Goal: Information Seeking & Learning: Learn about a topic

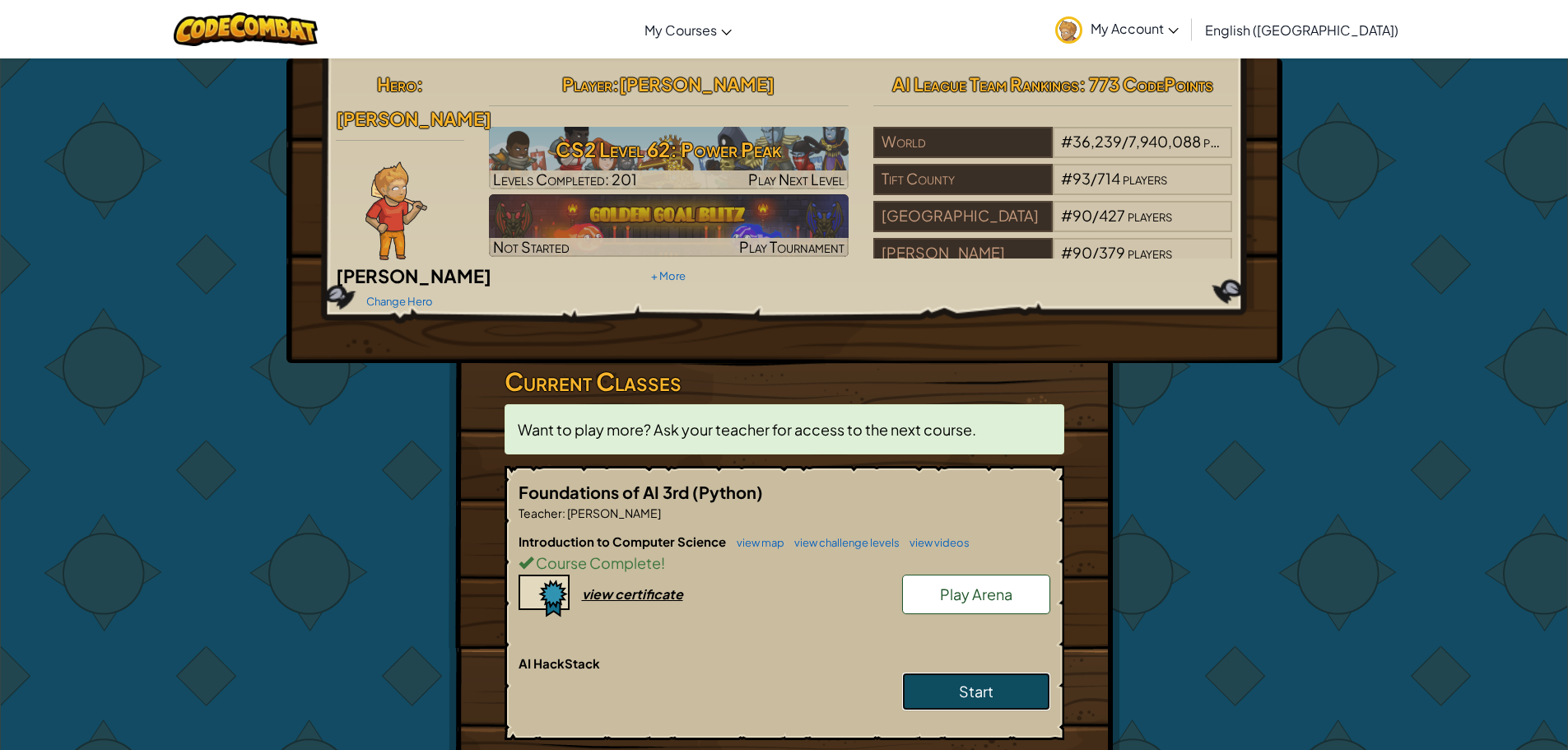
click at [931, 678] on link "Start" at bounding box center [975, 691] width 148 height 38
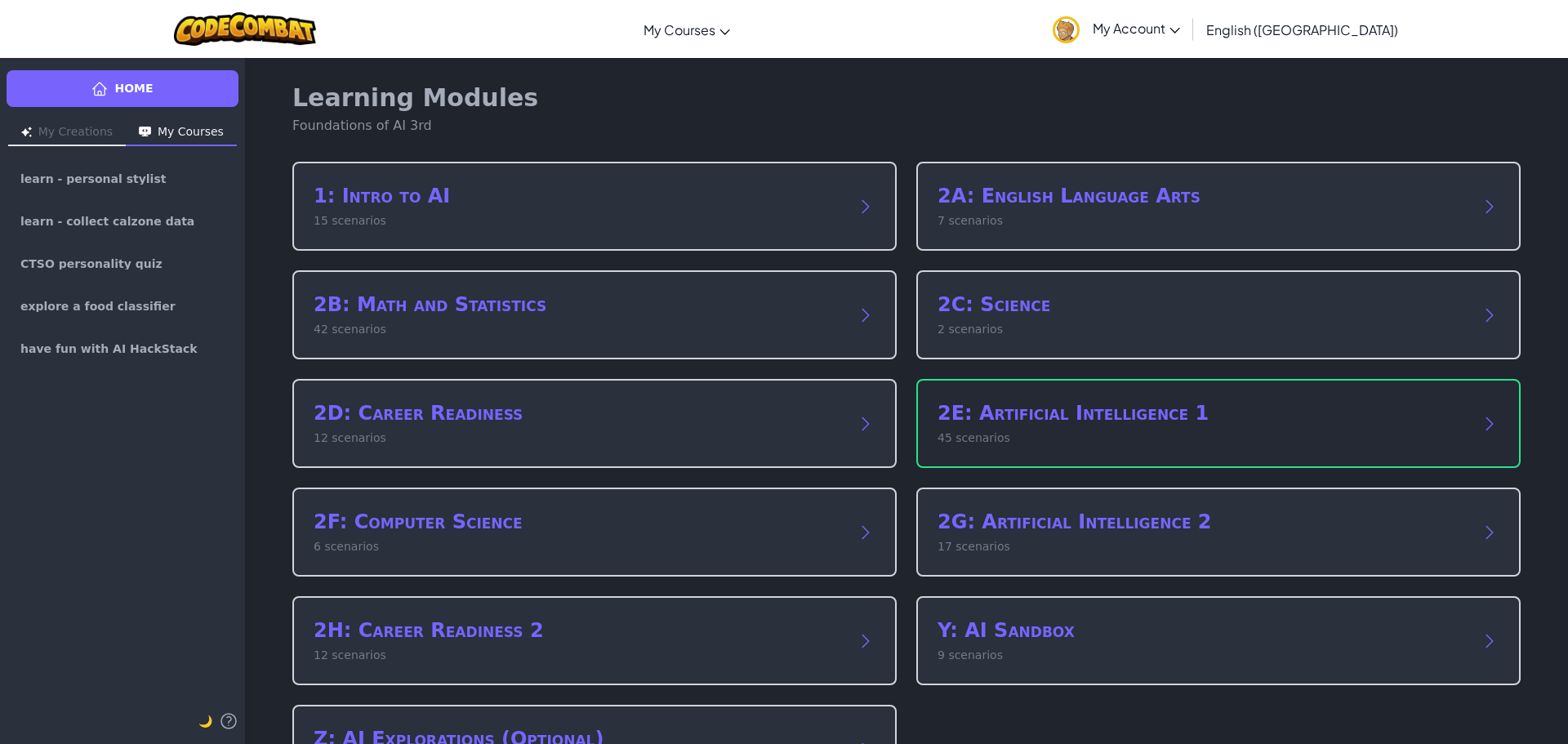
click at [1005, 453] on div "2E: Artificial Intelligence 1 45 scenarios" at bounding box center [1218, 423] width 605 height 89
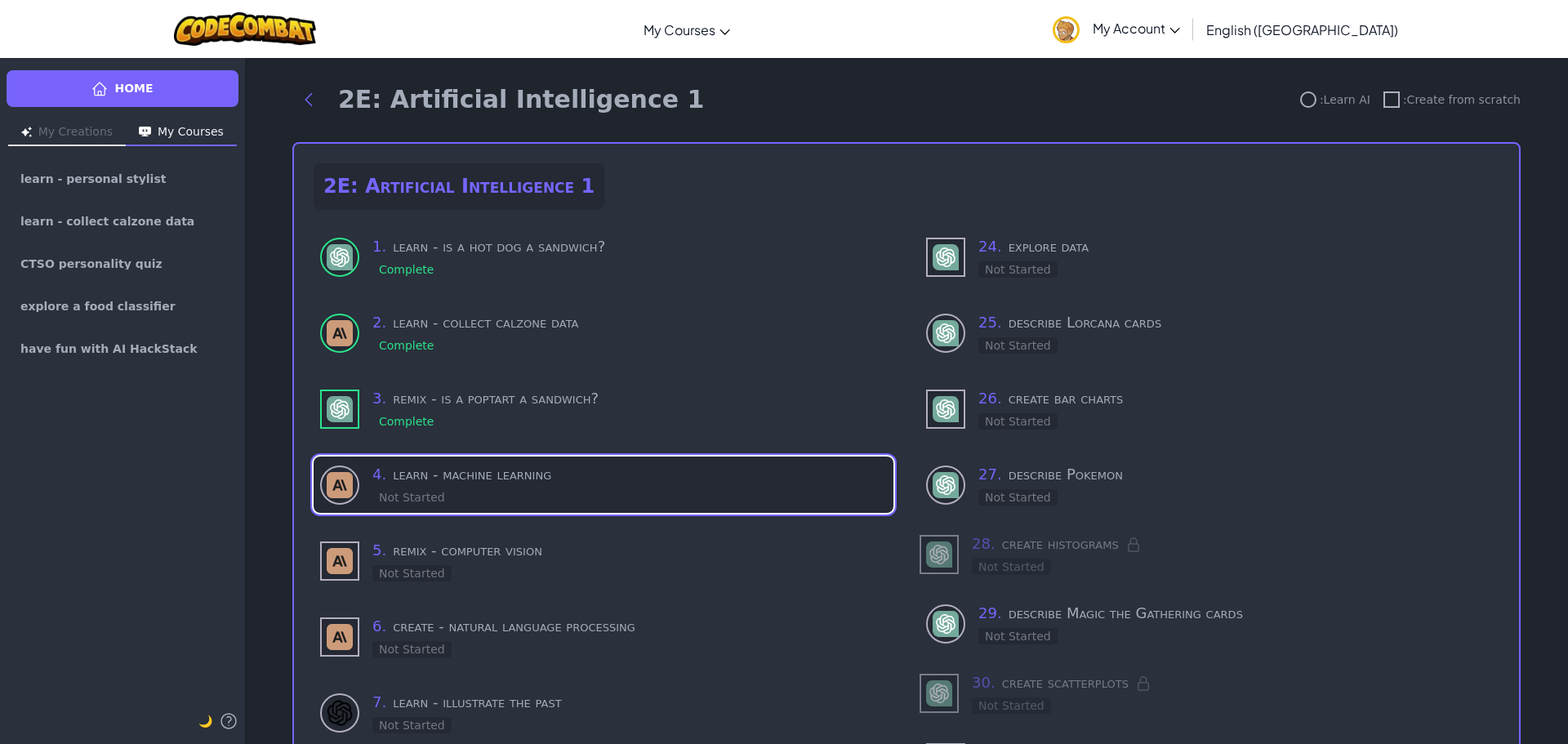
click at [524, 498] on div "4 . learn - machine learning Not Started" at bounding box center [629, 485] width 514 height 43
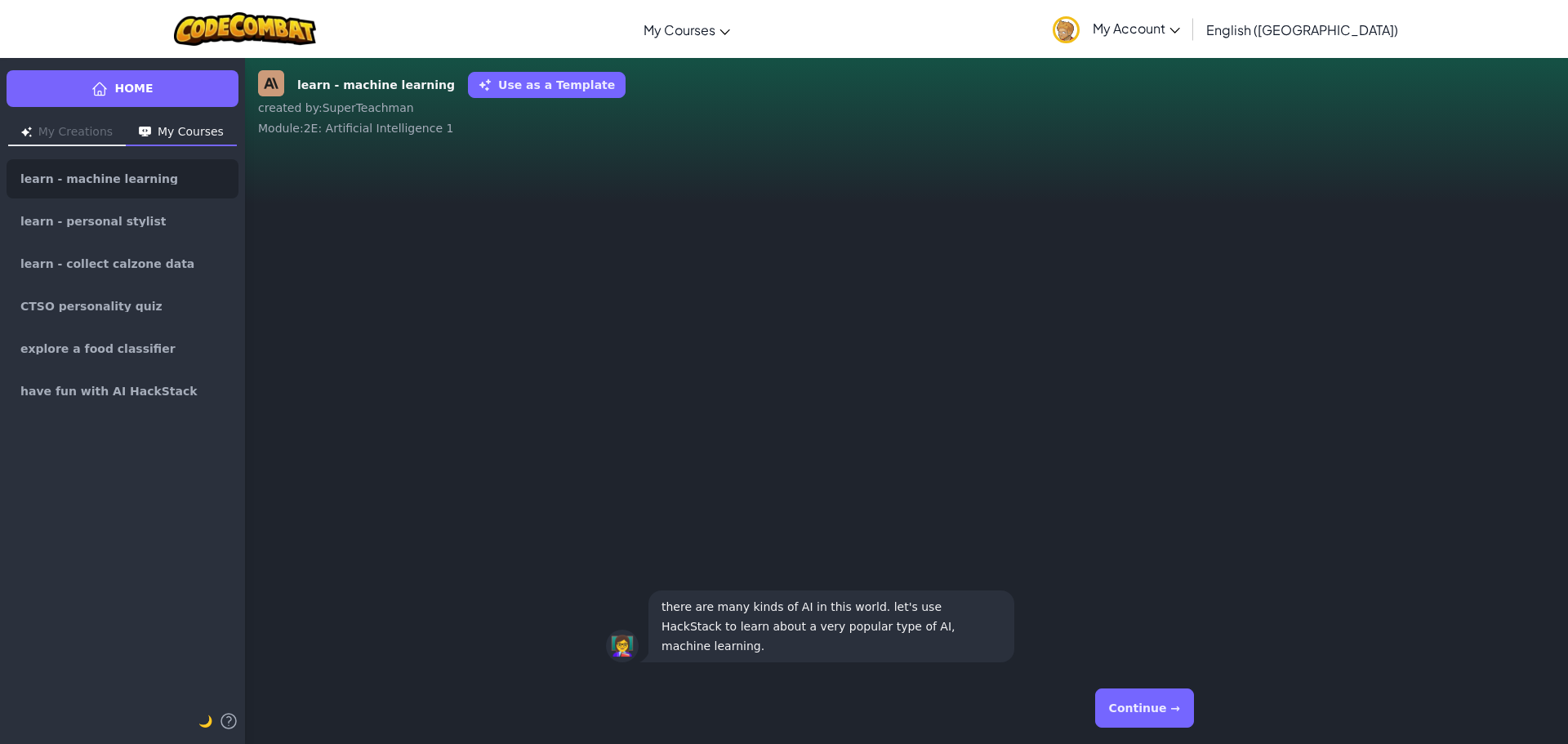
click at [1141, 709] on button "Continue →" at bounding box center [1144, 708] width 98 height 39
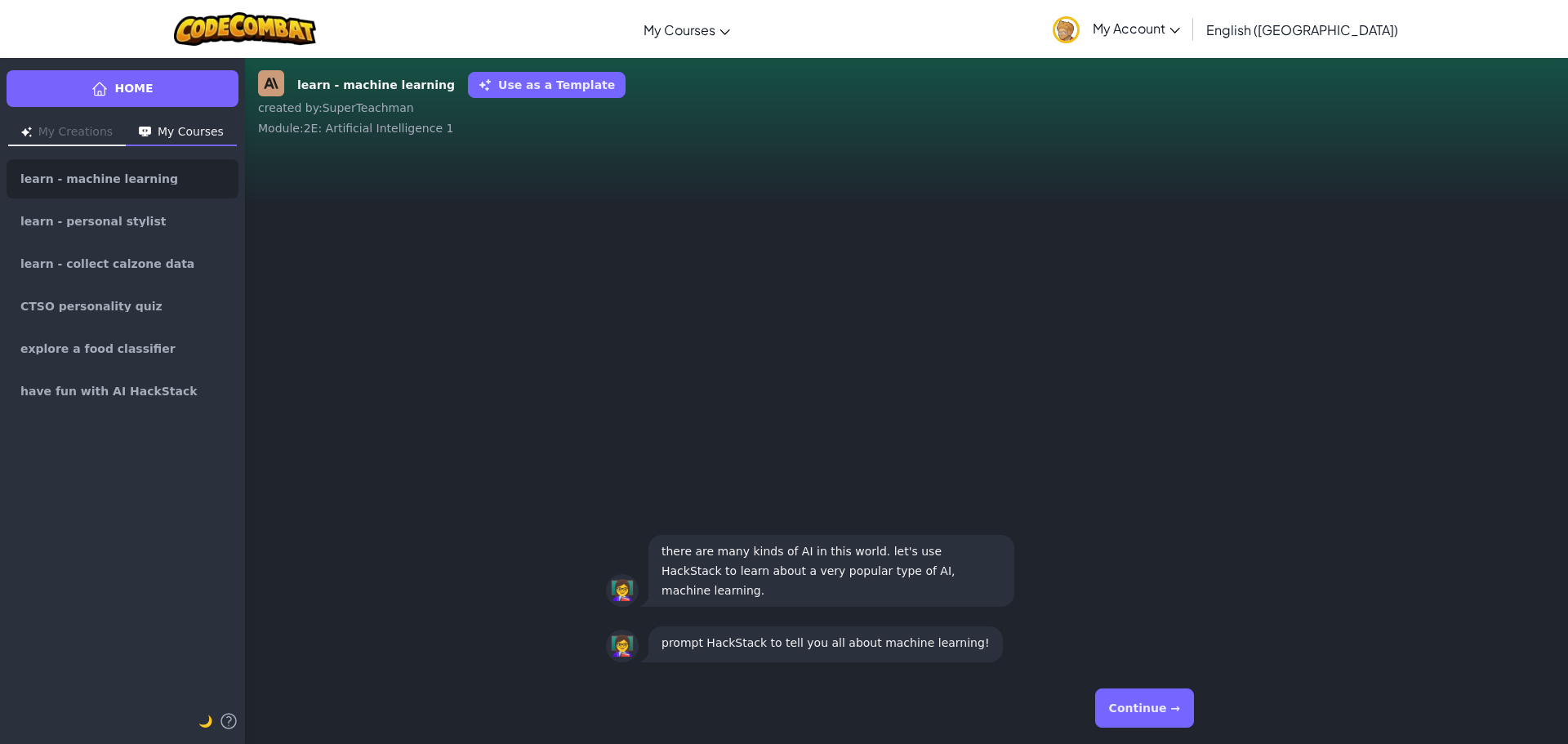
click at [1141, 709] on button "Continue →" at bounding box center [1144, 708] width 98 height 39
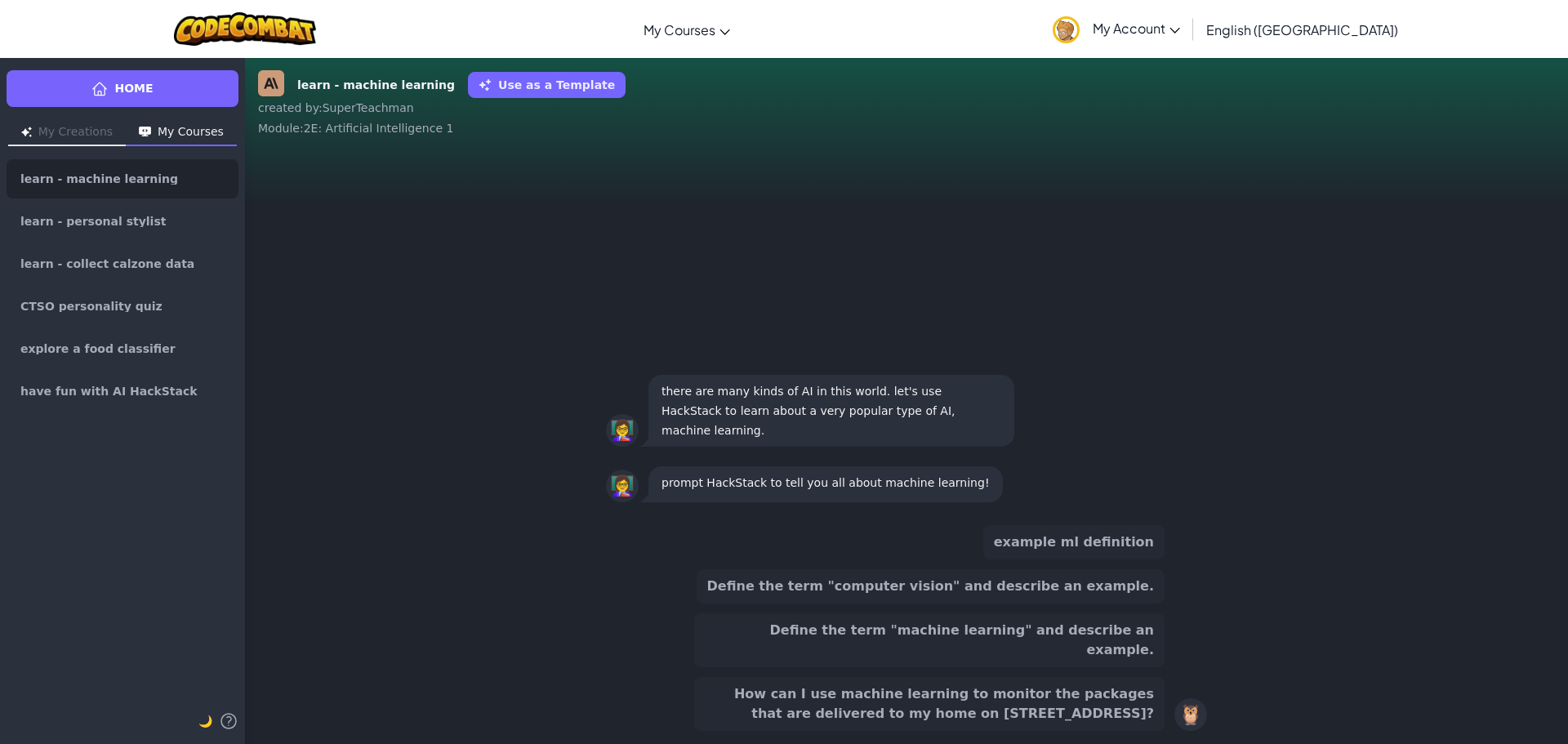
click at [853, 704] on button "How can I use machine learning to monitor the packages that are delivered to my…" at bounding box center [929, 703] width 470 height 54
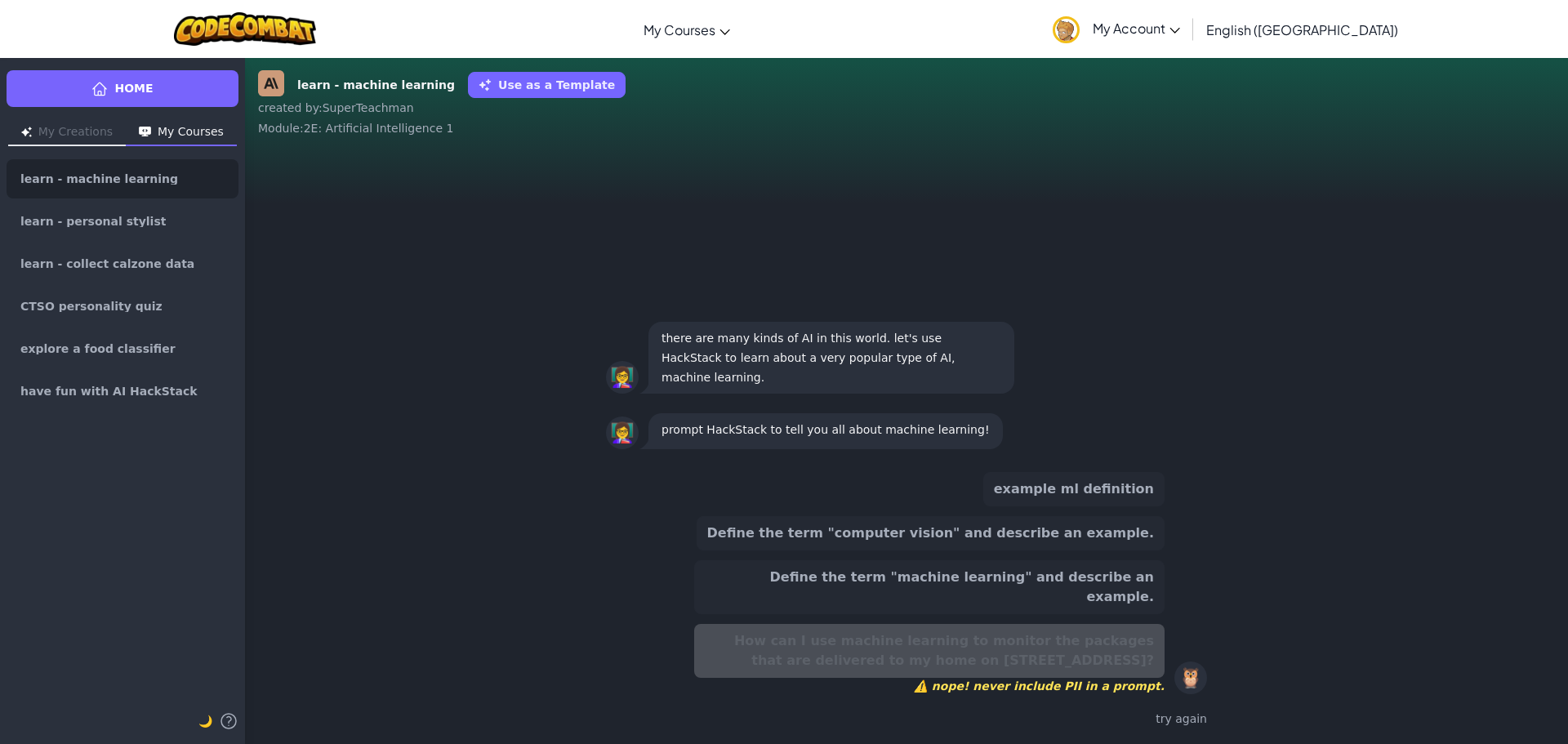
click at [885, 607] on button "Define the term "machine learning" and describe an example." at bounding box center [929, 586] width 470 height 54
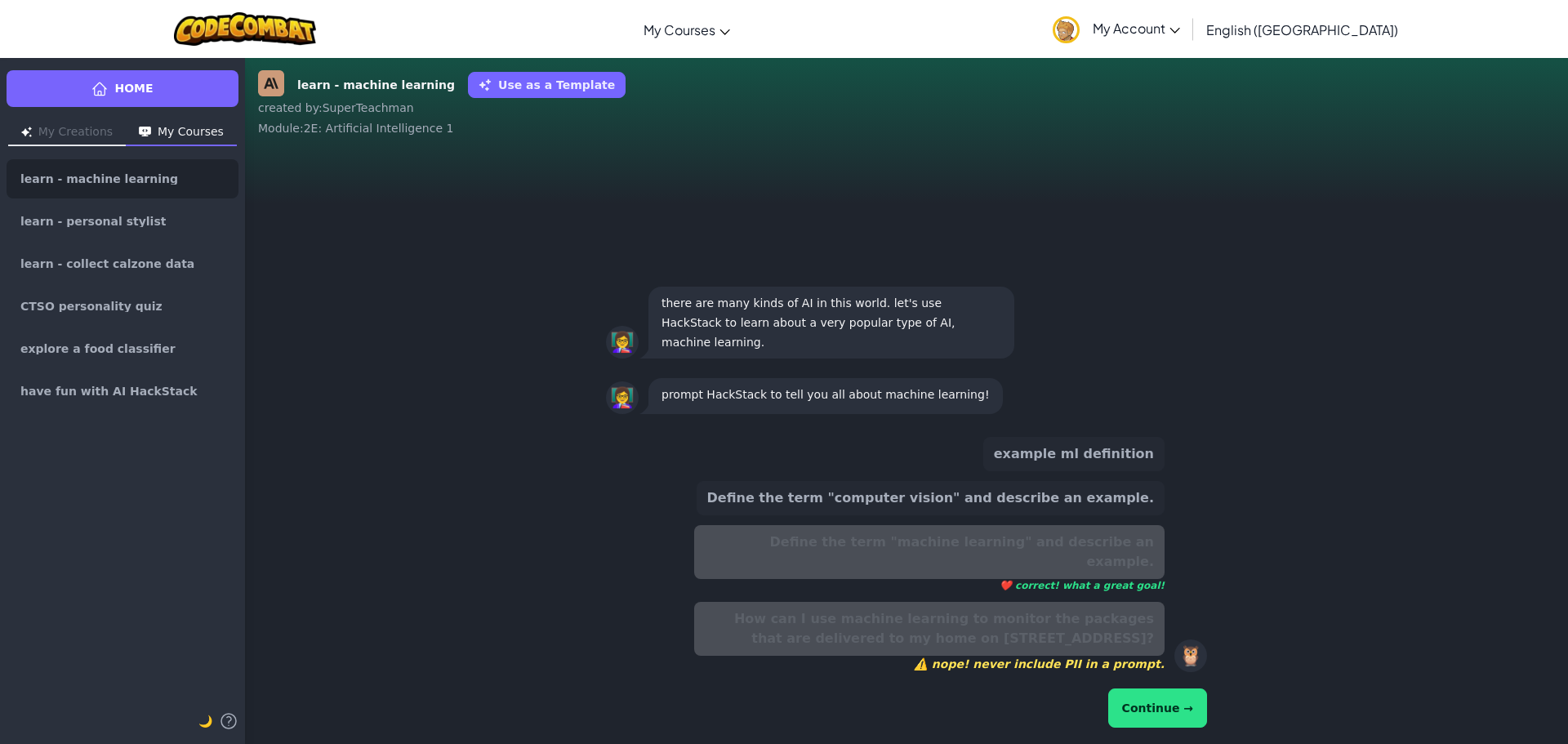
click at [1194, 712] on button "Continue →" at bounding box center [1157, 708] width 98 height 39
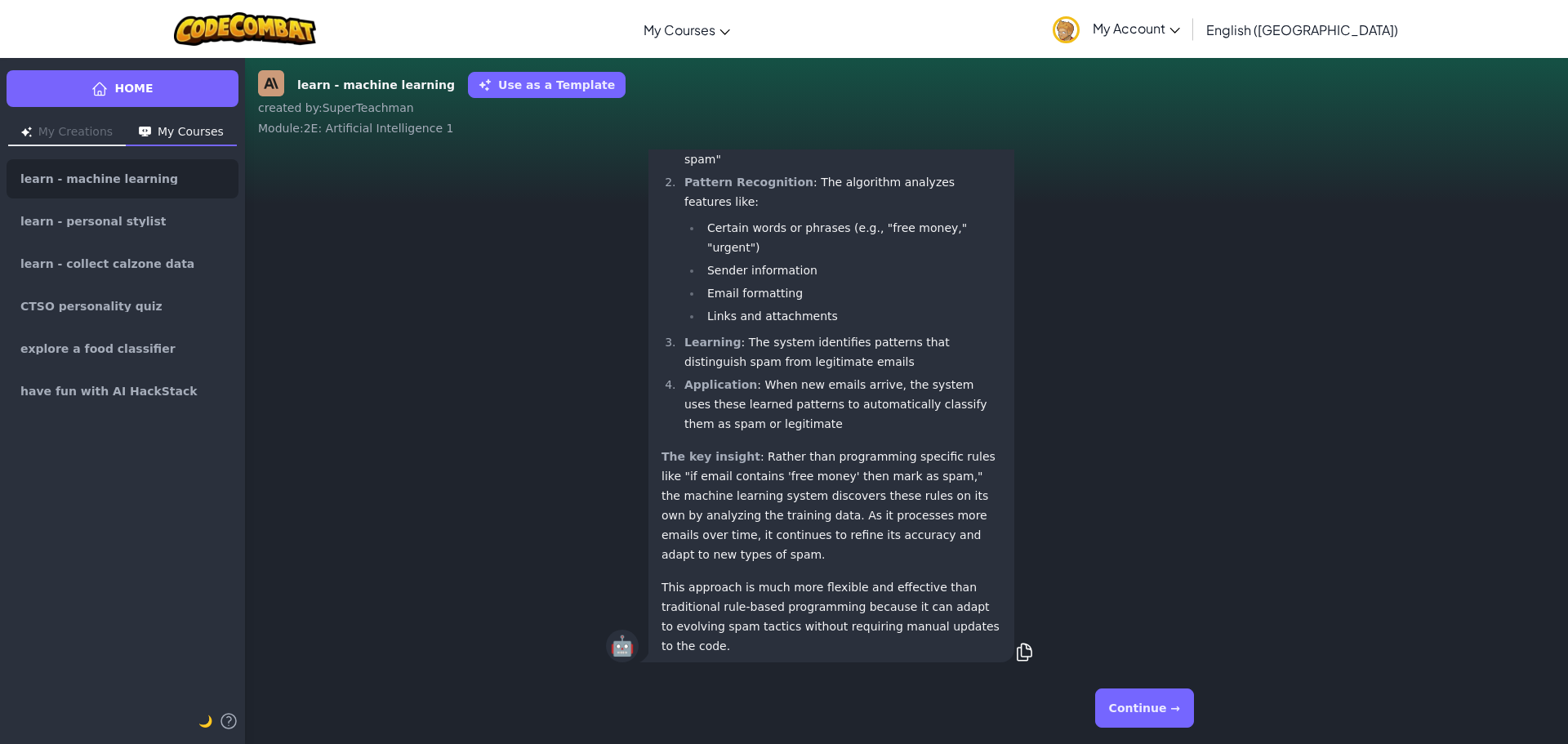
scroll to position [1, 0]
click at [1150, 694] on button "Continue →" at bounding box center [1144, 708] width 98 height 39
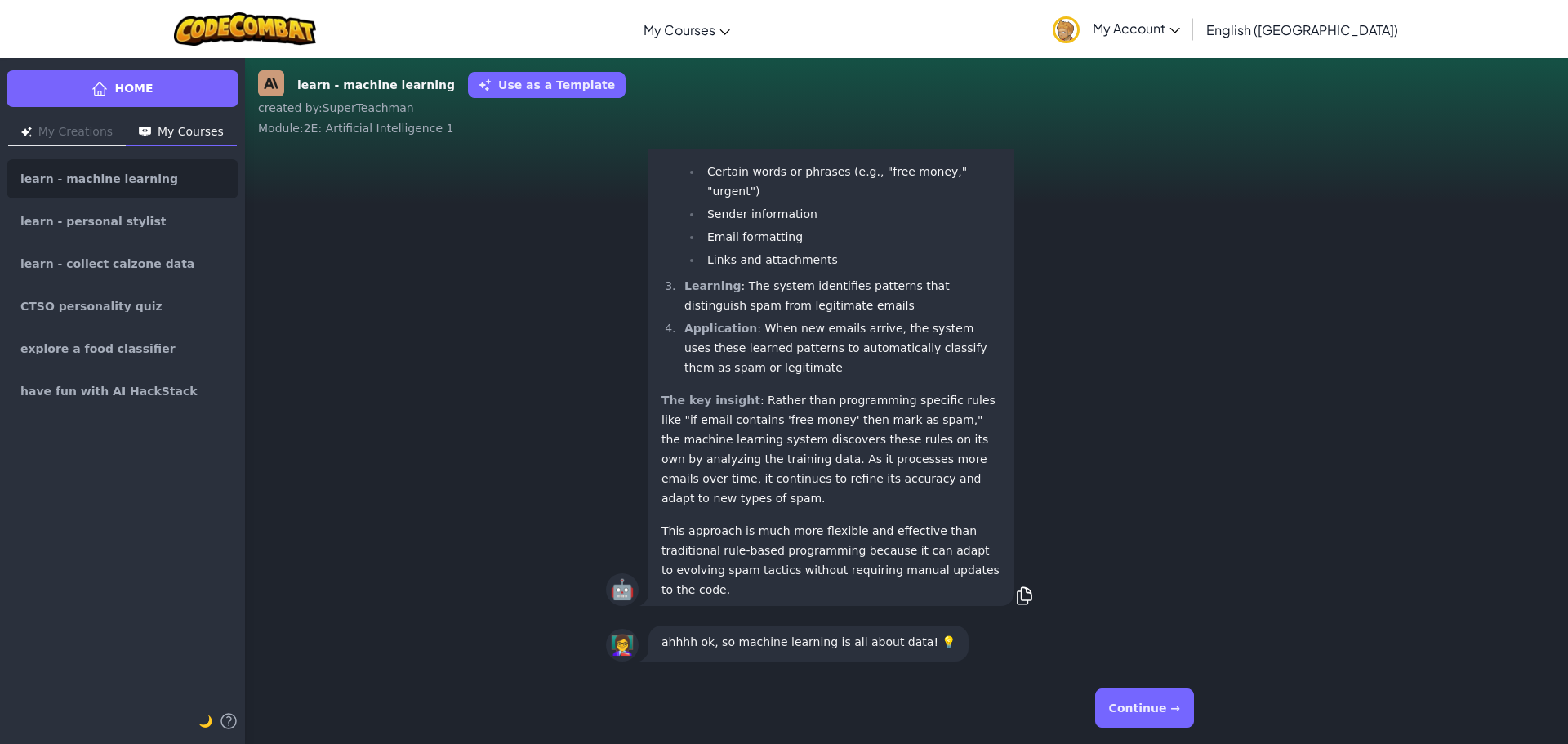
click at [1149, 694] on button "Continue →" at bounding box center [1144, 708] width 98 height 39
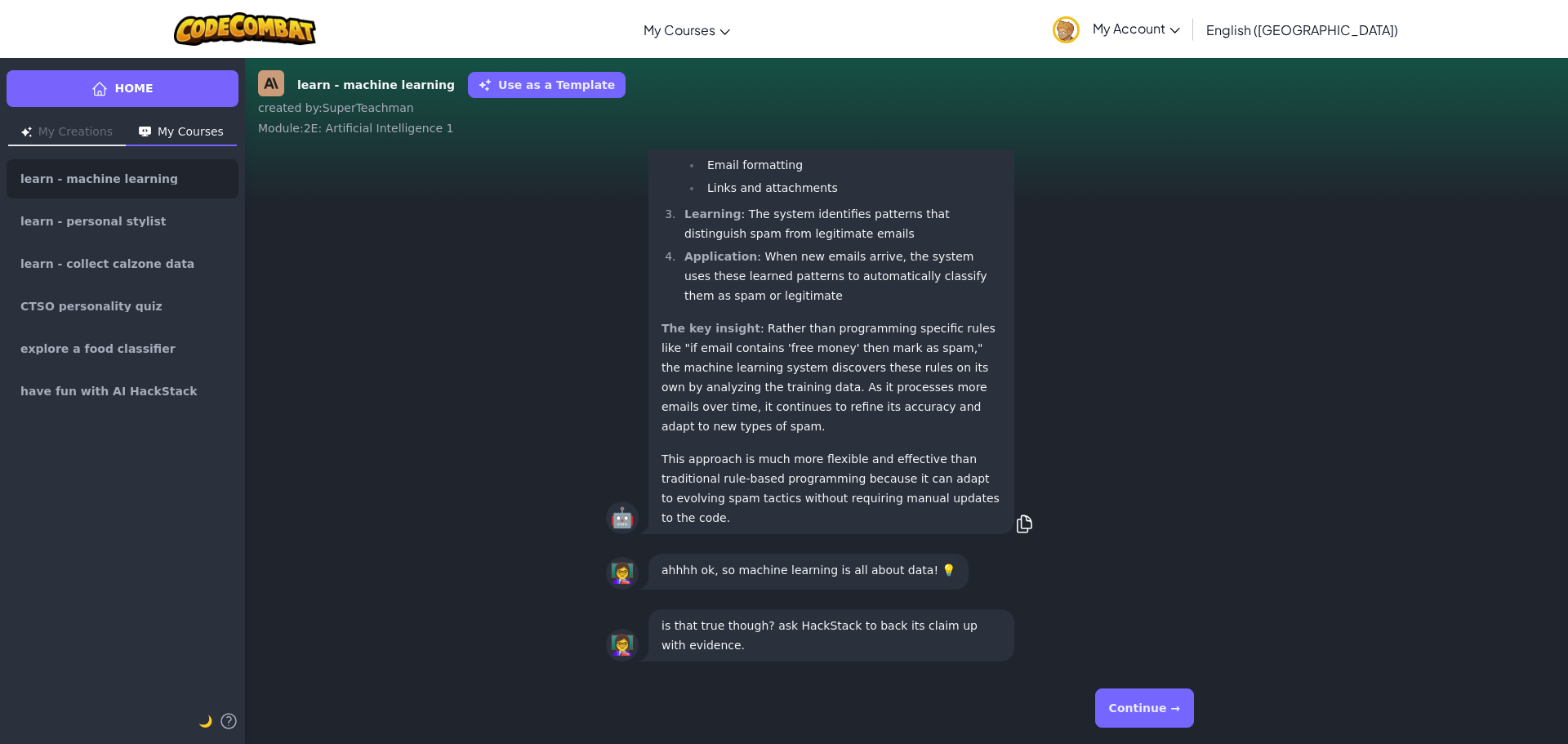
click at [1158, 701] on button "Continue →" at bounding box center [1144, 708] width 98 height 39
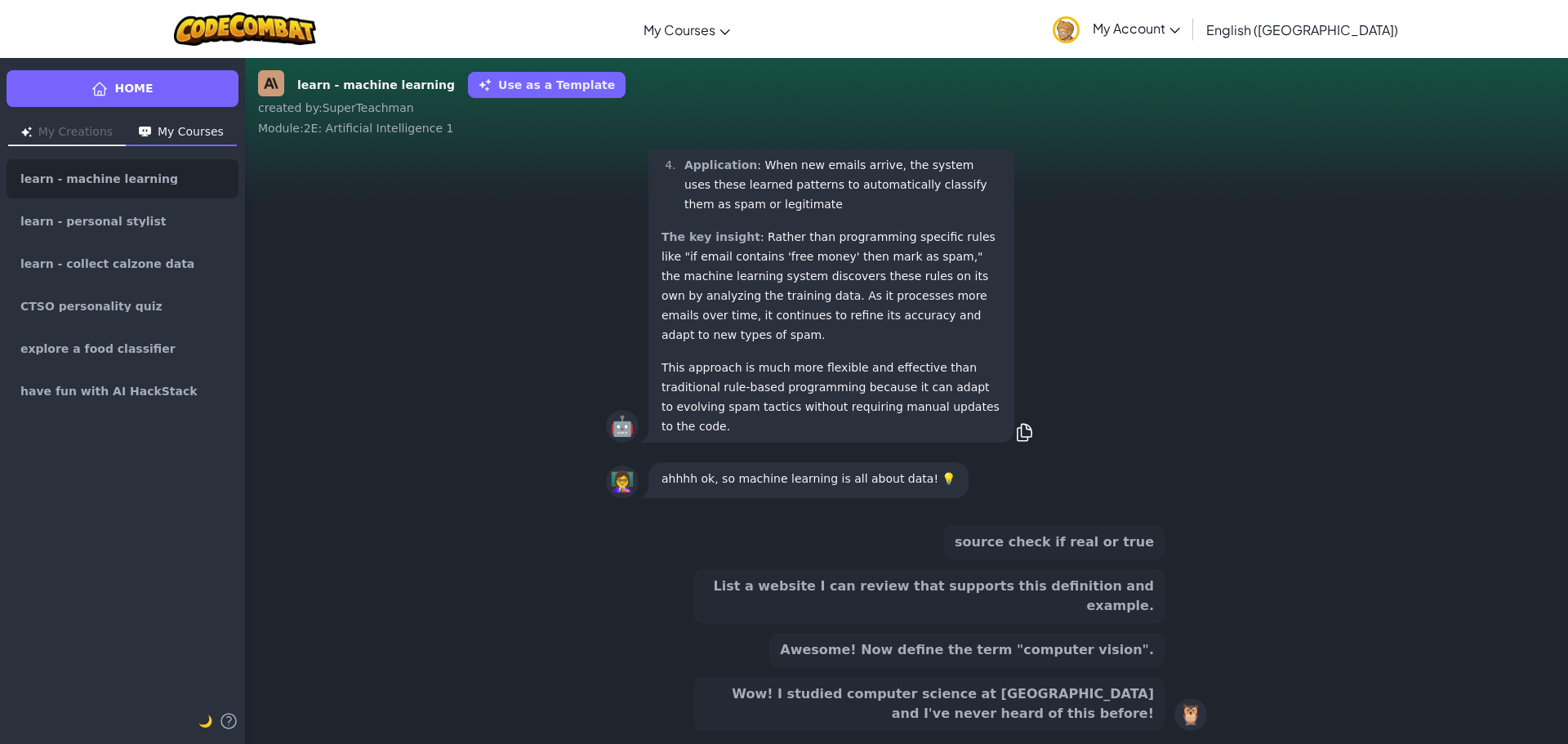
scroll to position [-139, 0]
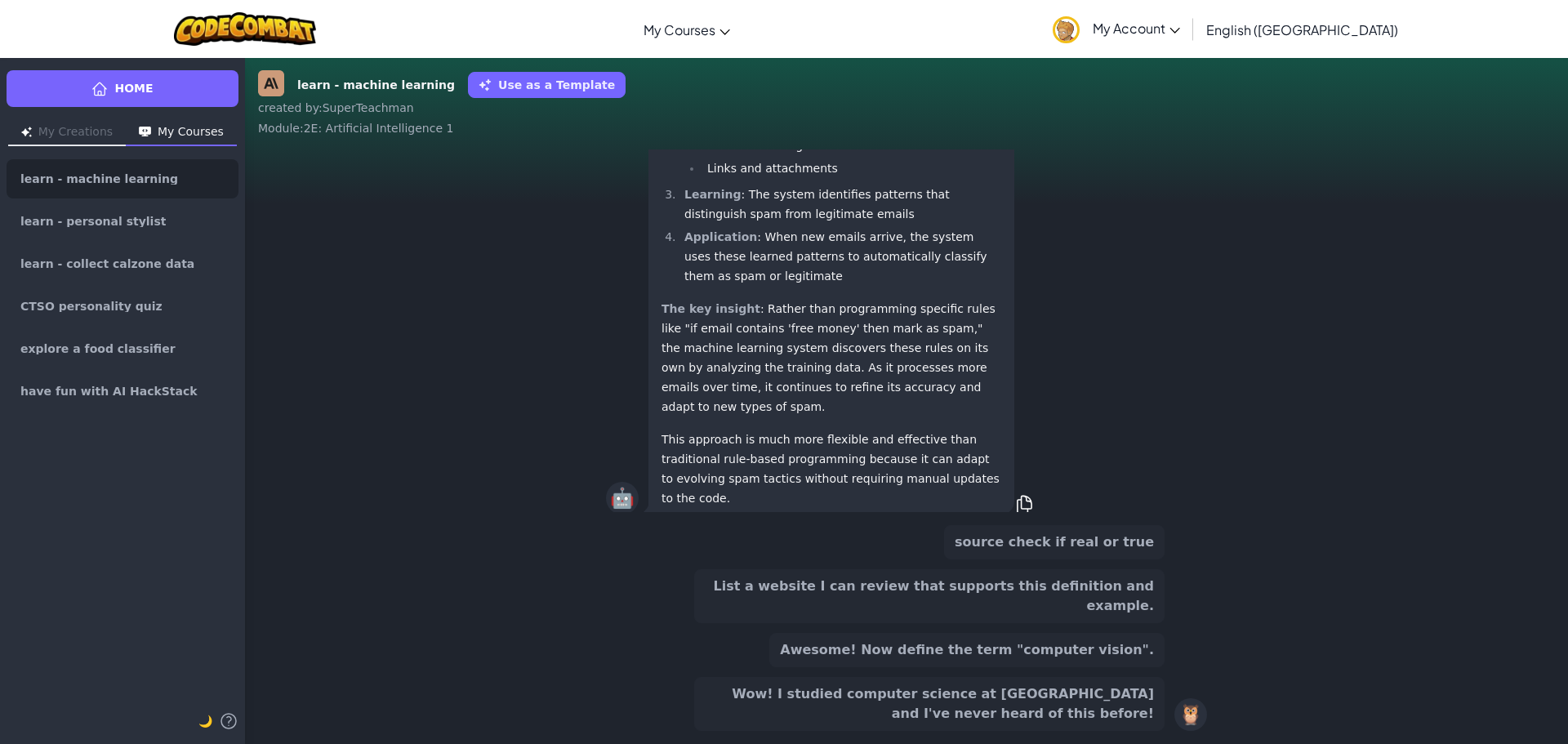
click at [1051, 560] on button "source check if real or true" at bounding box center [1055, 541] width 220 height 34
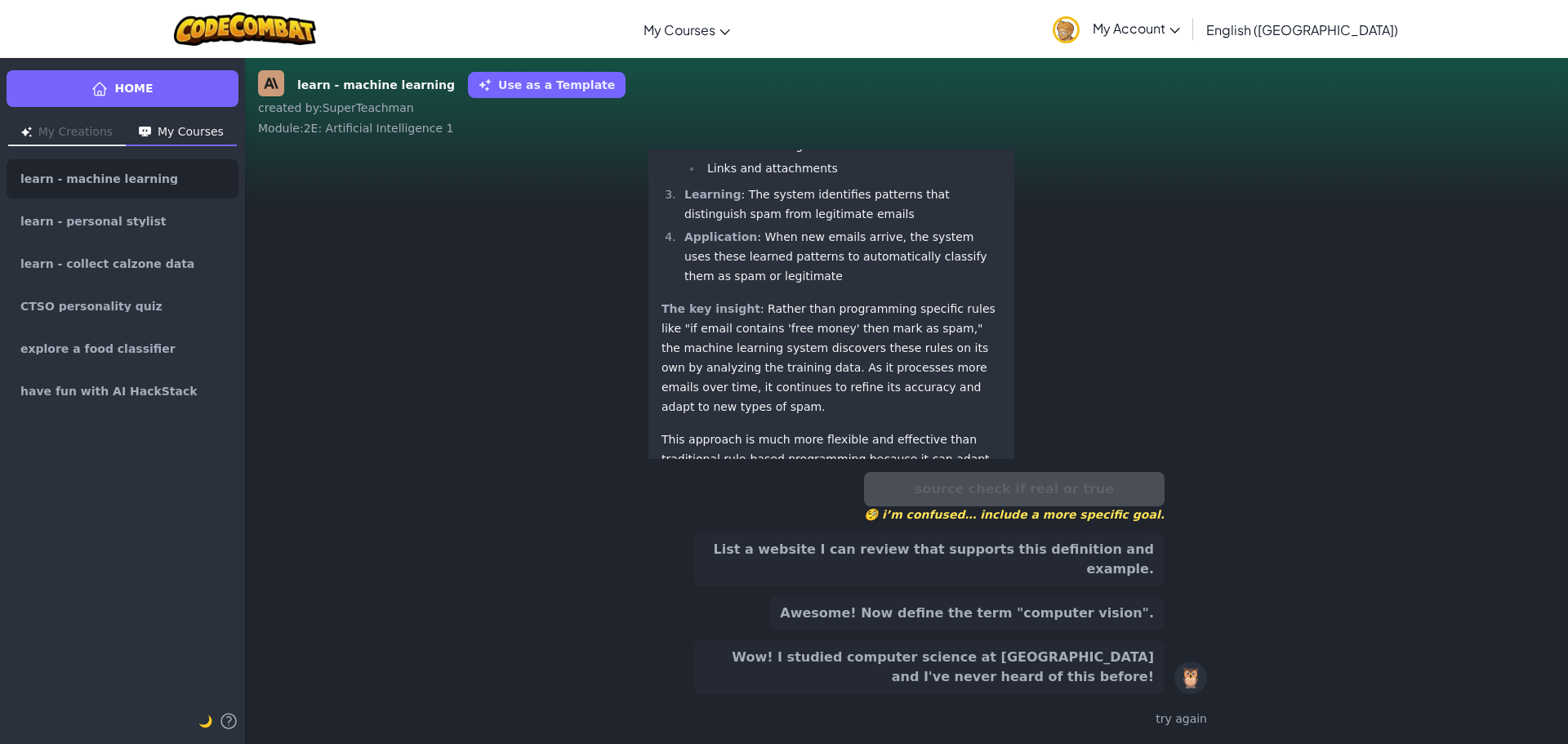
click at [1051, 563] on button "List a website I can review that supports this definition and example." at bounding box center [929, 559] width 470 height 54
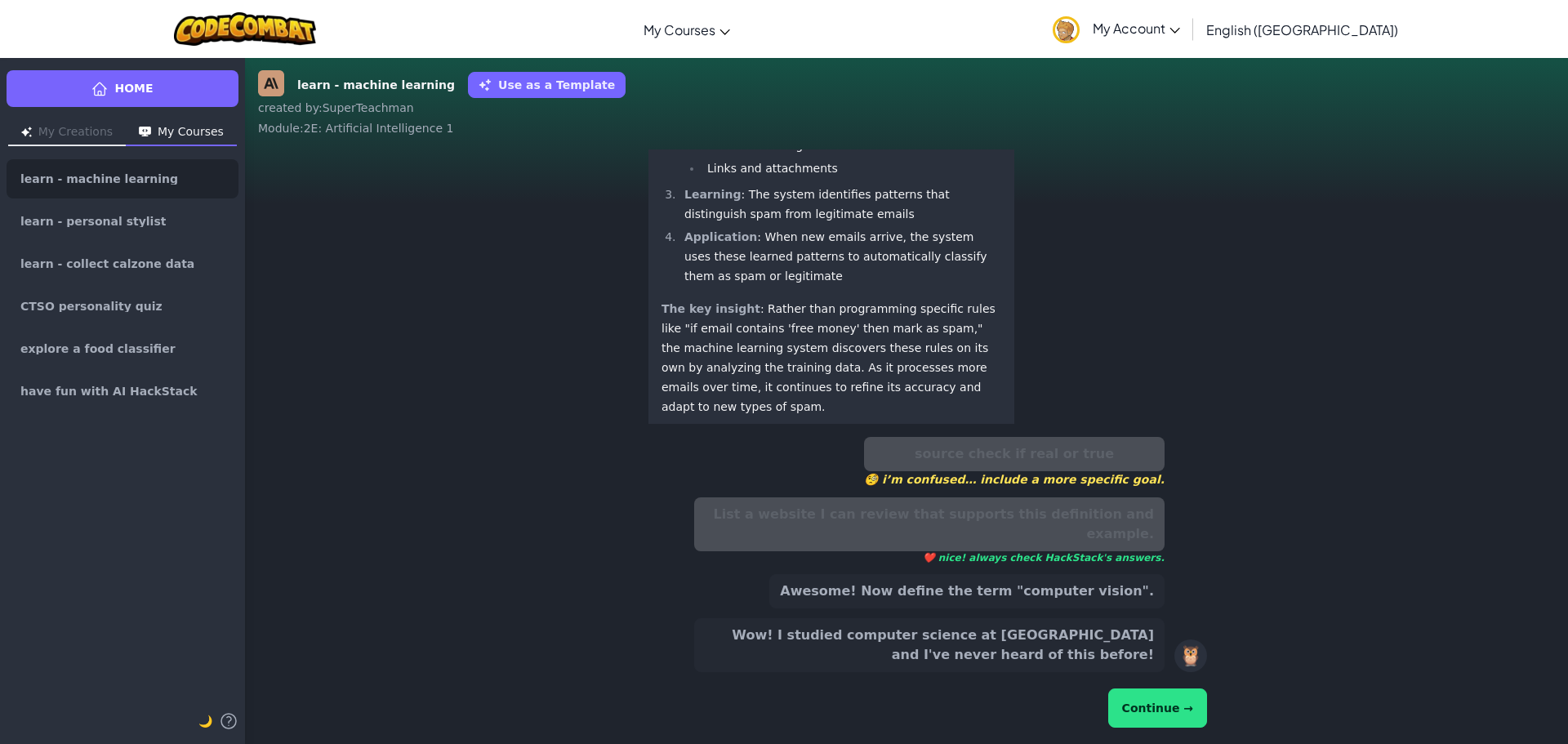
click at [1148, 705] on button "Continue →" at bounding box center [1157, 708] width 98 height 39
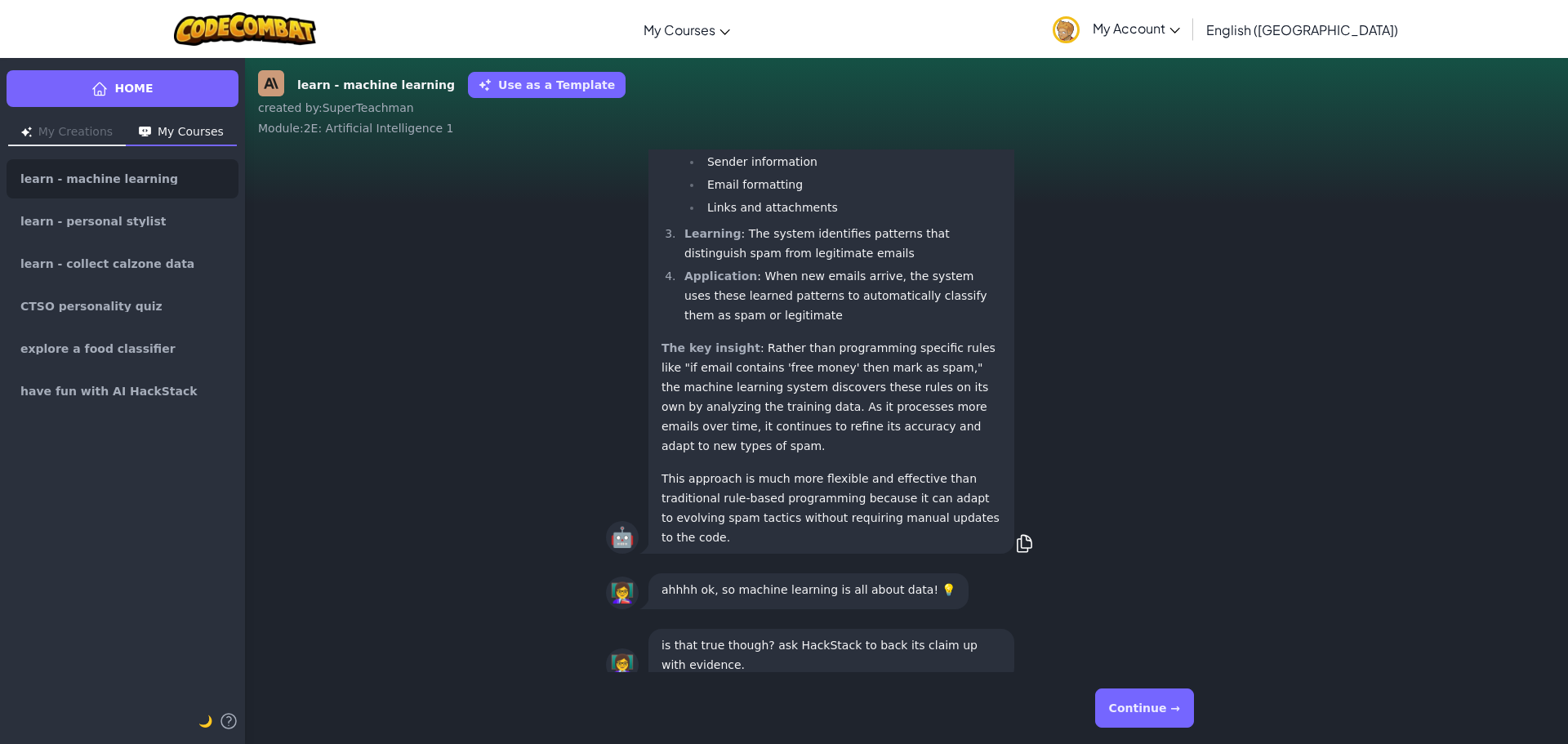
scroll to position [-970, 0]
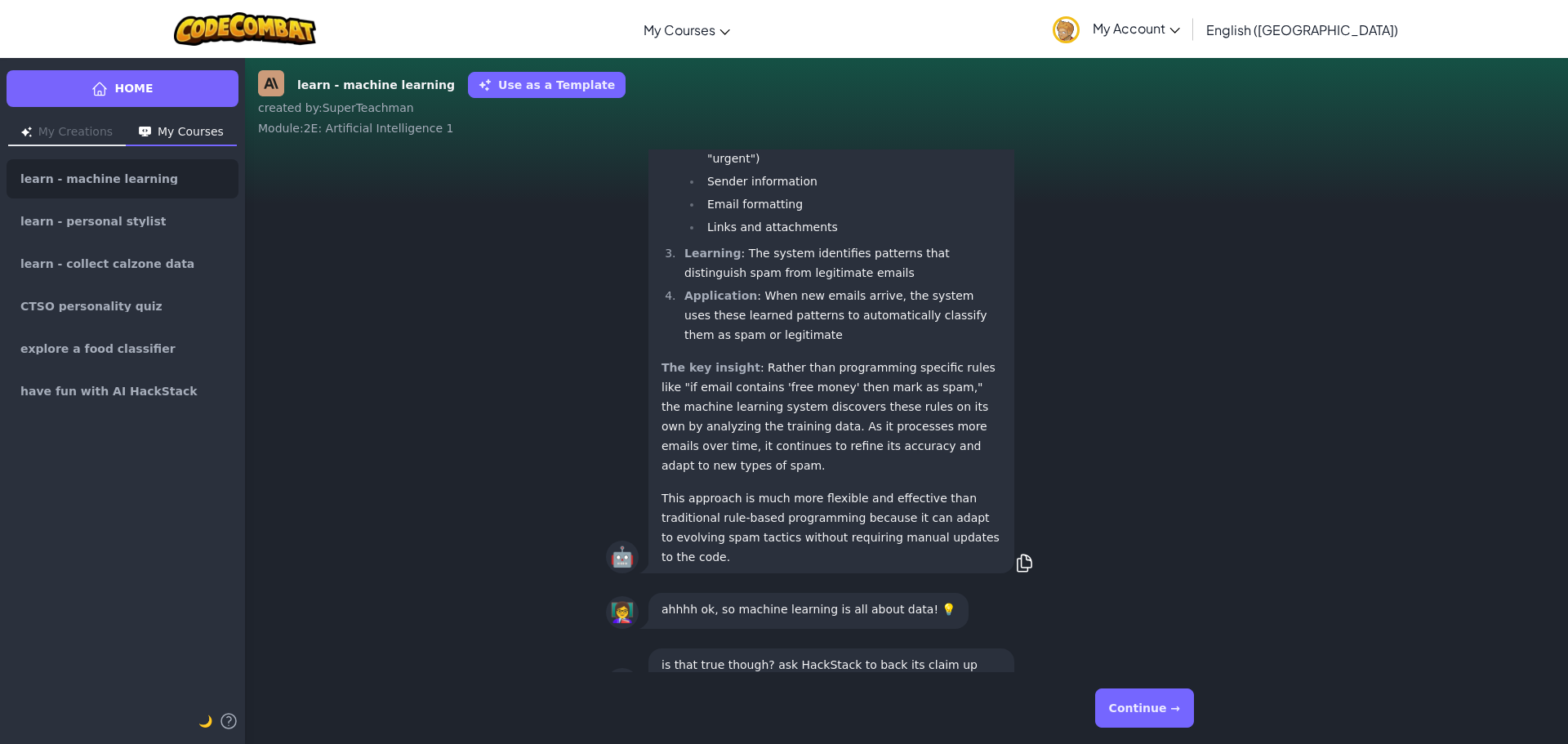
click at [1147, 711] on button "Continue →" at bounding box center [1144, 708] width 98 height 39
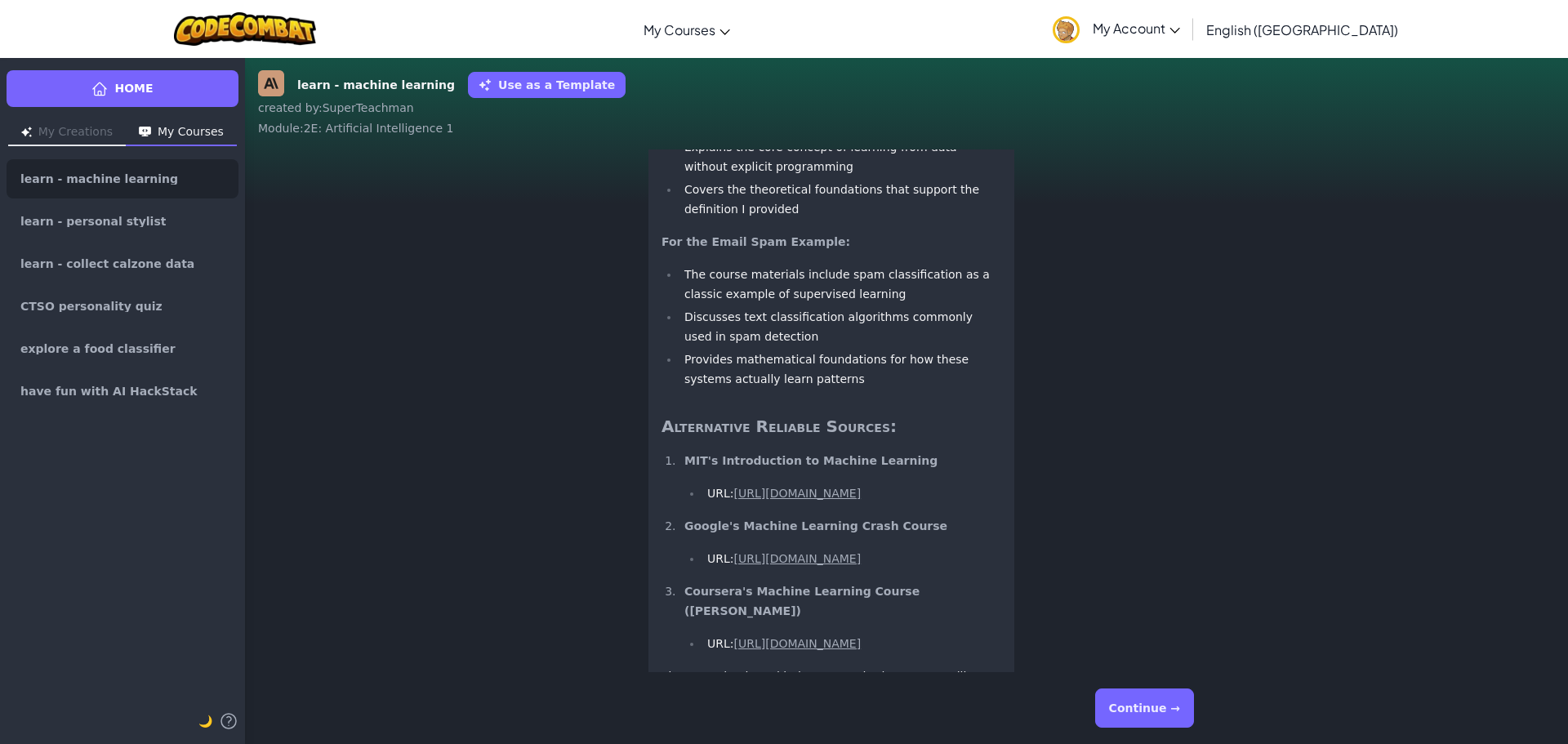
scroll to position [1, 0]
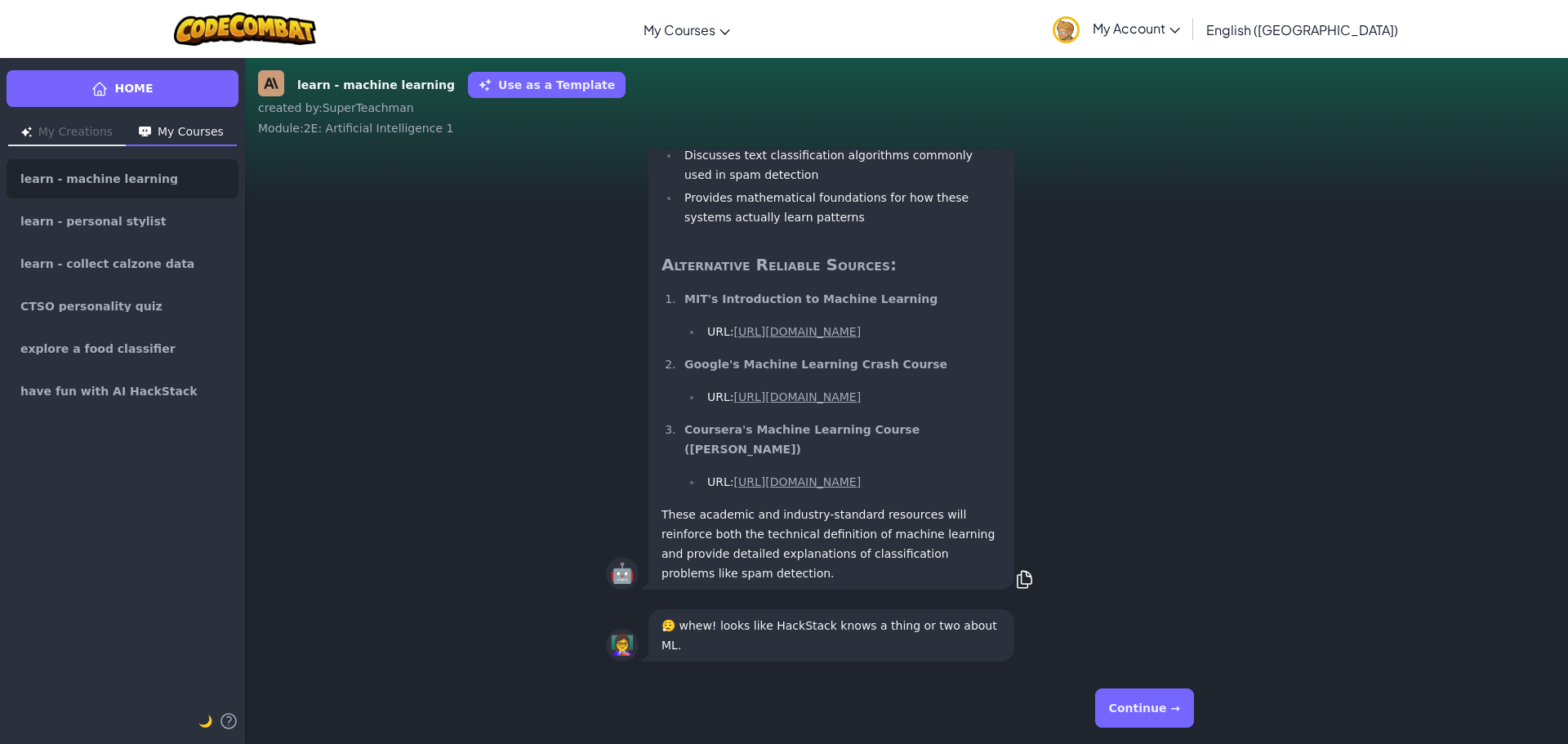
click at [1164, 709] on button "Continue →" at bounding box center [1144, 708] width 98 height 39
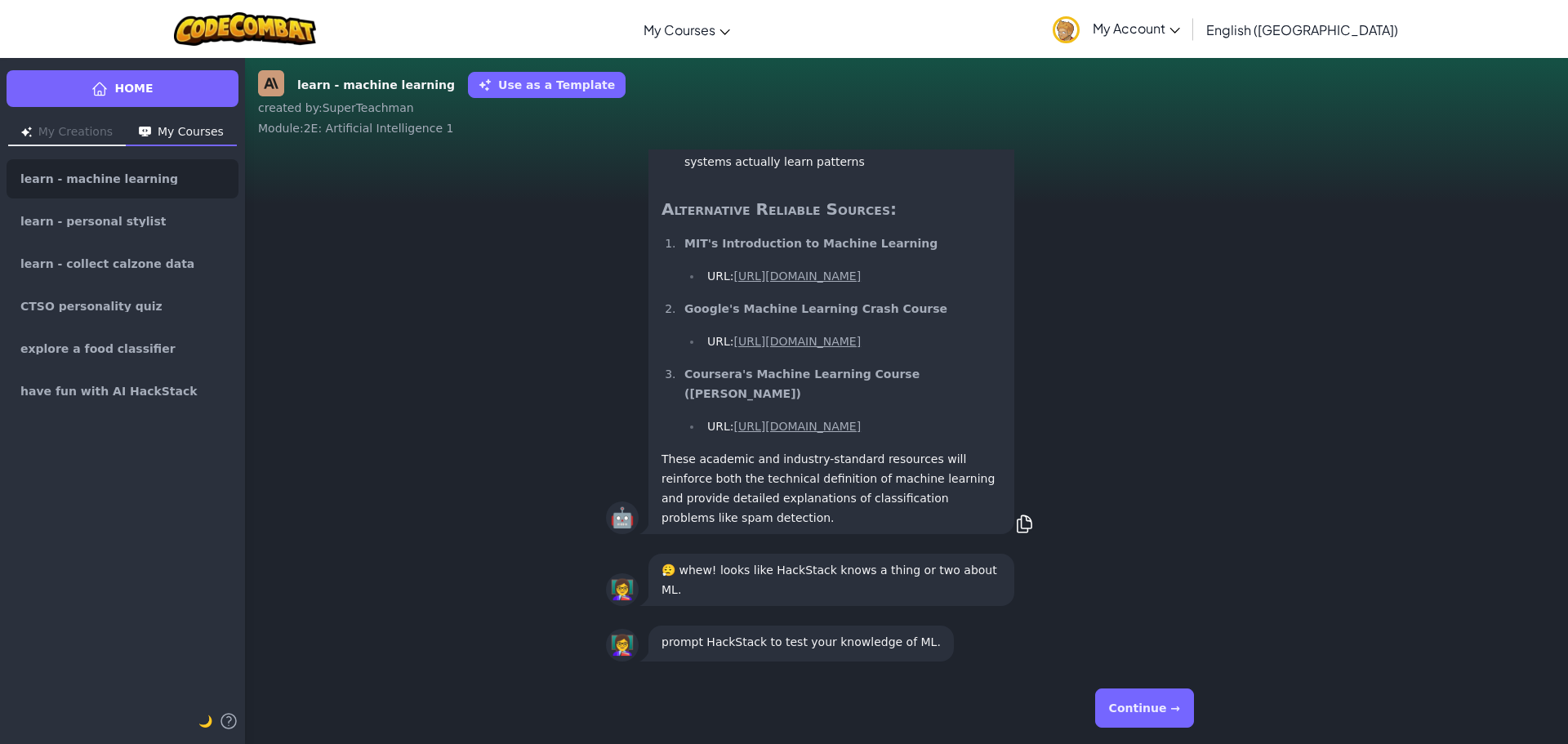
click at [1161, 704] on button "Continue →" at bounding box center [1144, 708] width 98 height 39
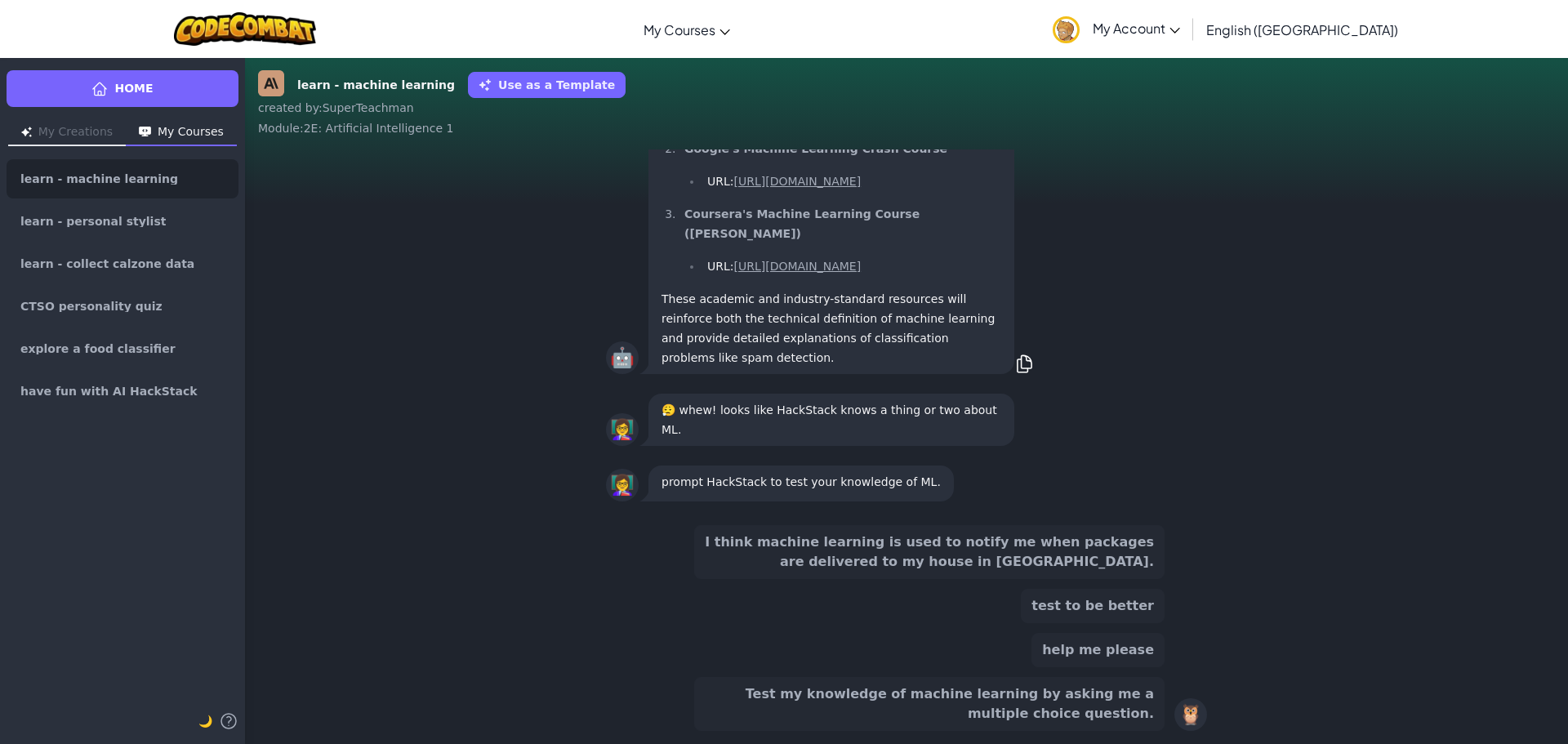
click at [948, 712] on button "Test my knowledge of machine learning by asking me a multiple choice question." at bounding box center [929, 703] width 470 height 54
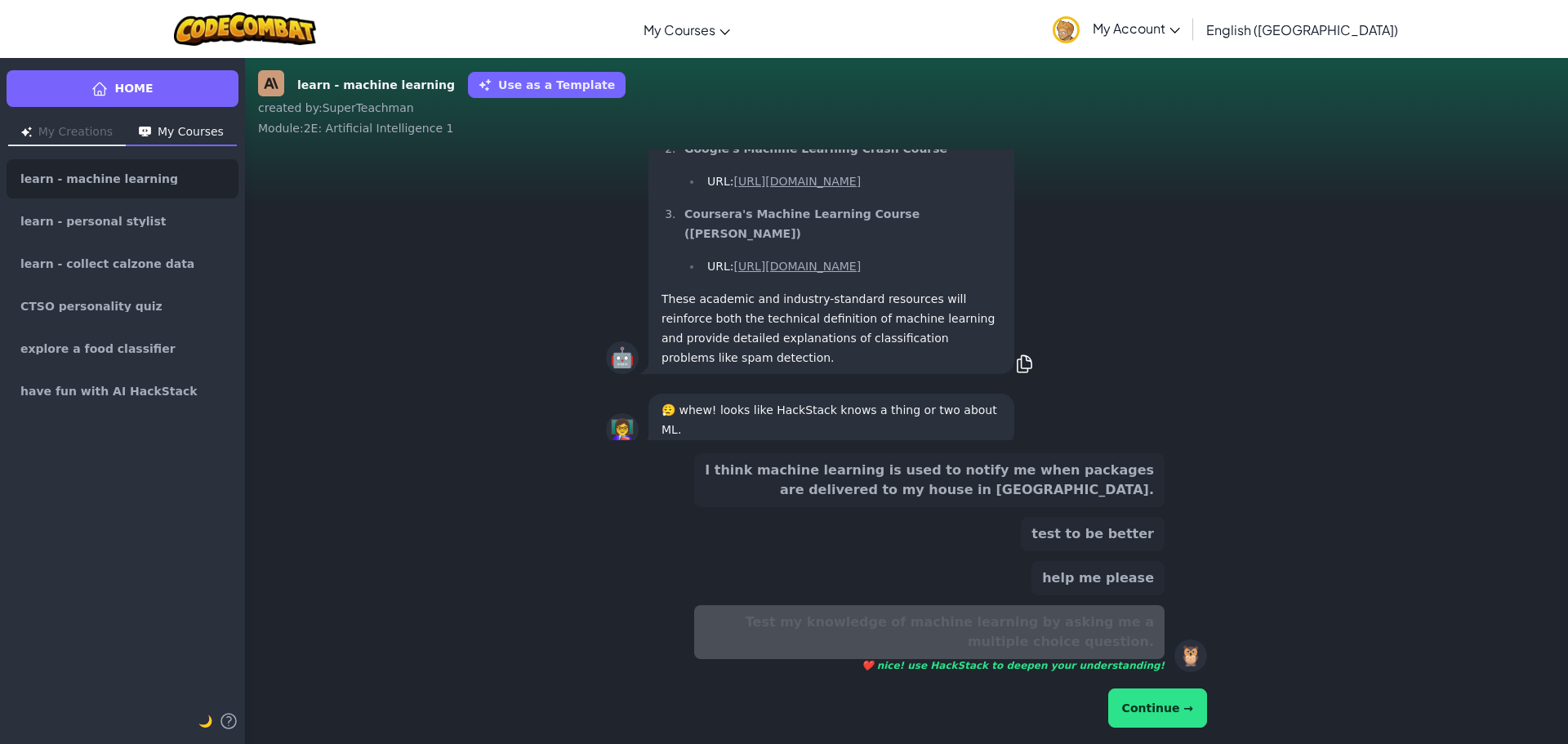
click at [1185, 715] on button "Continue →" at bounding box center [1157, 708] width 98 height 39
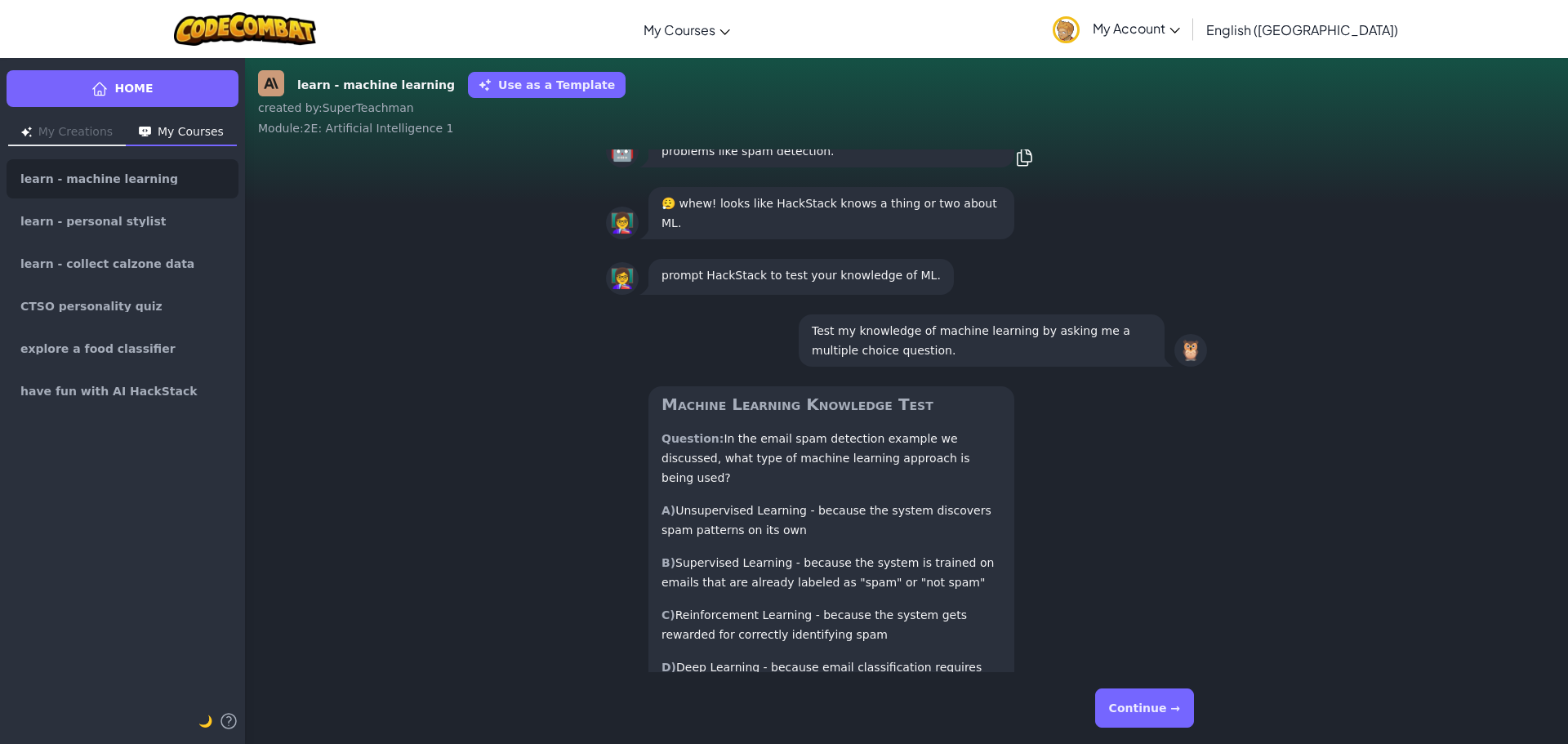
scroll to position [1, 0]
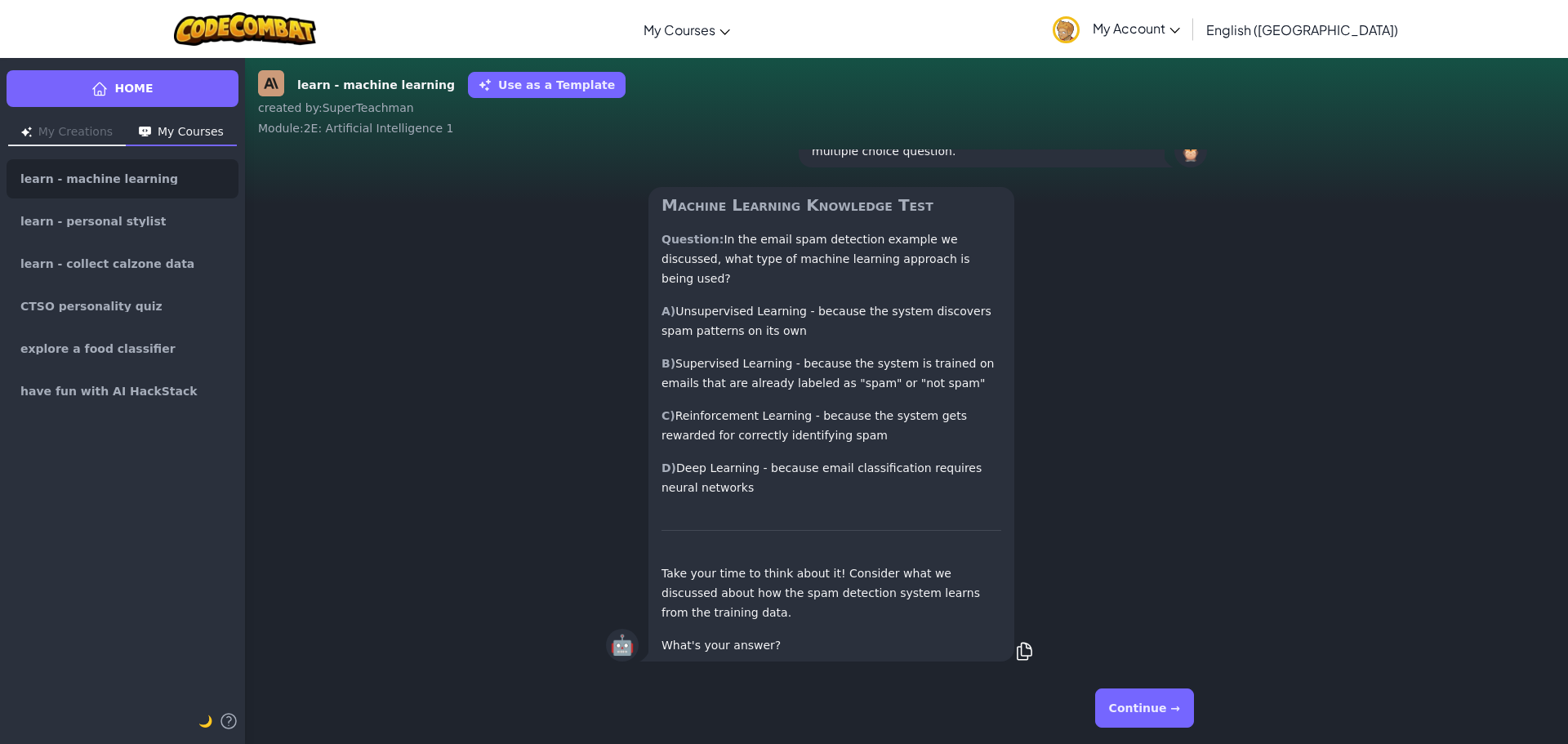
click at [1144, 701] on button "Continue →" at bounding box center [1144, 708] width 98 height 39
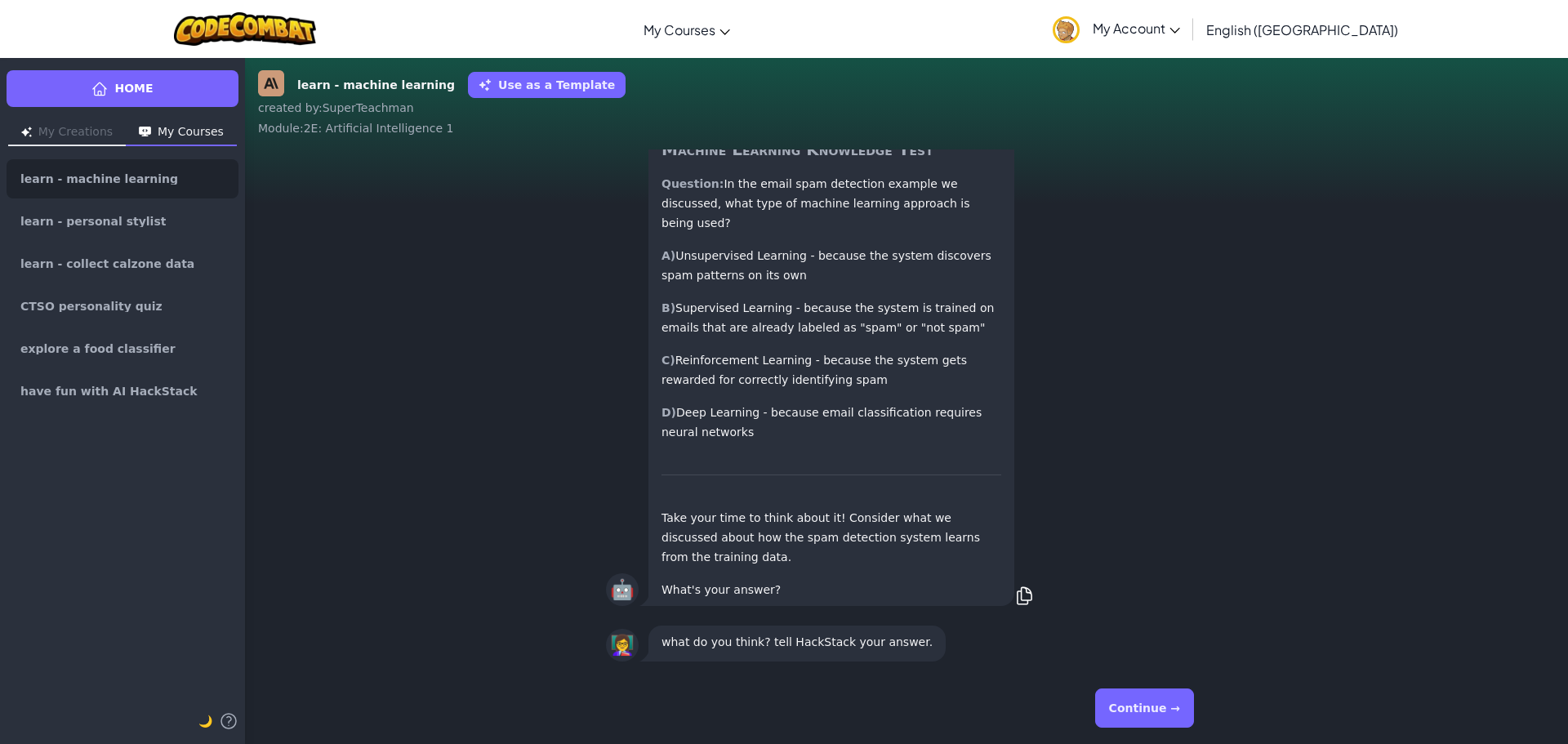
click at [1163, 714] on button "Continue →" at bounding box center [1144, 708] width 98 height 39
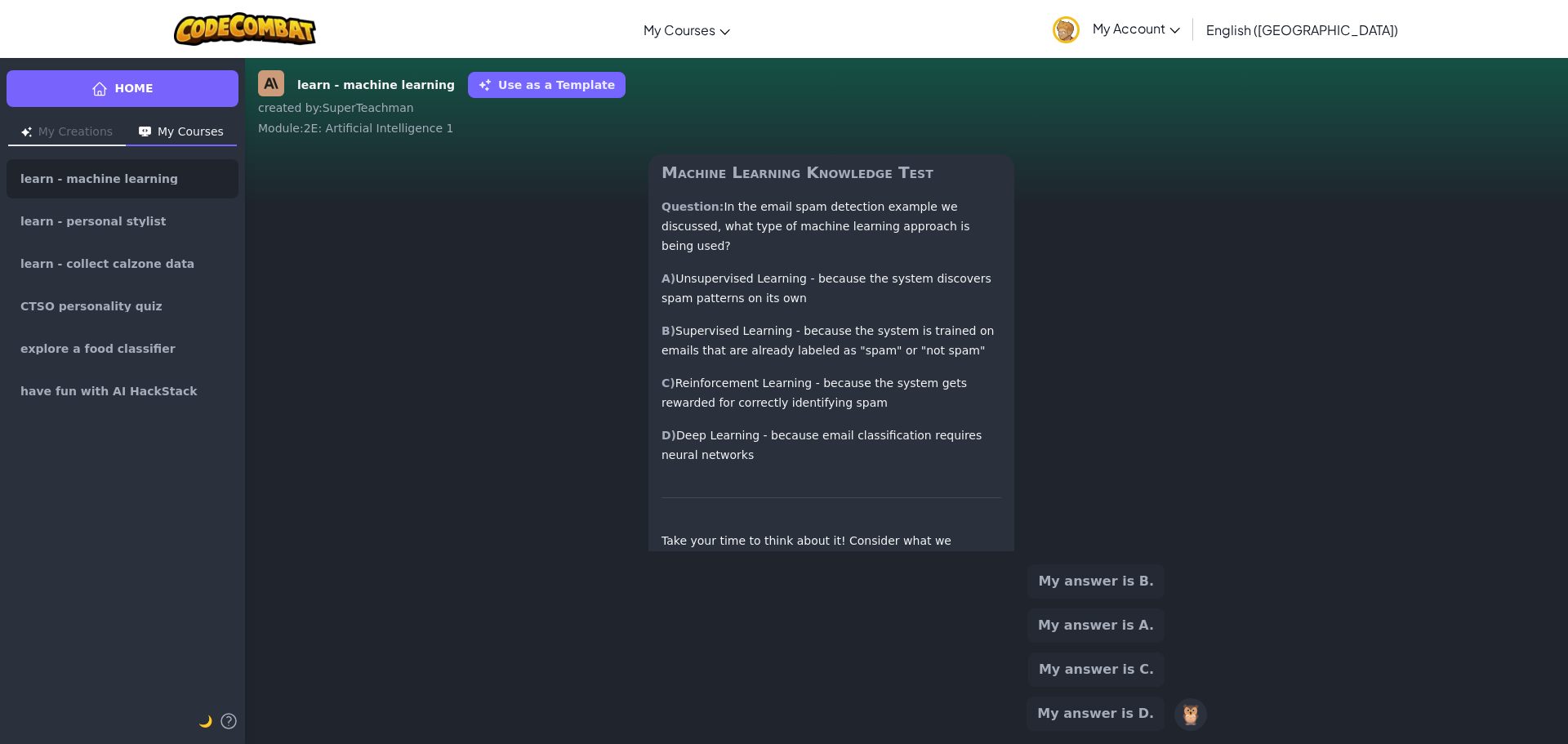
scroll to position [-120, 0]
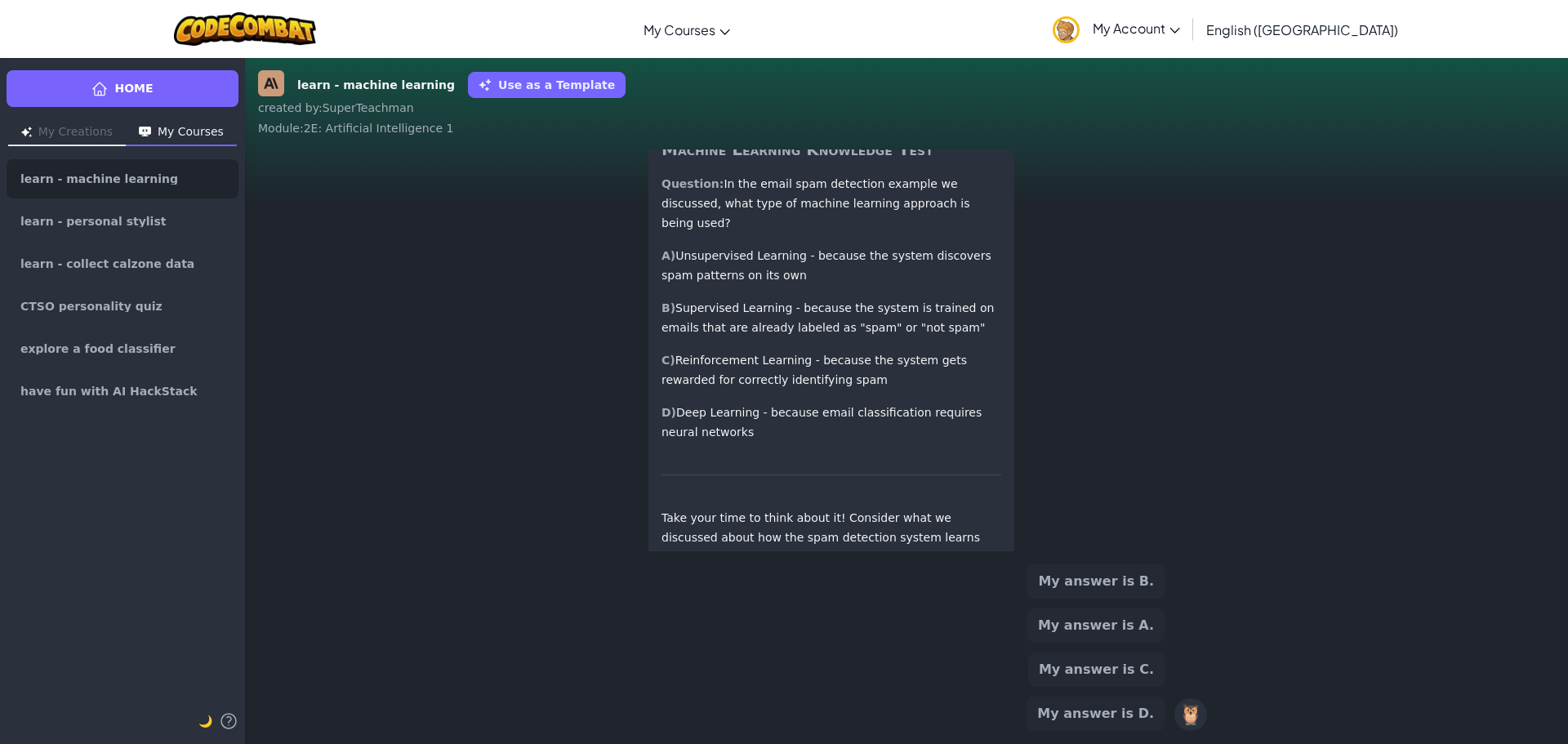
click at [1075, 576] on button "My answer is B." at bounding box center [1096, 581] width 137 height 34
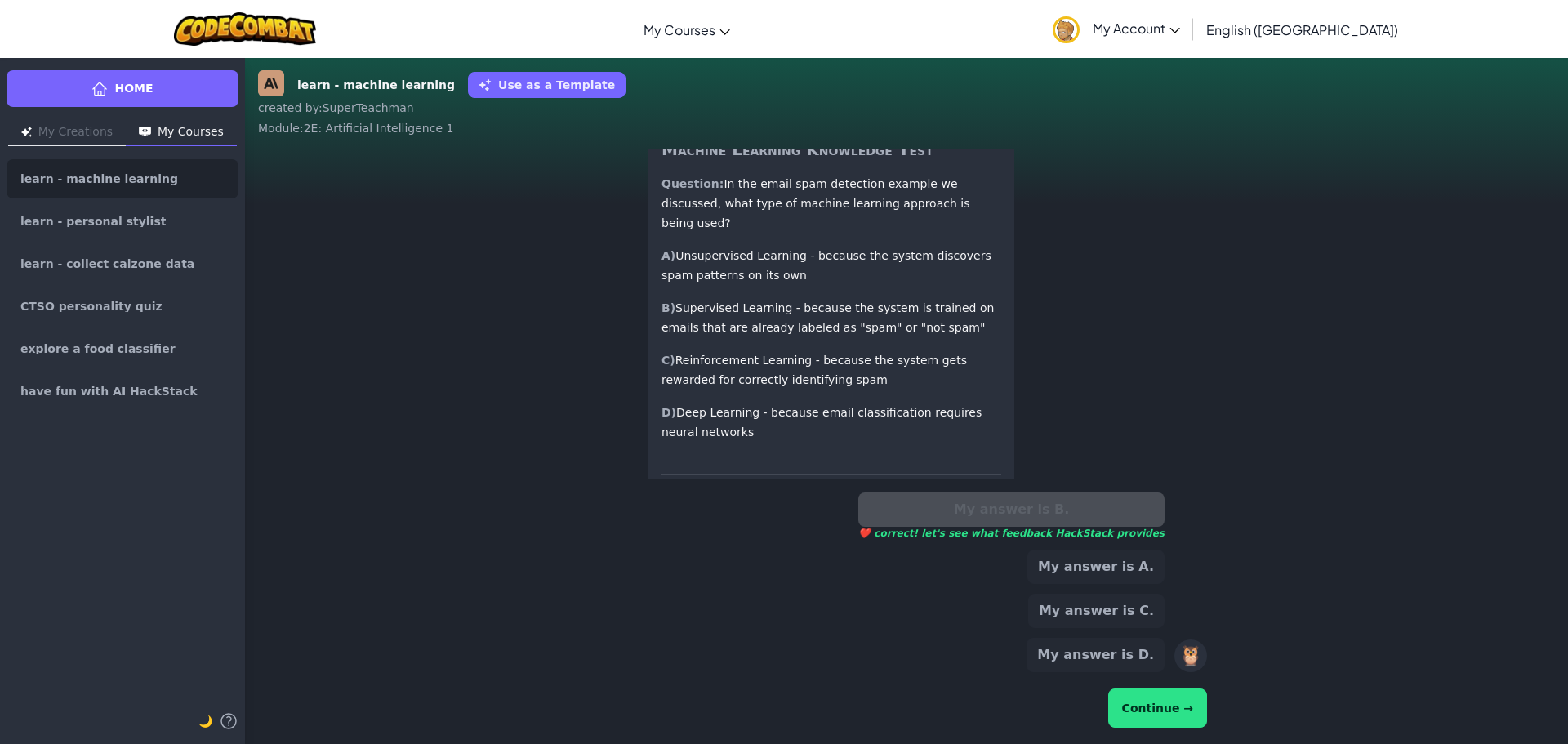
click at [1145, 717] on button "Continue →" at bounding box center [1157, 708] width 98 height 39
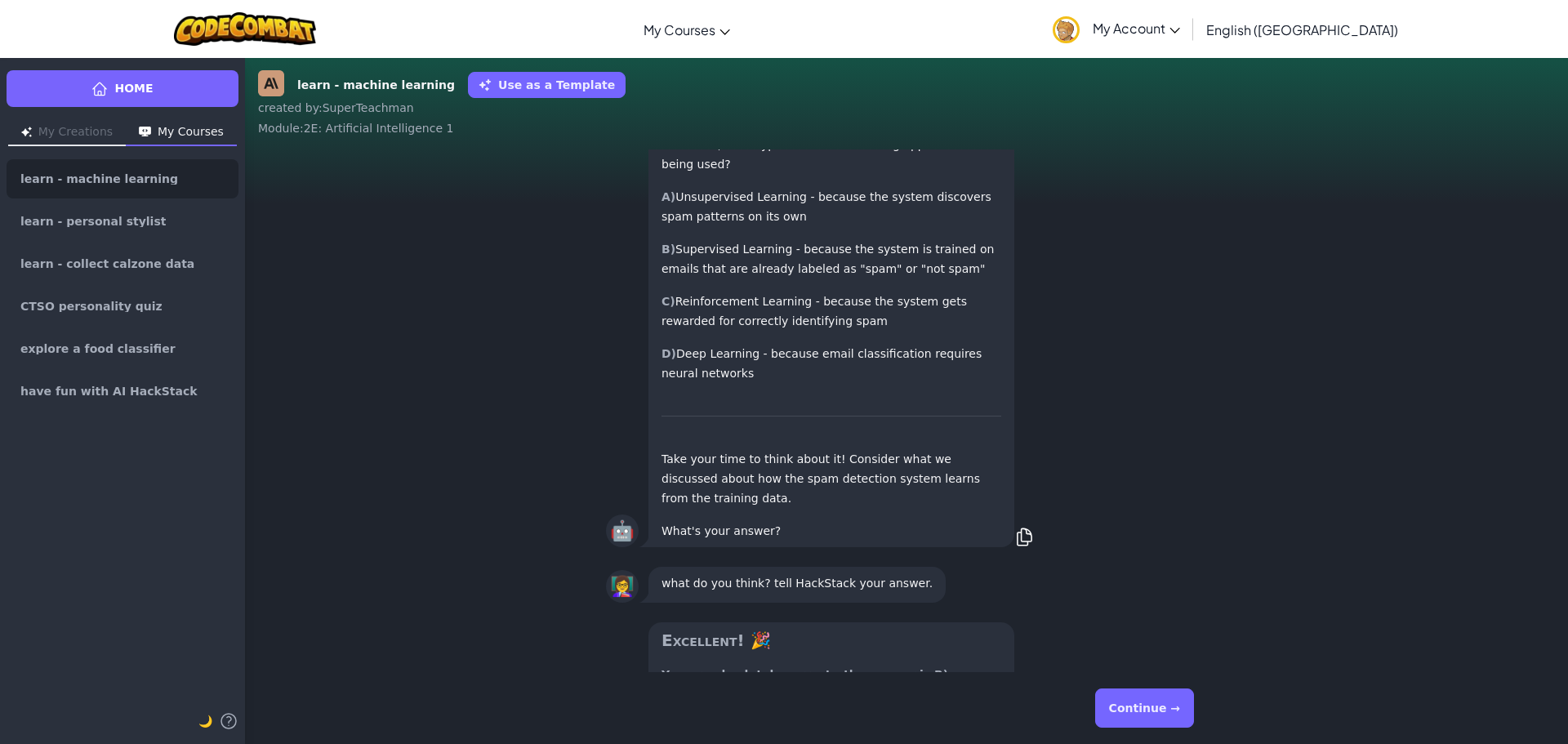
scroll to position [1, 0]
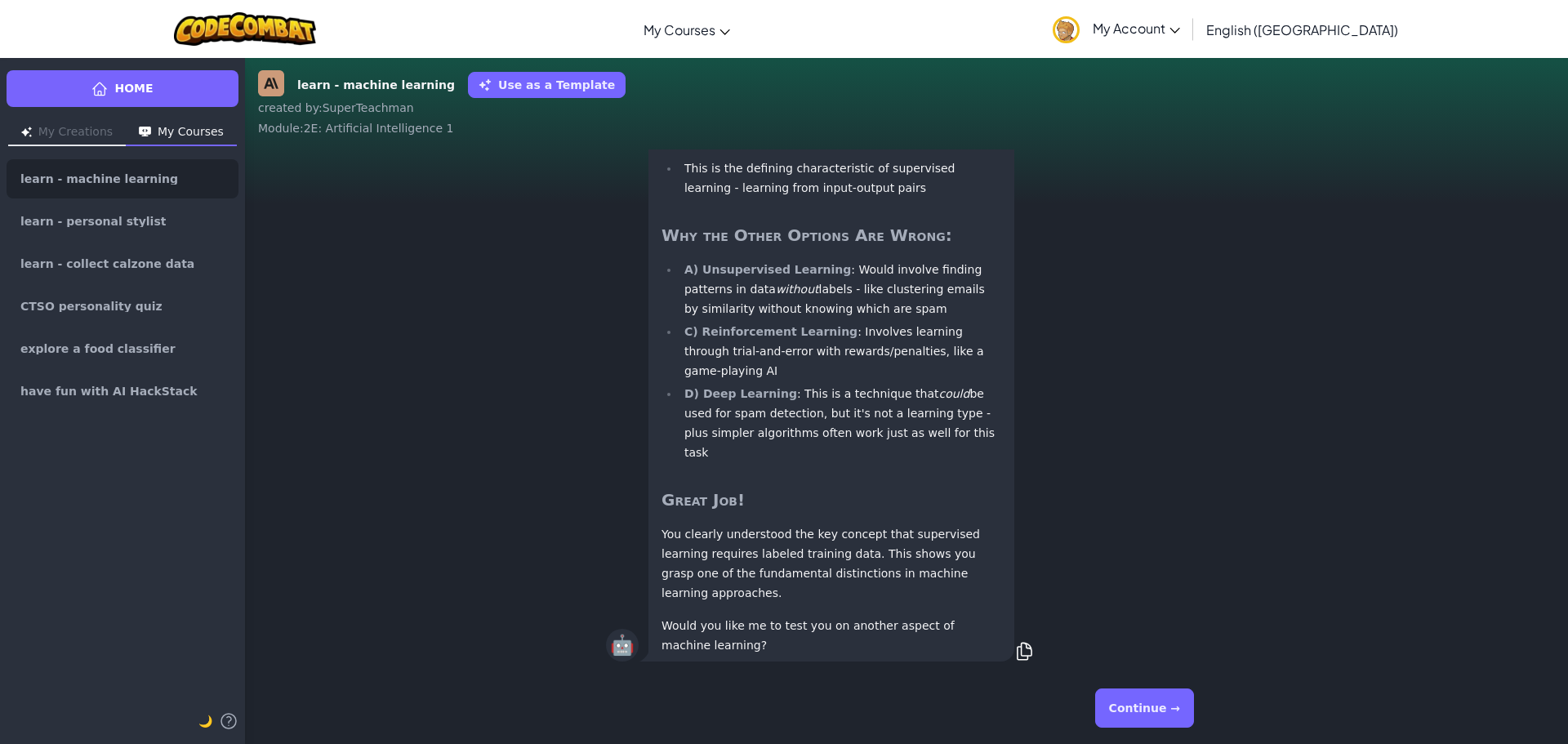
click at [1118, 712] on button "Continue →" at bounding box center [1144, 708] width 98 height 39
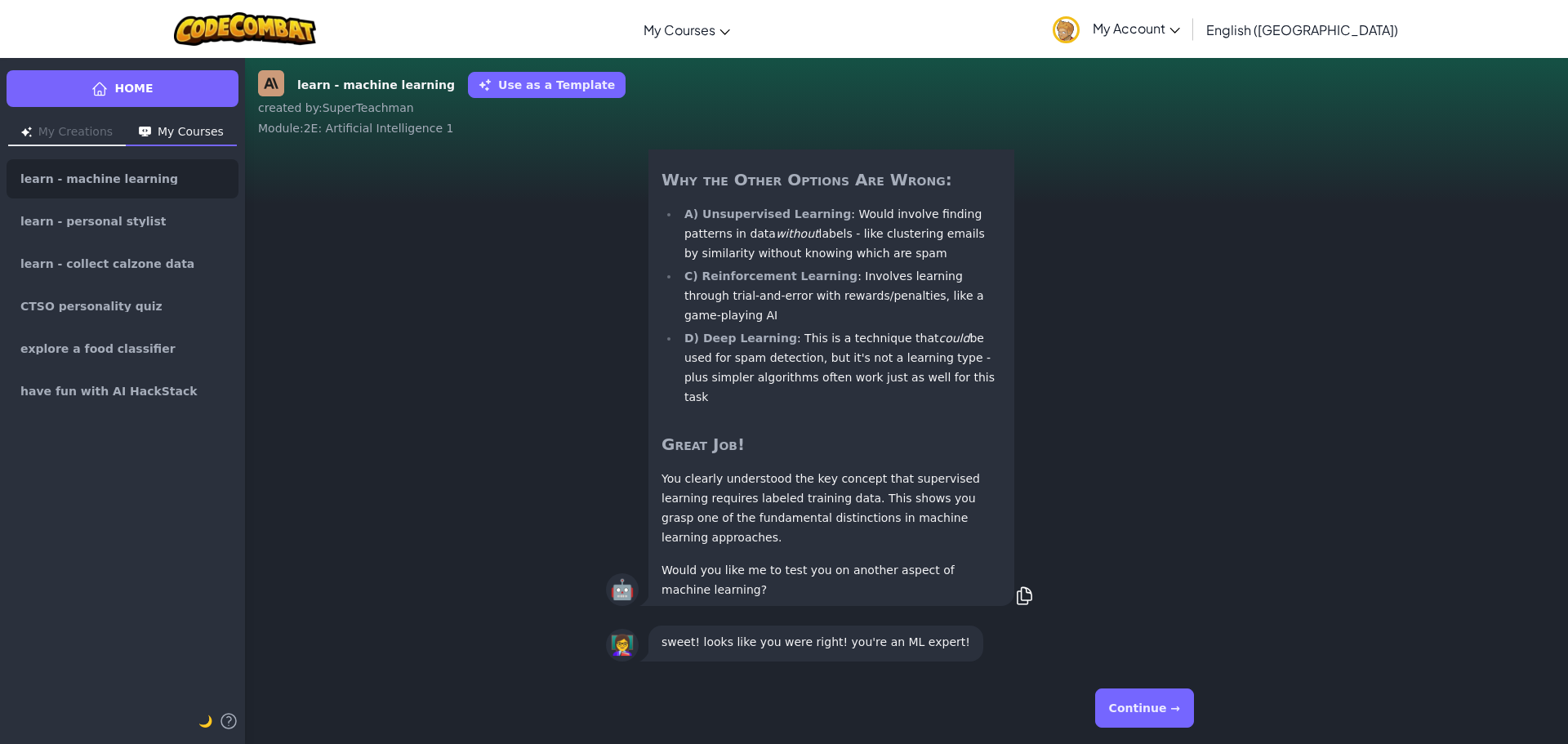
click at [1152, 717] on button "Continue →" at bounding box center [1144, 708] width 98 height 39
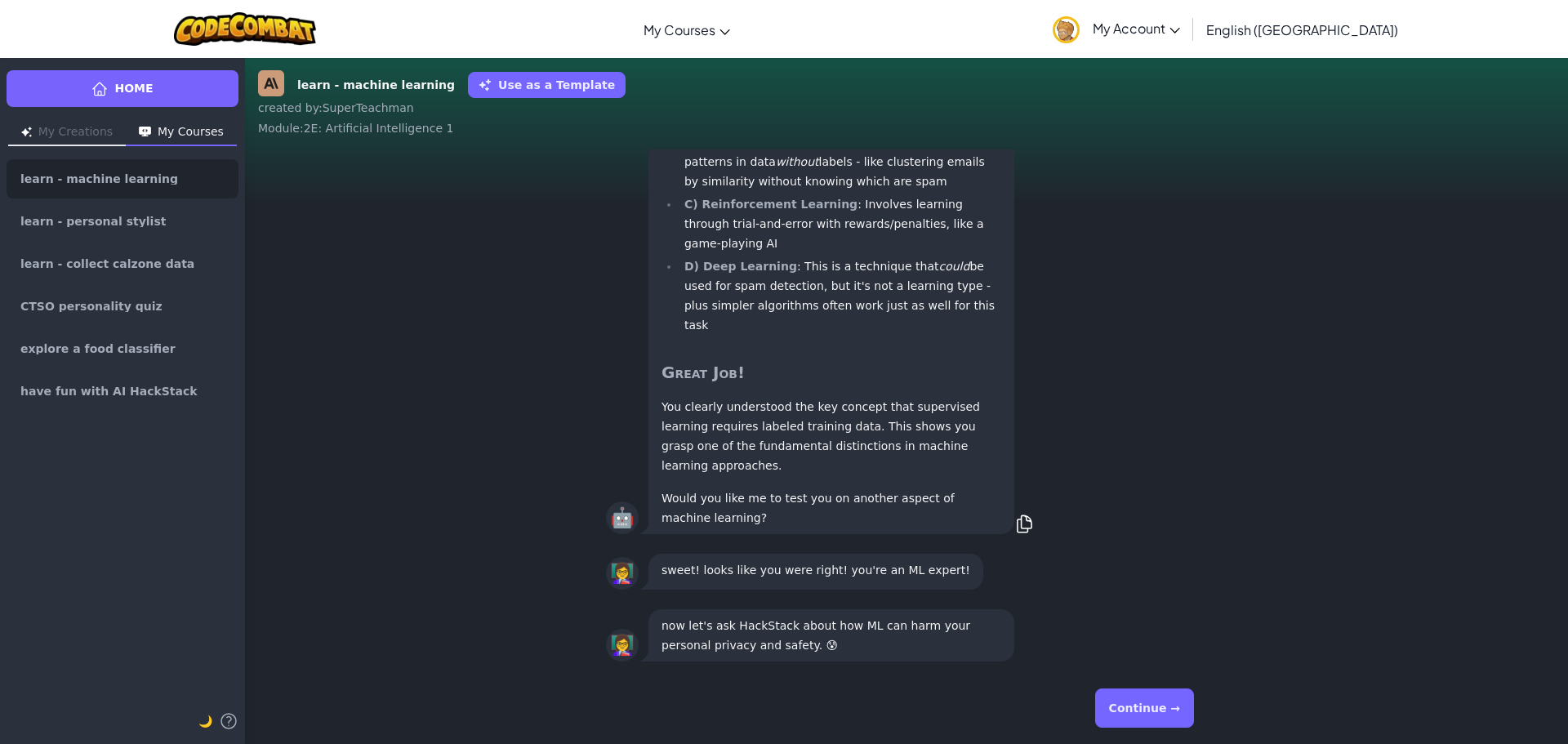
click at [1152, 717] on button "Continue →" at bounding box center [1144, 708] width 98 height 39
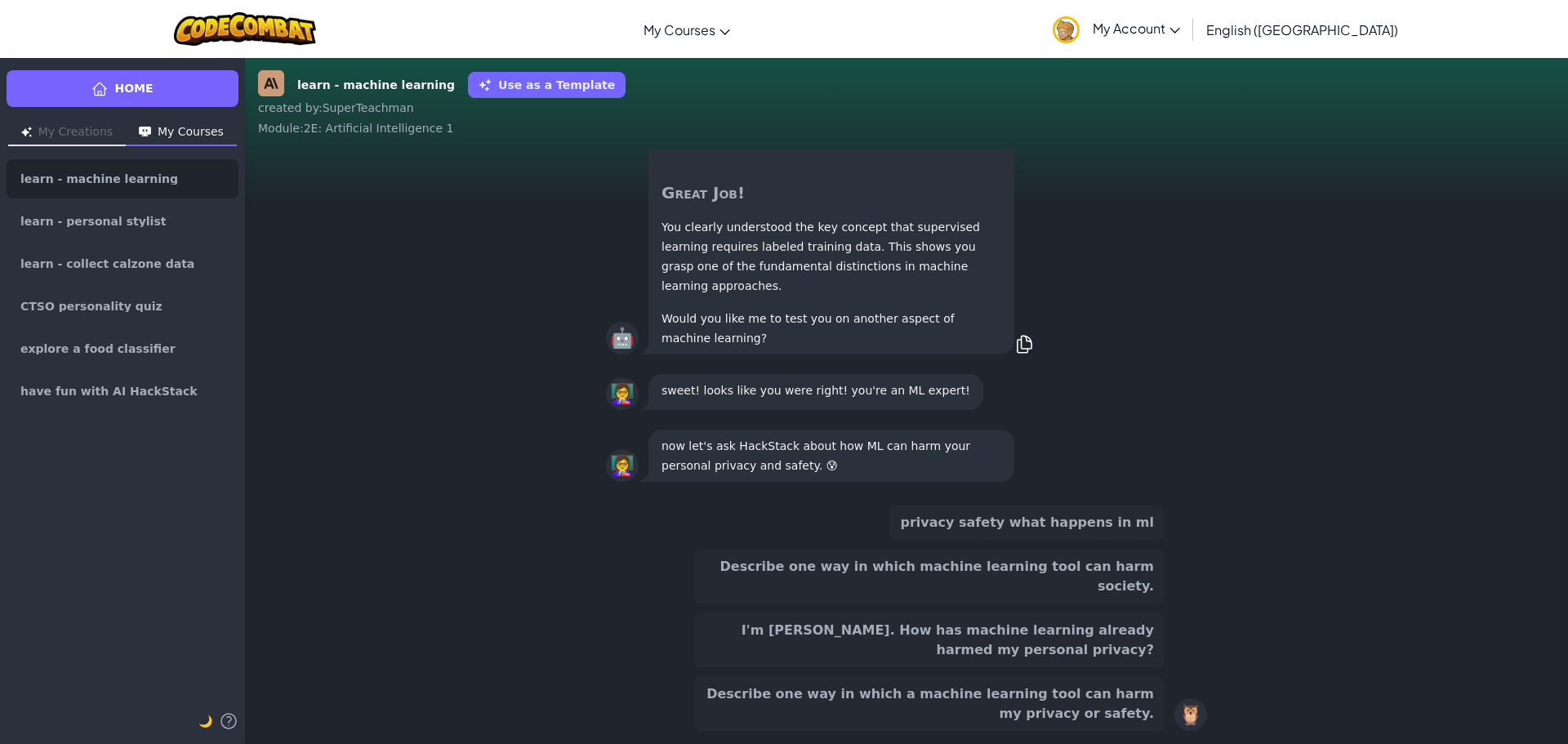
click at [918, 652] on button "I'm [PERSON_NAME]. How has machine learning already harmed my personal privacy?" at bounding box center [929, 640] width 470 height 54
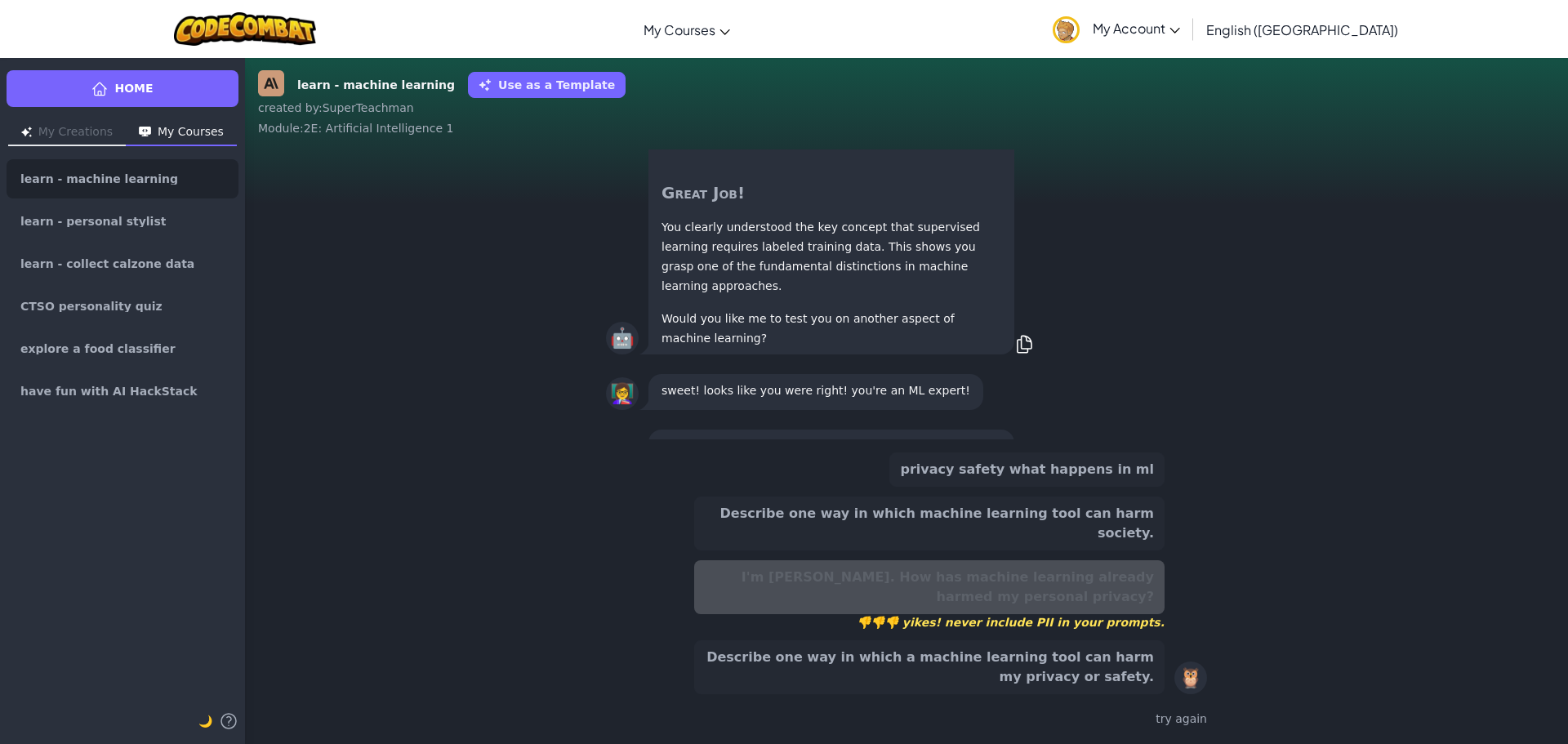
click at [918, 652] on button "Describe one way in which a machine learning tool can harm my privacy or safety." at bounding box center [929, 667] width 470 height 54
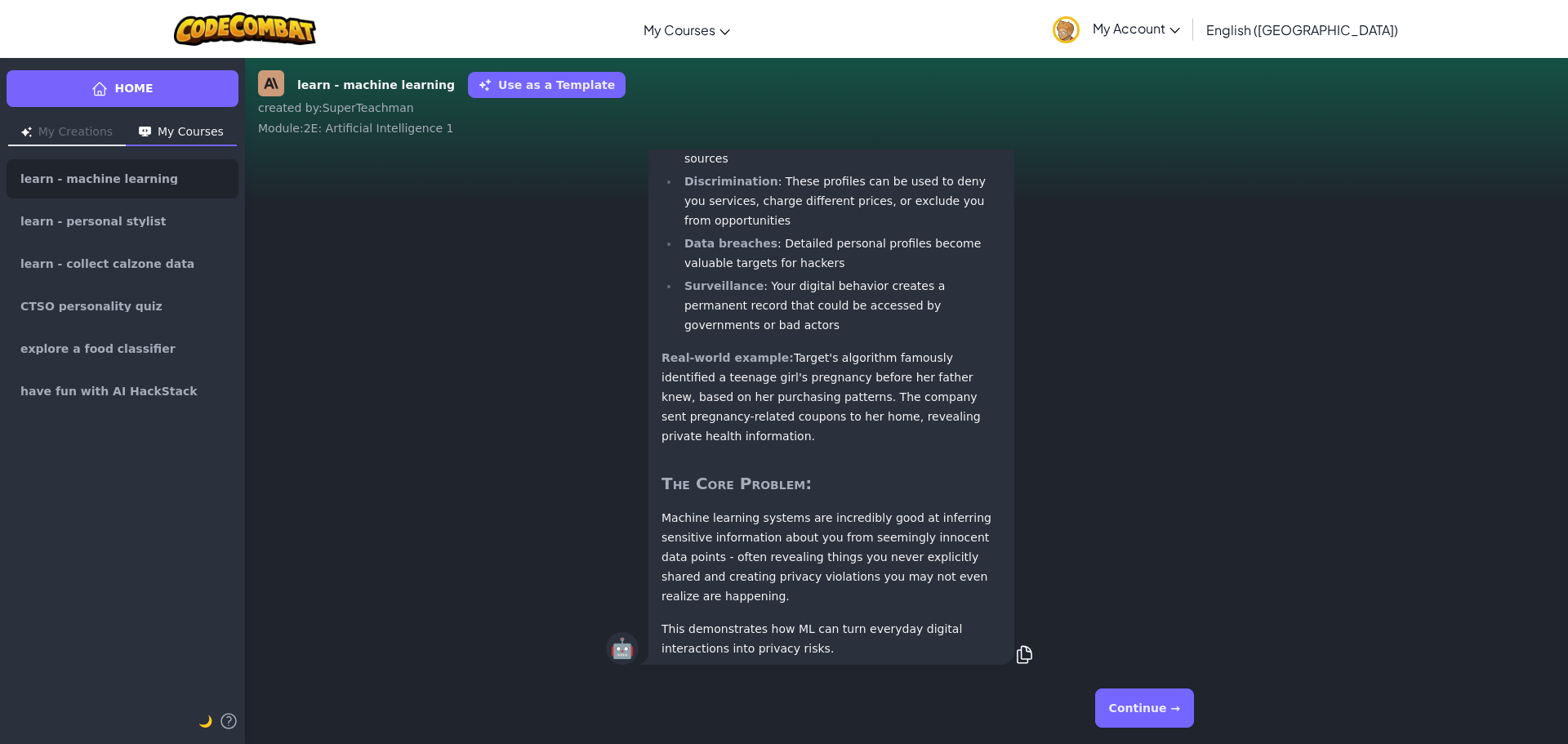
scroll to position [1, 0]
click at [1144, 700] on button "Continue →" at bounding box center [1144, 708] width 98 height 39
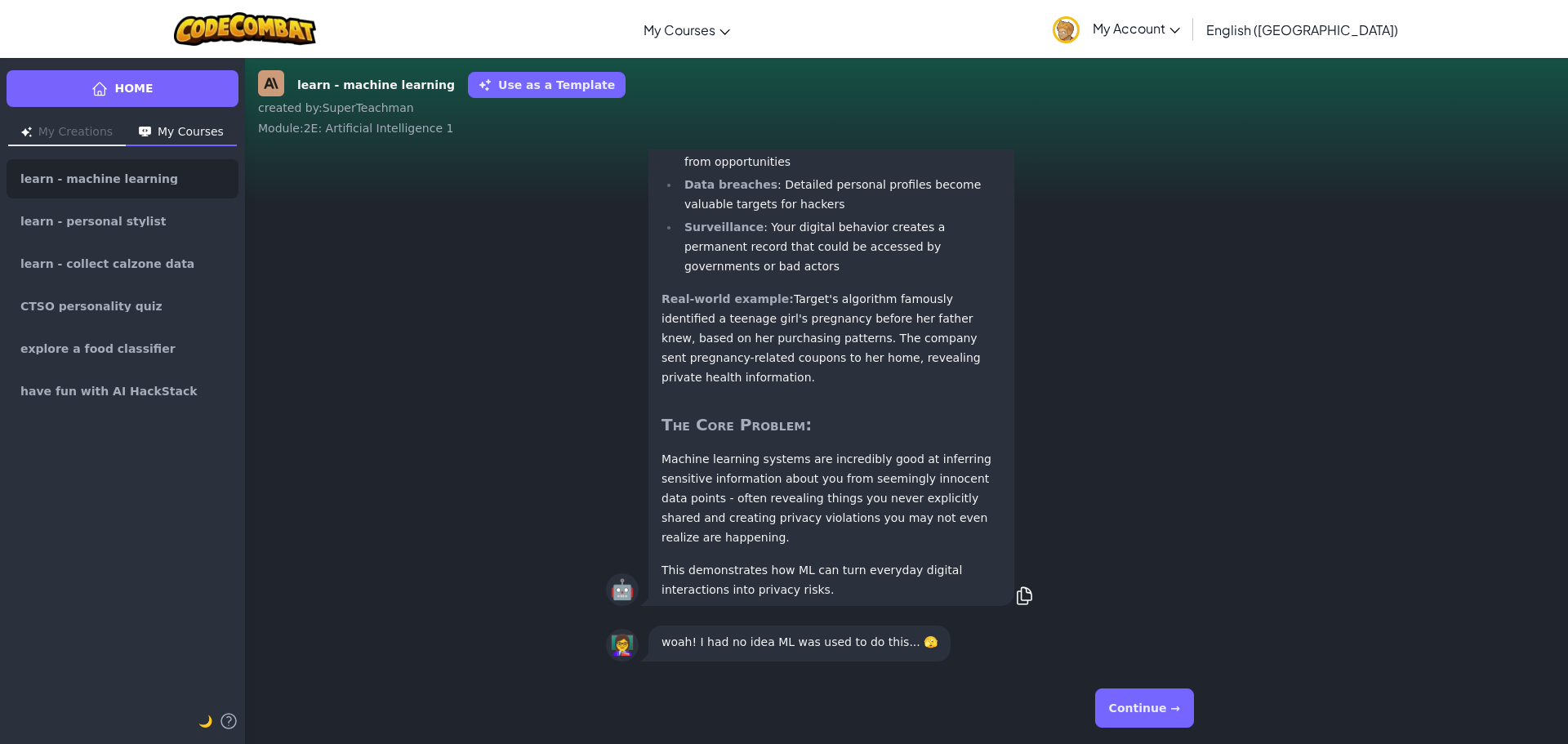
click at [1121, 715] on button "Continue →" at bounding box center [1144, 708] width 98 height 39
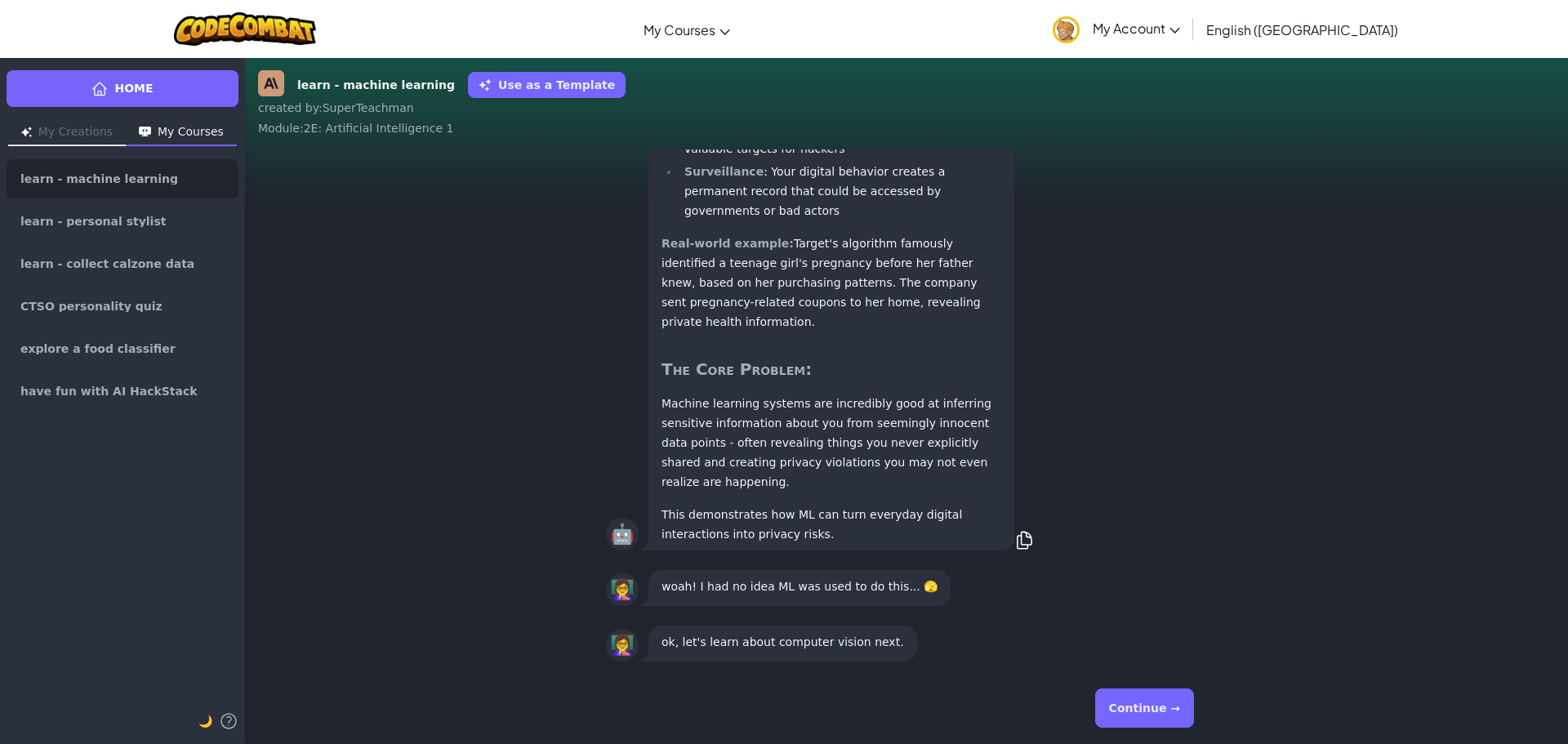
click at [1122, 712] on button "Continue →" at bounding box center [1144, 708] width 98 height 39
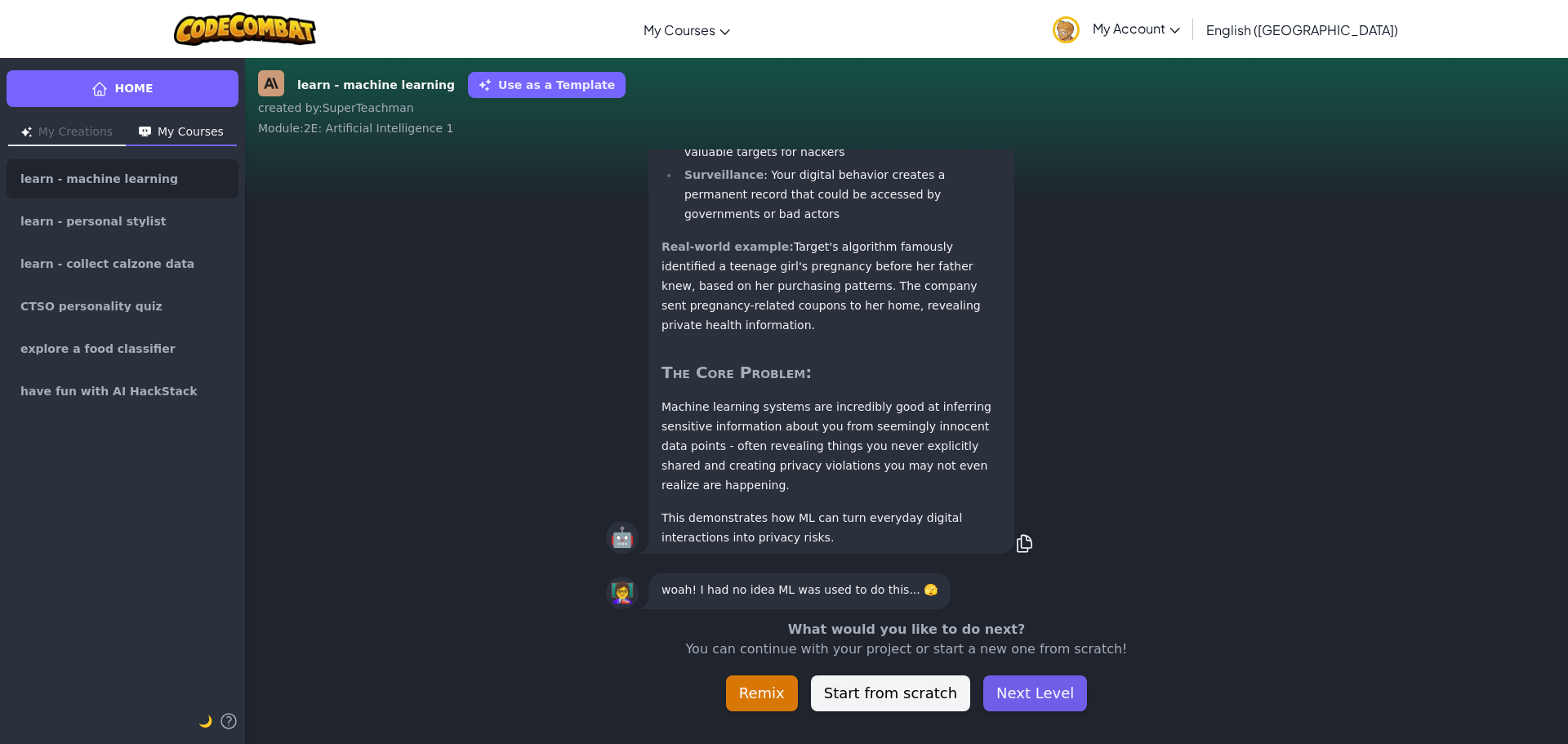
scroll to position [-52, 0]
click at [1024, 696] on button "Next Level" at bounding box center [1035, 693] width 104 height 36
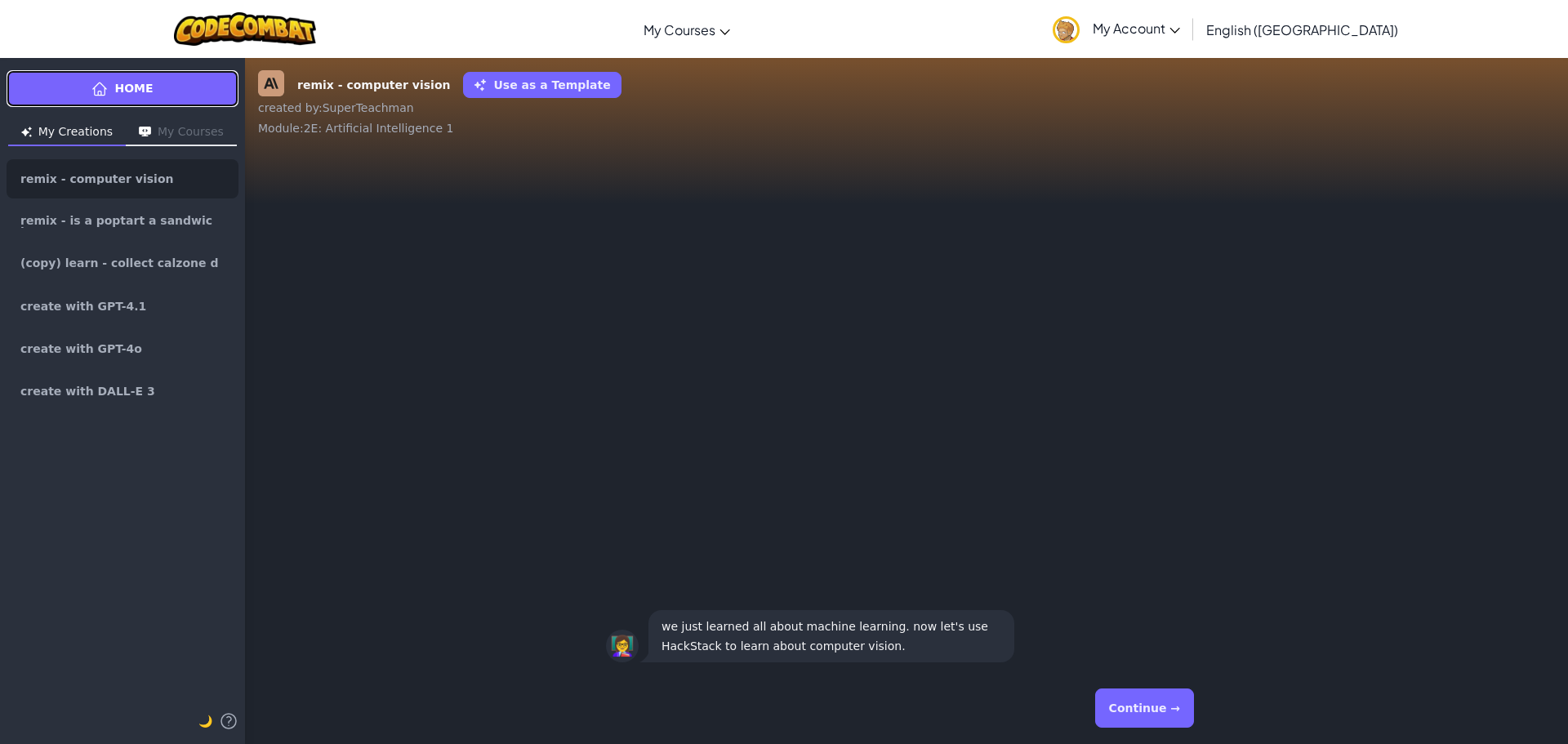
click at [130, 98] on link "Home" at bounding box center [123, 89] width 232 height 37
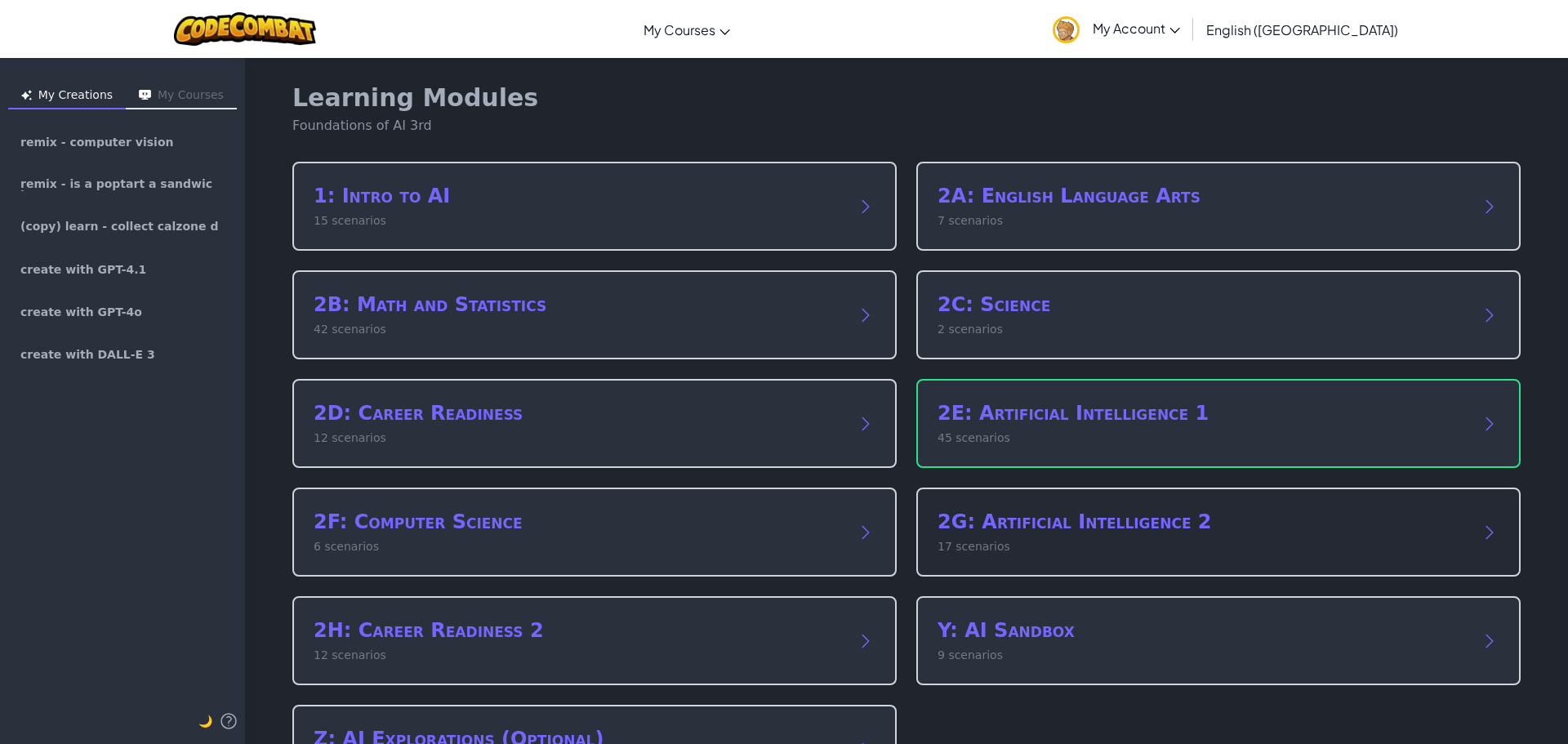
click at [1021, 537] on div "2G: Artificial Intelligence 2 17 scenarios" at bounding box center [1202, 533] width 529 height 47
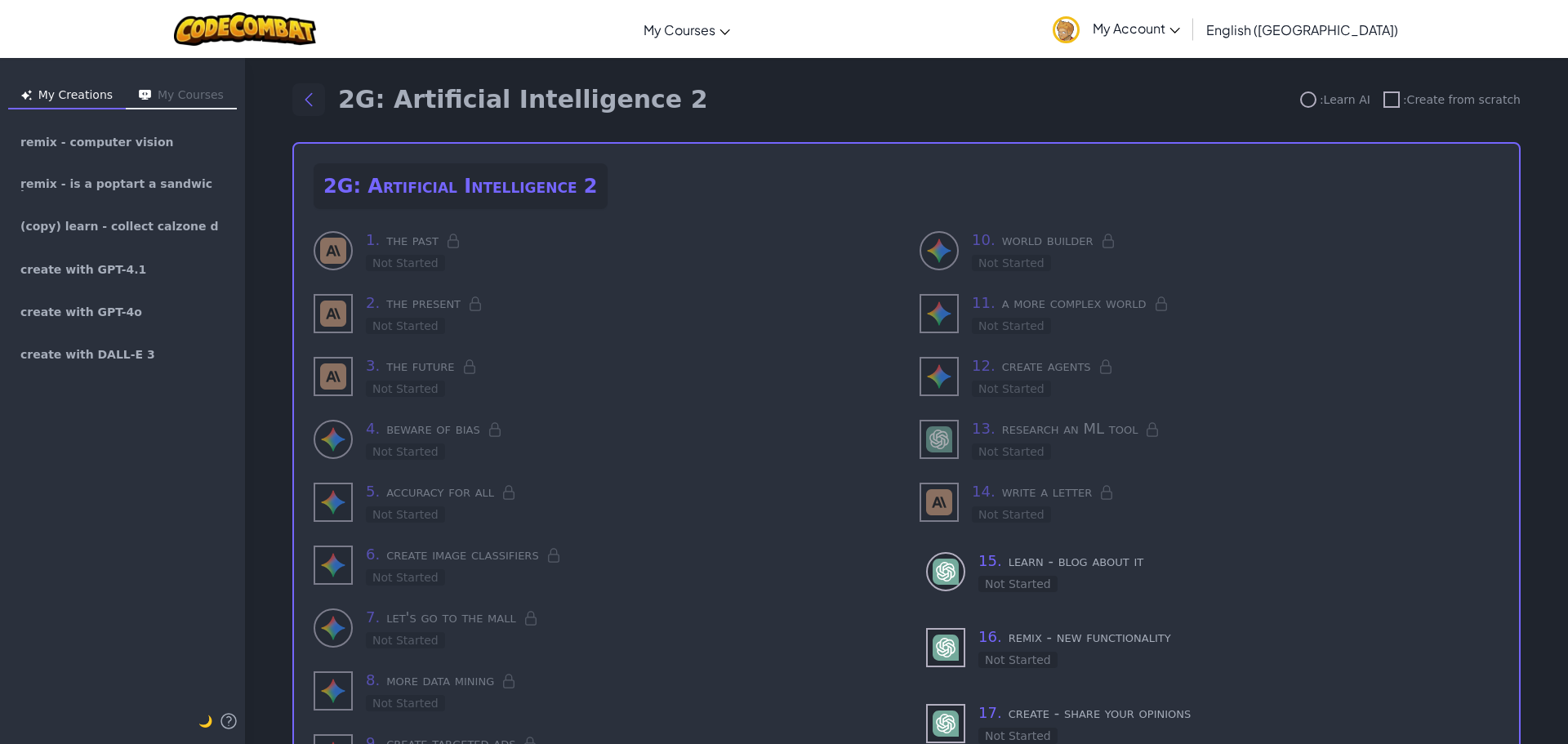
click at [300, 97] on icon "Back to modules" at bounding box center [309, 99] width 19 height 19
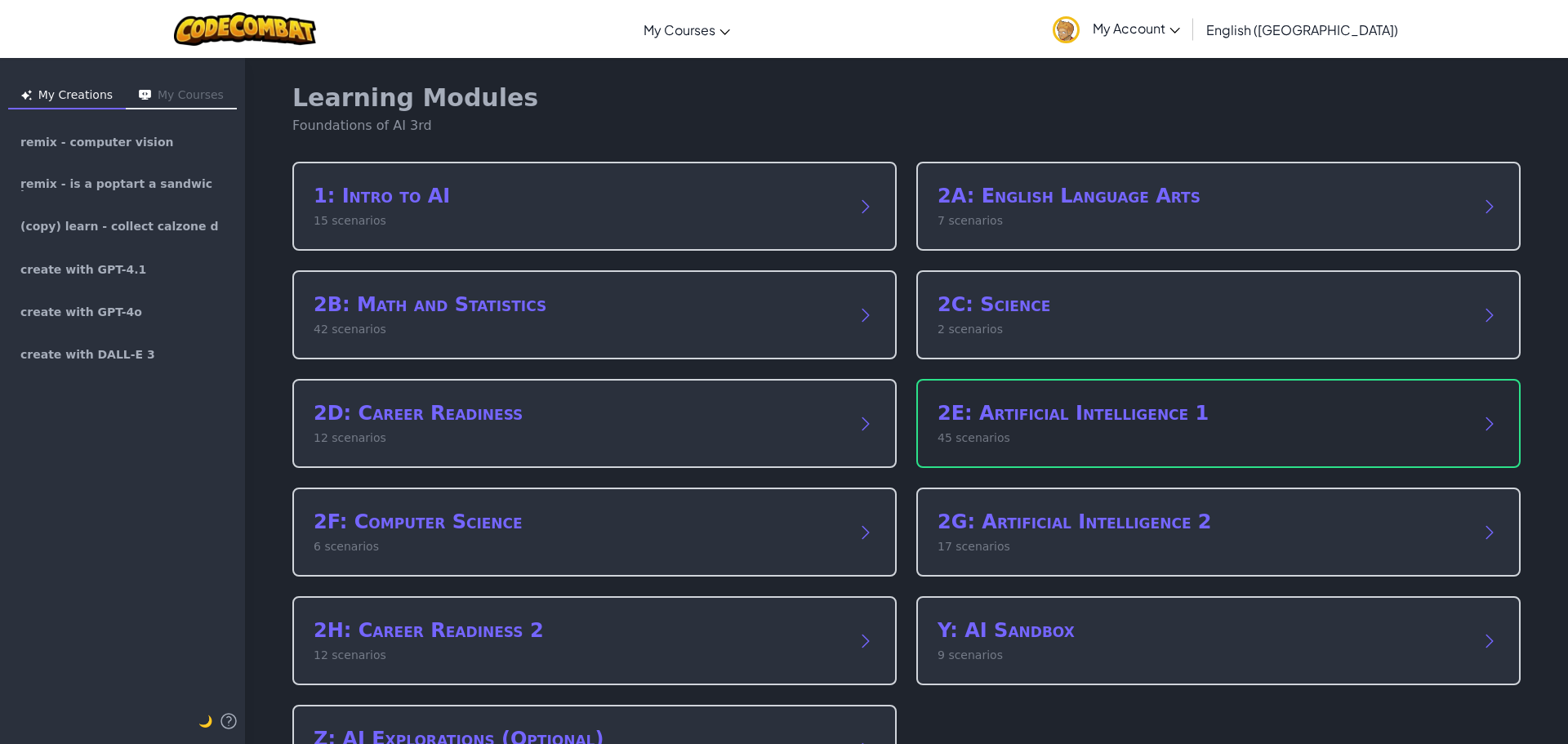
click at [938, 429] on p "45 scenarios" at bounding box center [1202, 438] width 529 height 18
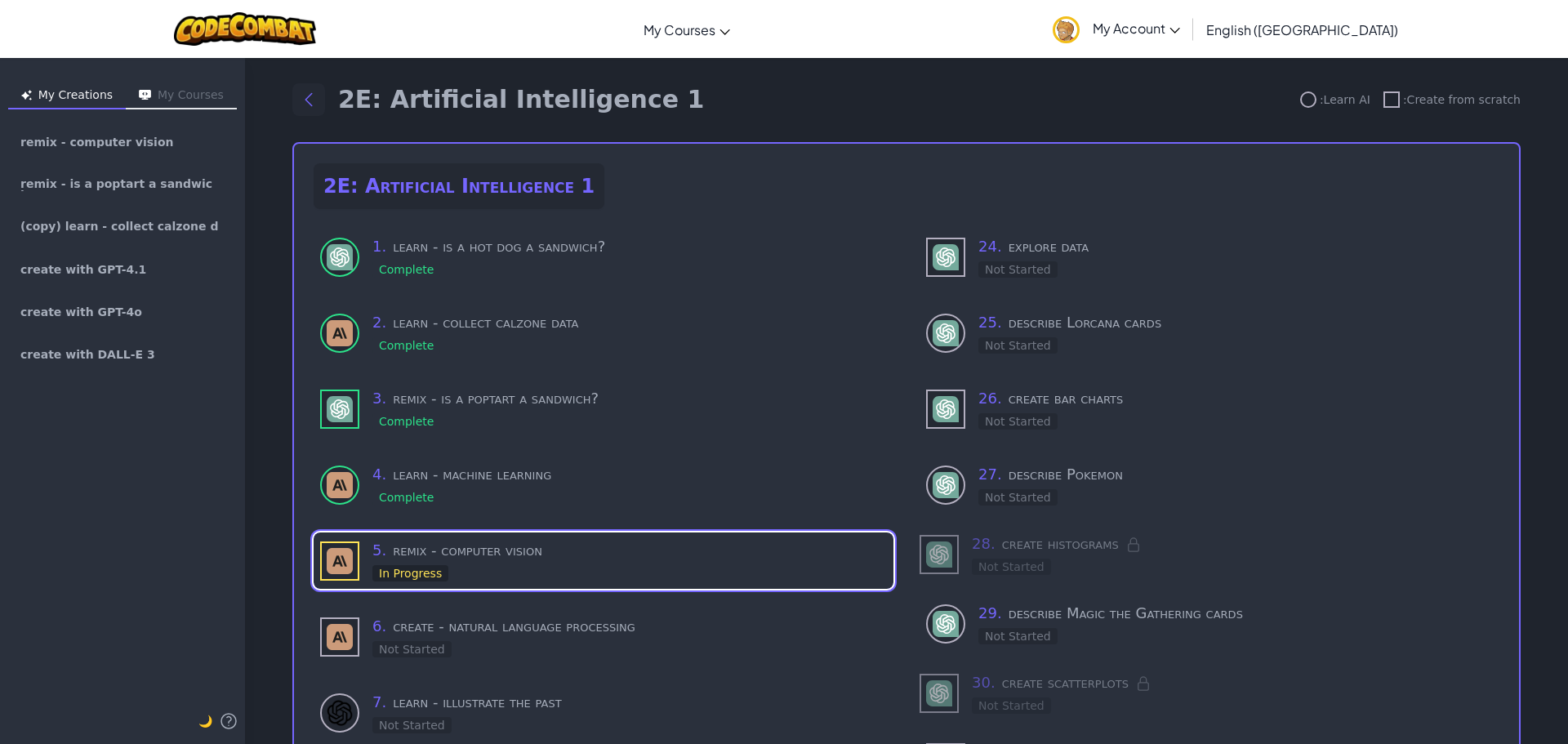
click at [299, 103] on icon "Back to modules" at bounding box center [309, 99] width 19 height 19
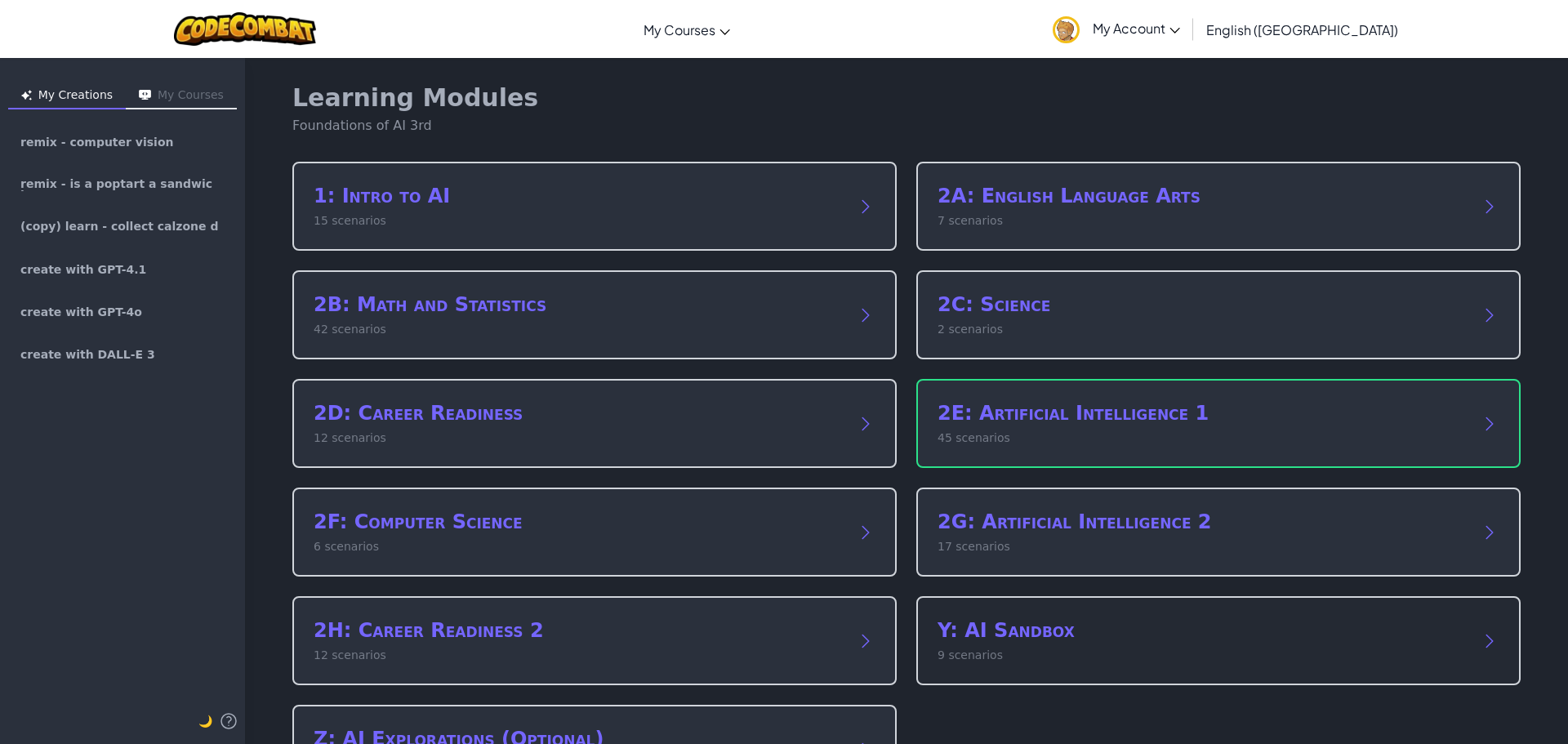
click at [1012, 646] on div "Y: AI Sandbox 9 scenarios" at bounding box center [1202, 641] width 529 height 47
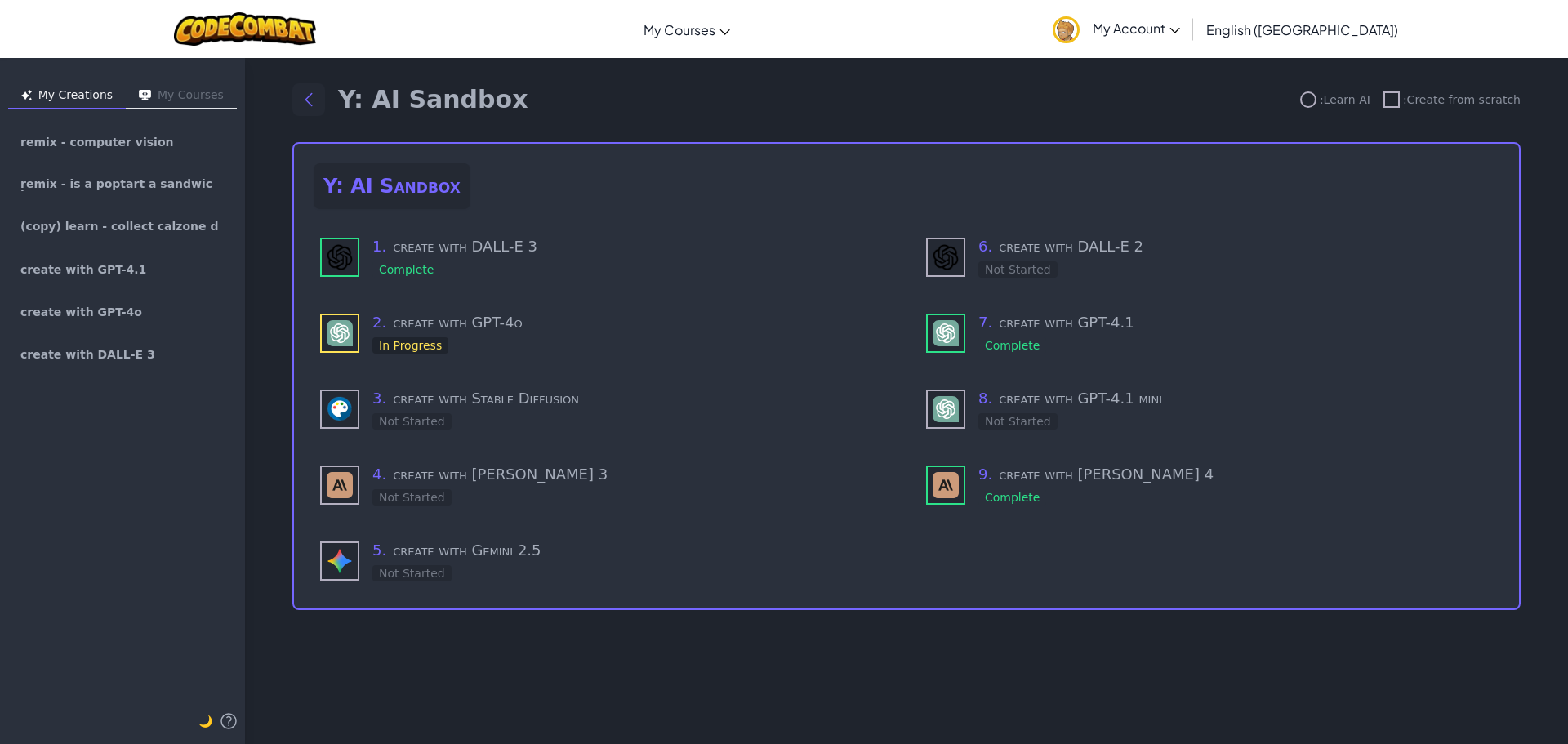
click at [317, 112] on button "Back to modules" at bounding box center [309, 100] width 33 height 33
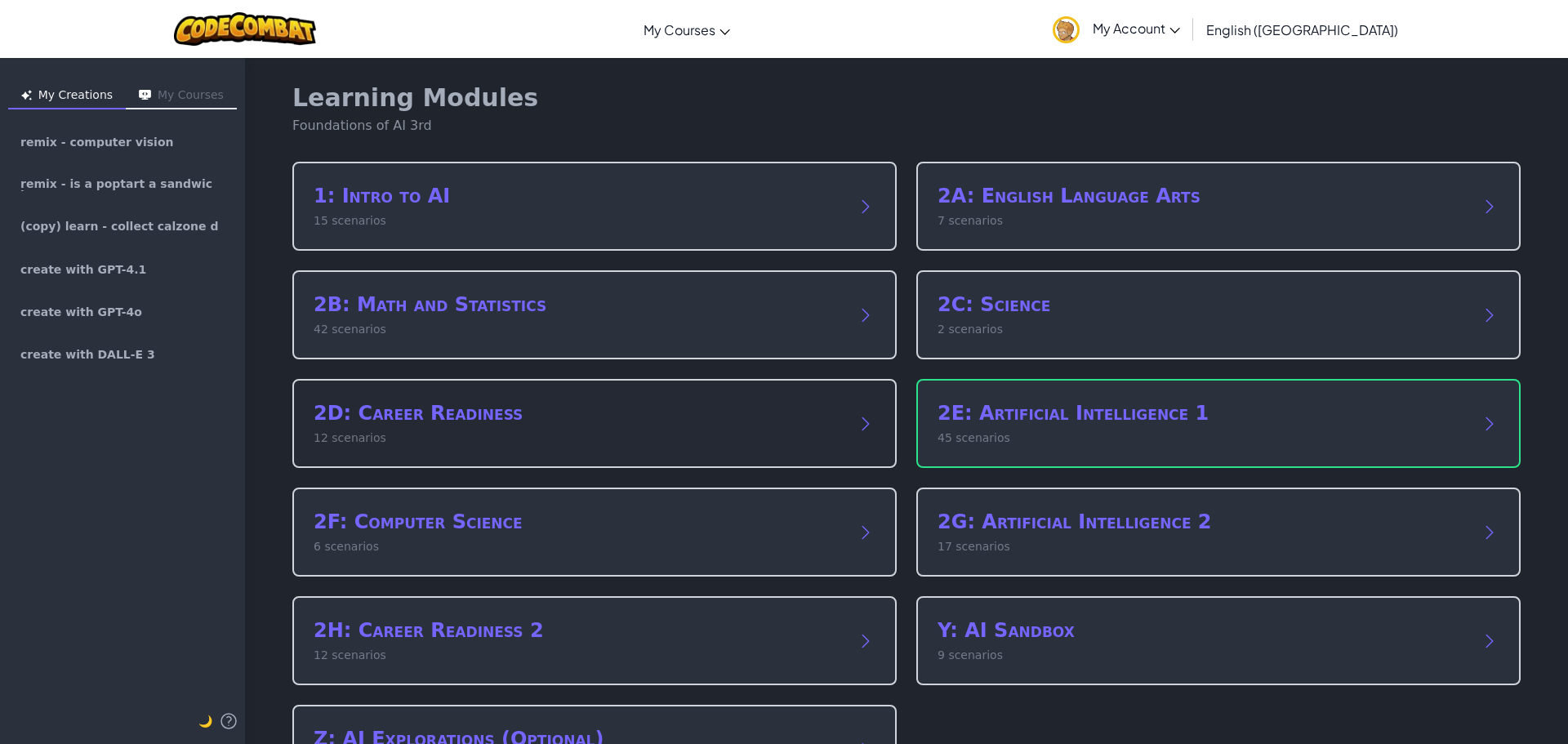
click at [761, 430] on p "12 scenarios" at bounding box center [578, 438] width 529 height 18
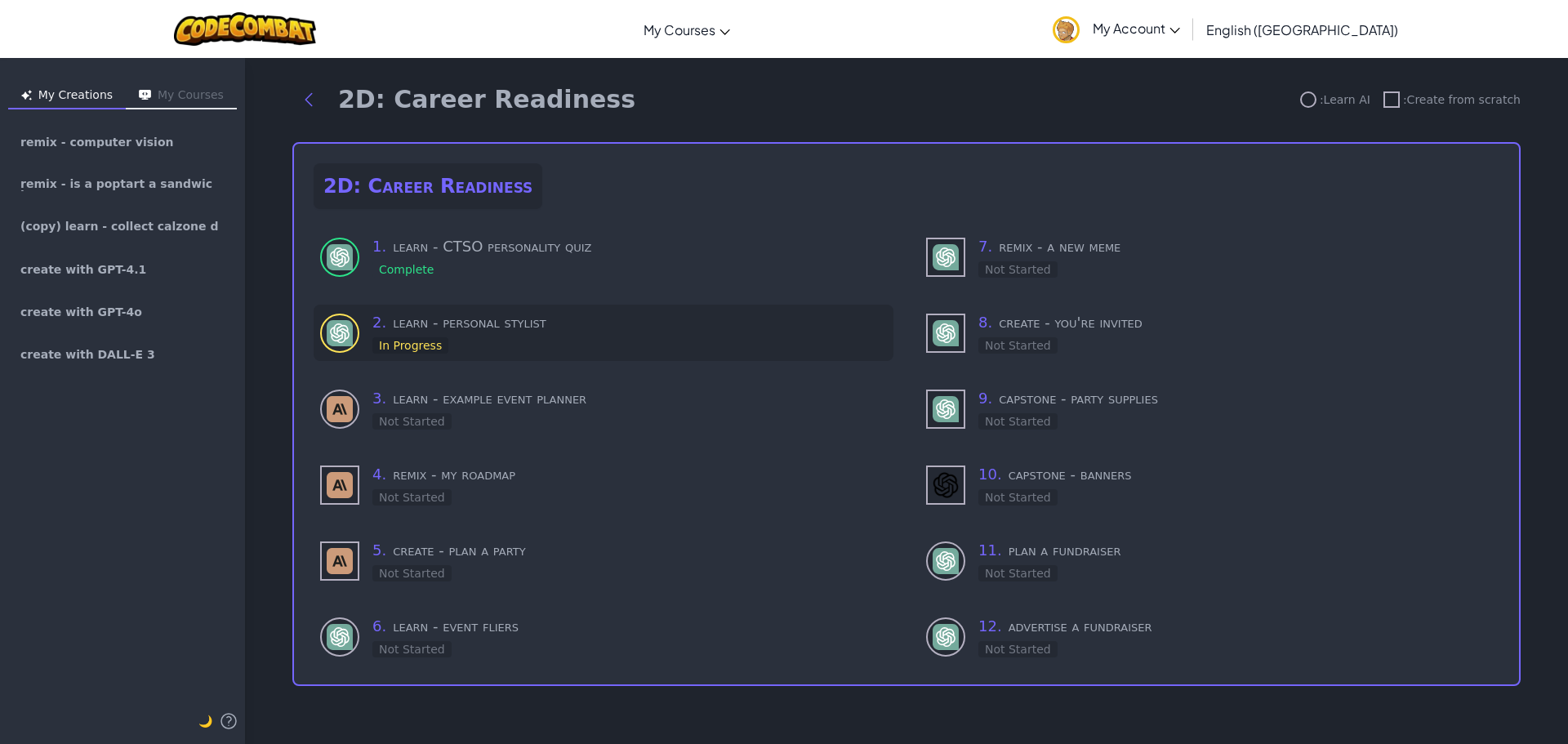
click at [498, 317] on h3 "2 . learn - personal stylist" at bounding box center [629, 322] width 514 height 22
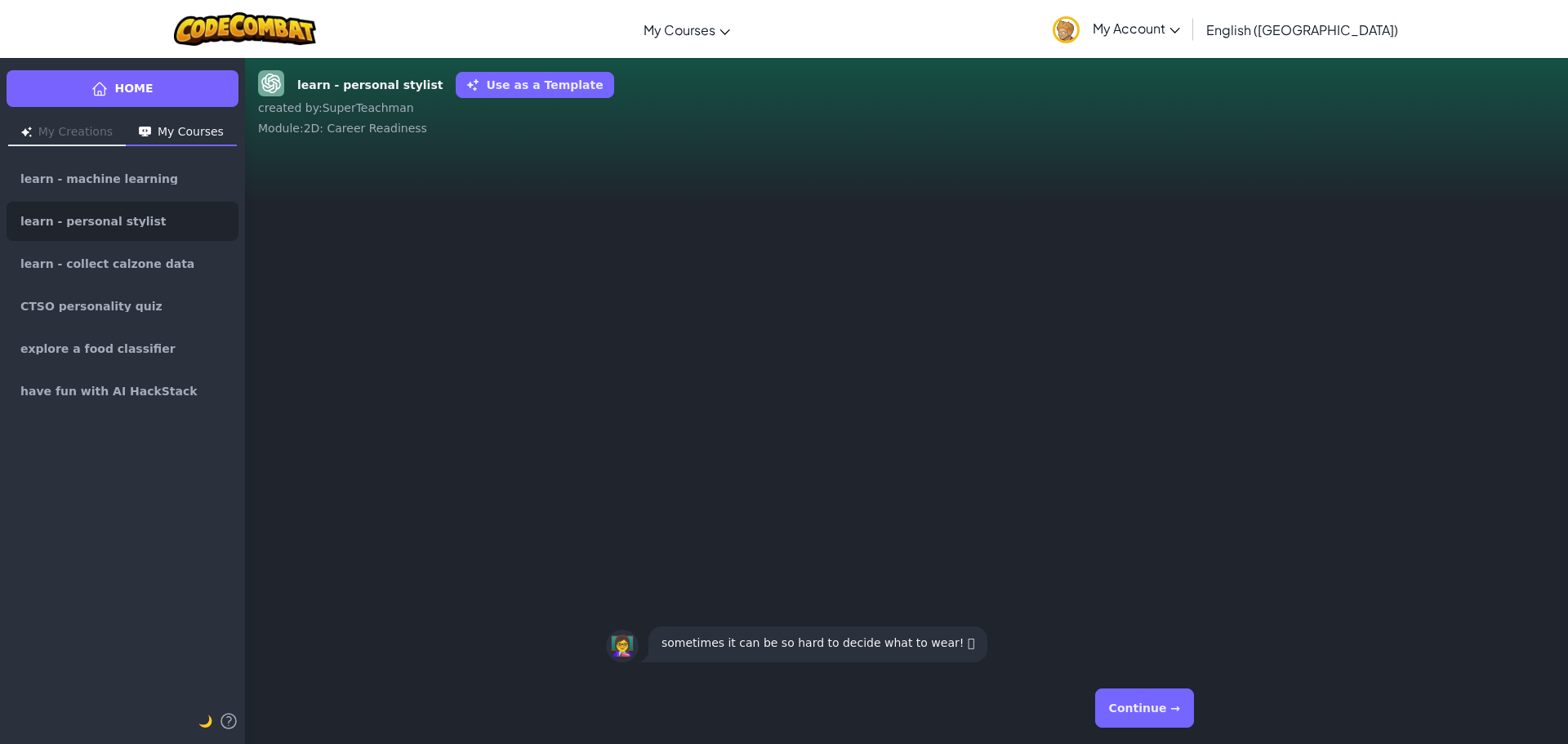
click at [1147, 710] on button "Continue →" at bounding box center [1144, 708] width 98 height 39
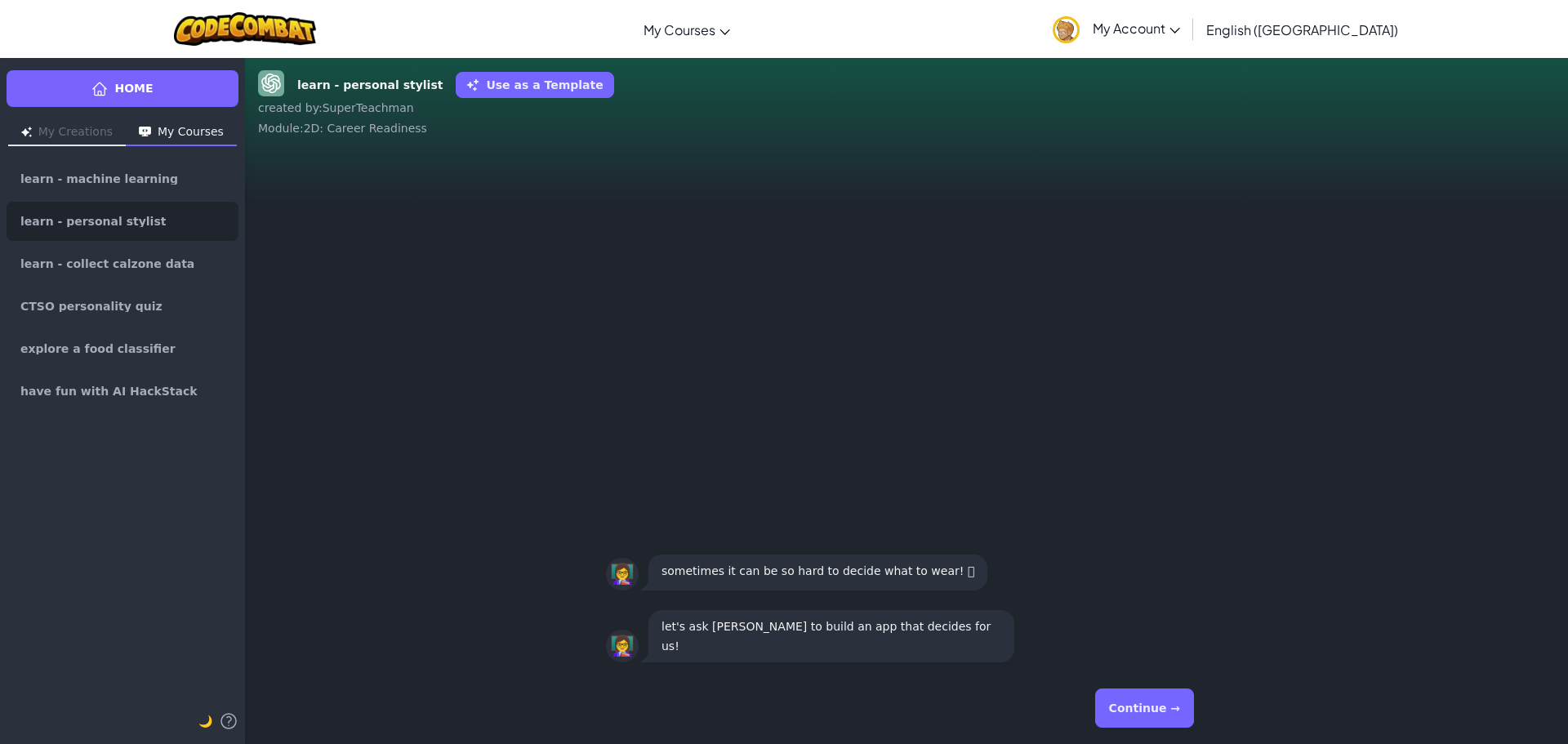
click at [1148, 698] on button "Continue →" at bounding box center [1144, 708] width 98 height 39
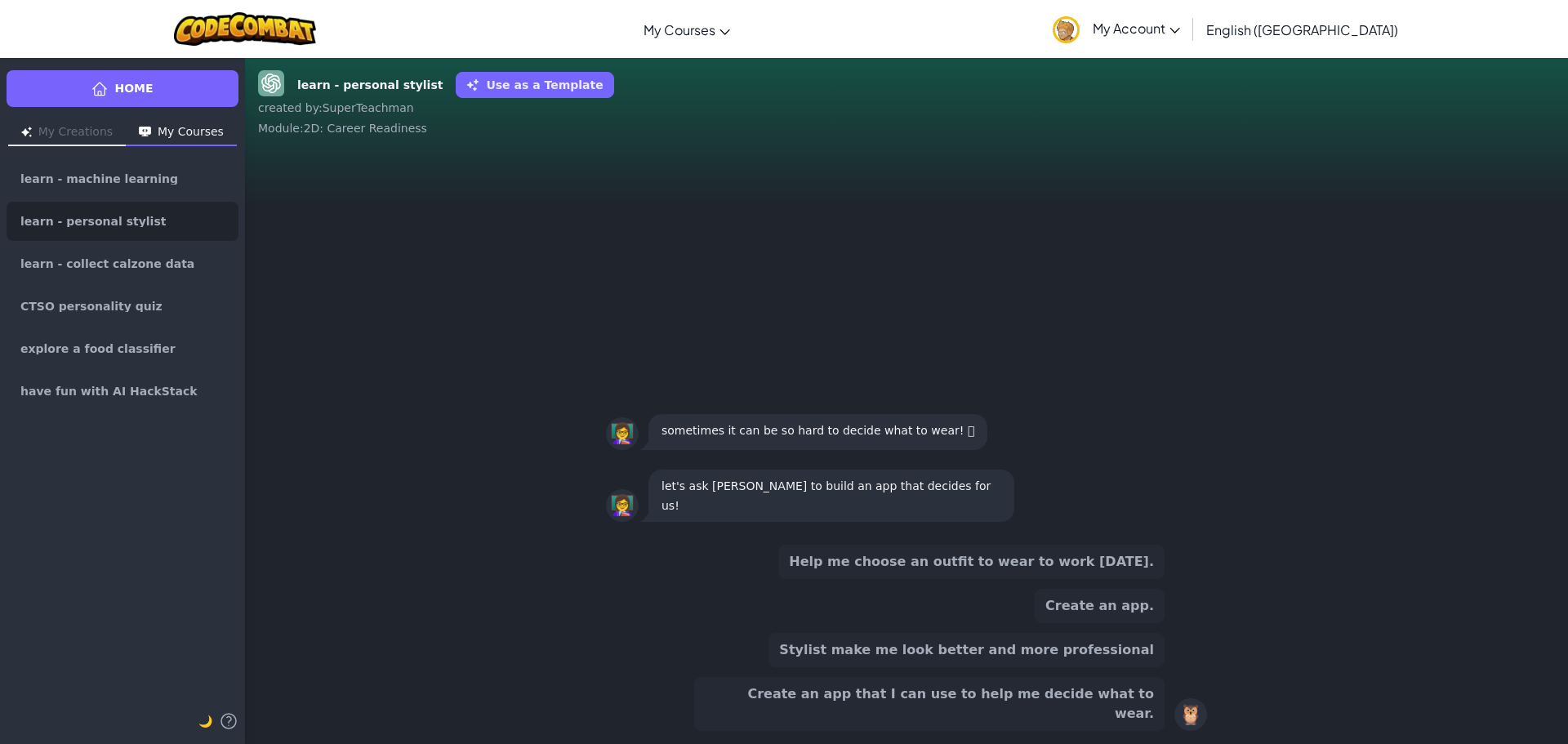
click at [1038, 579] on button "Help me choose an outfit to wear to work [DATE]." at bounding box center [971, 561] width 387 height 34
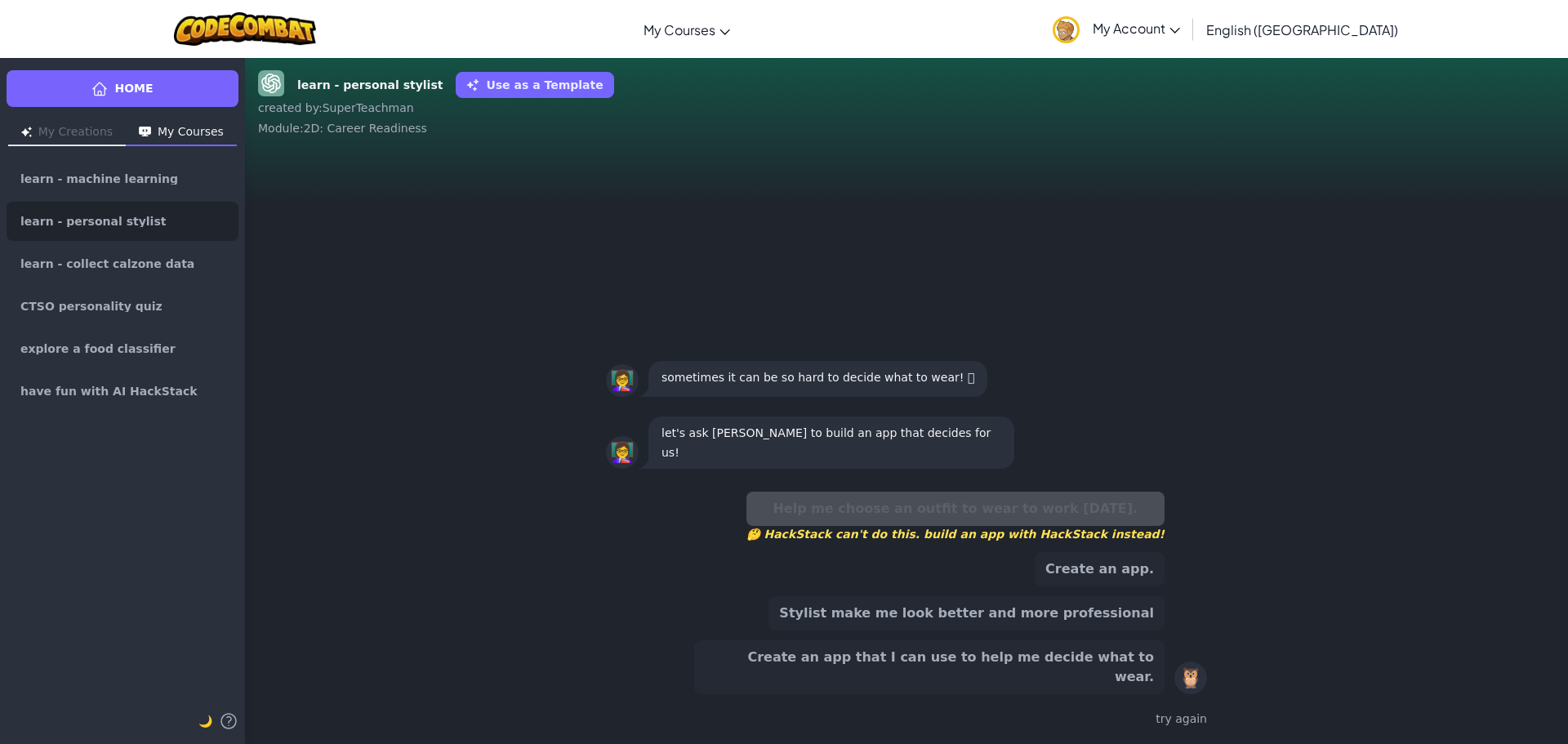
click at [986, 682] on button "Create an app that I can use to help me decide what to wear." at bounding box center [929, 667] width 470 height 54
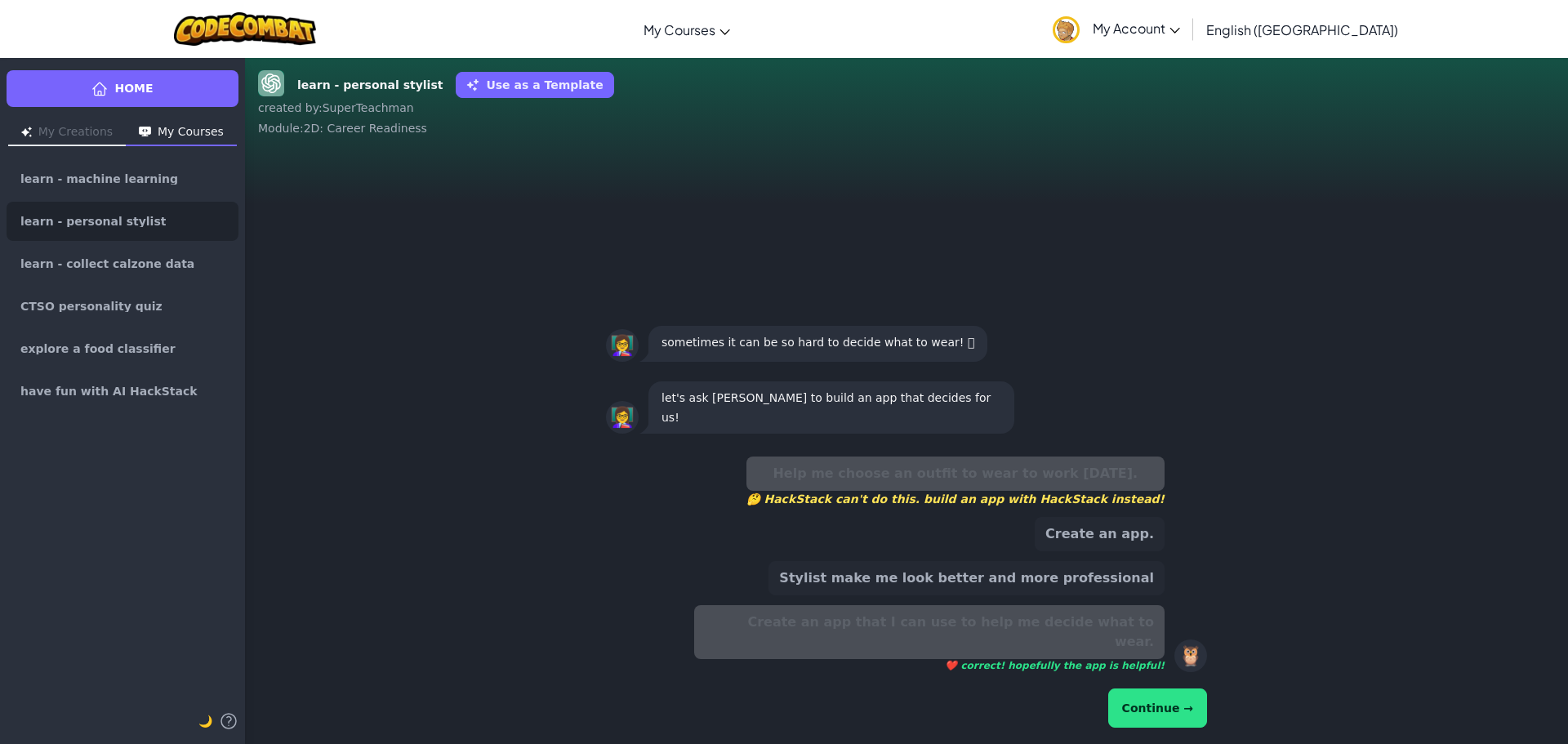
click at [1188, 710] on button "Continue →" at bounding box center [1157, 708] width 98 height 39
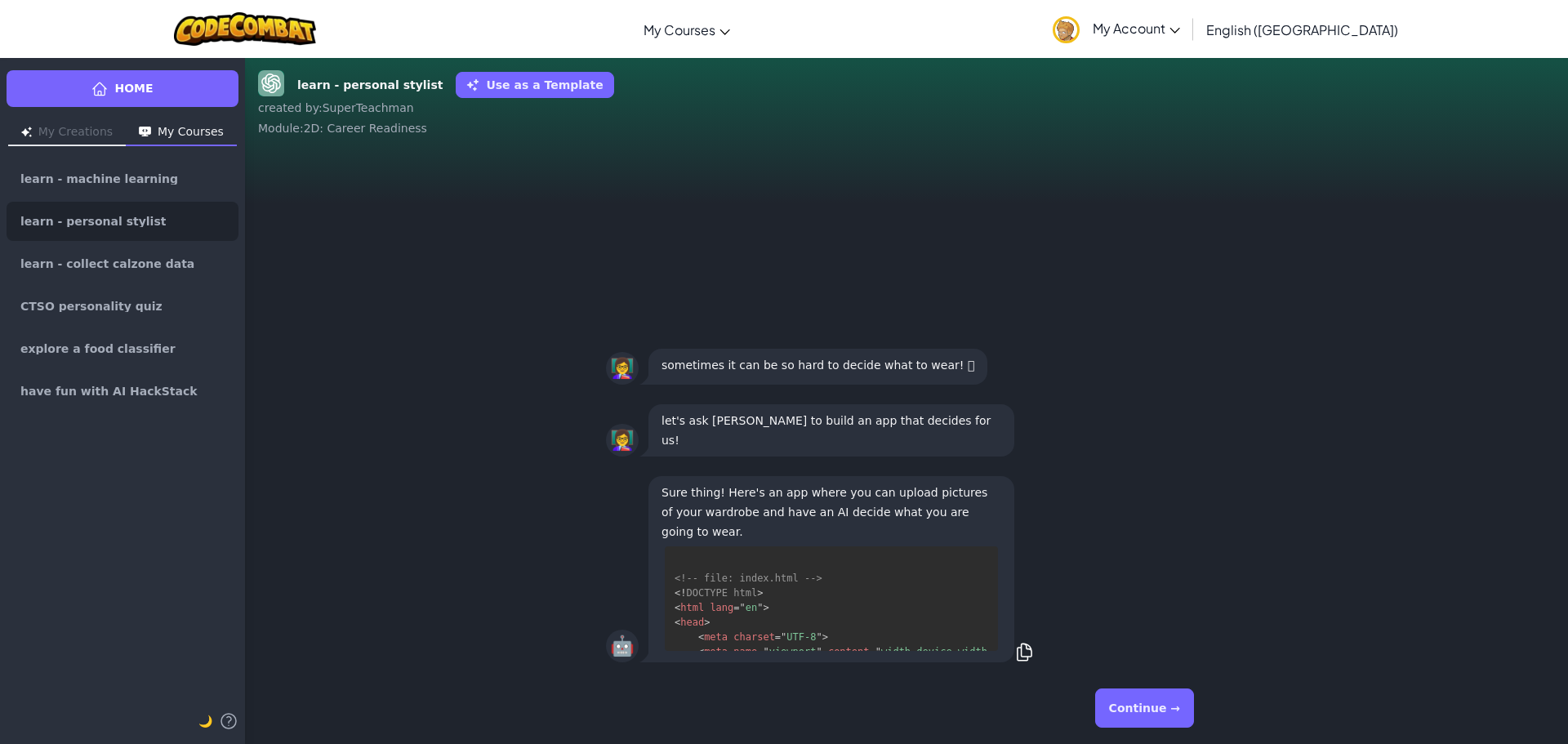
scroll to position [236, 0]
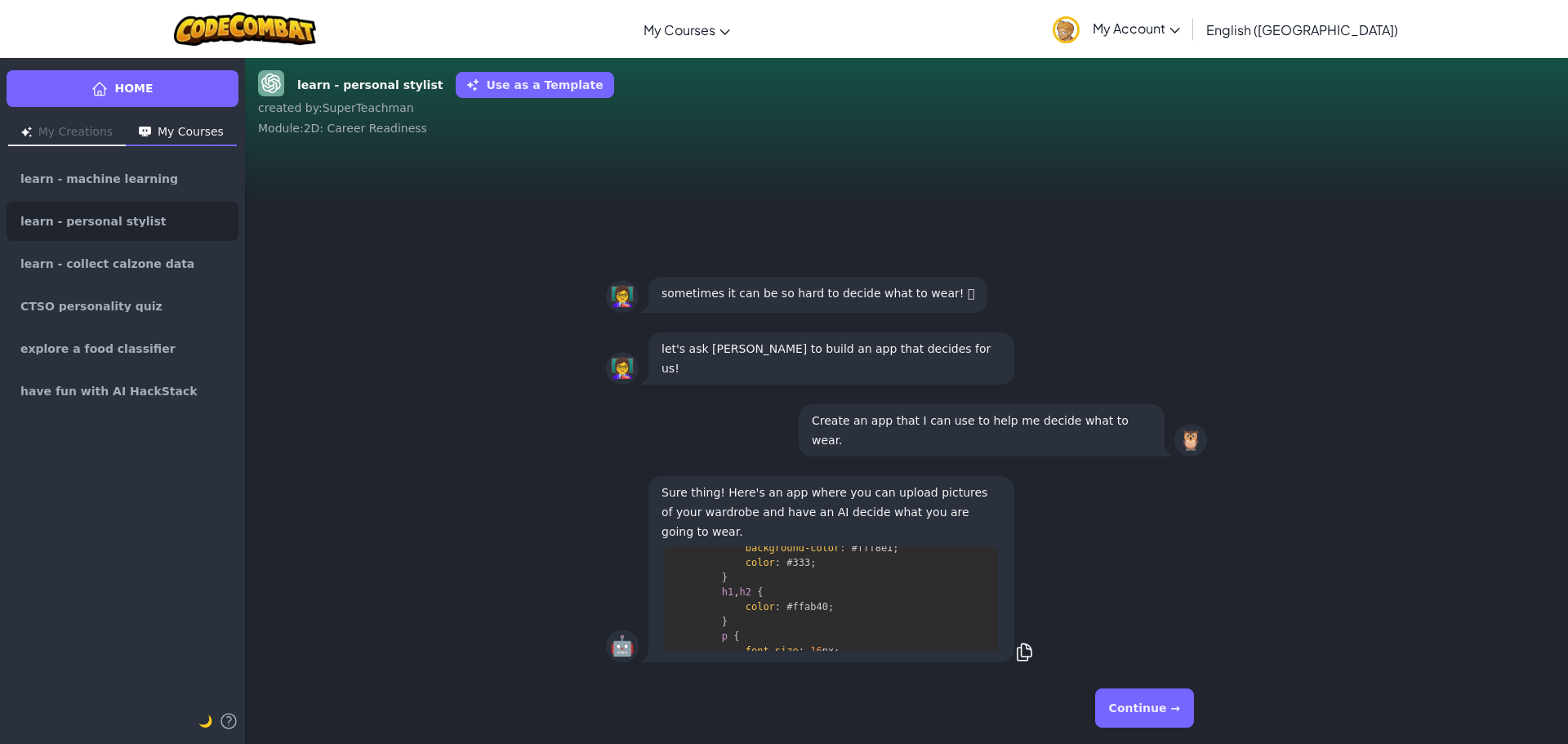
click at [1158, 708] on button "Continue →" at bounding box center [1144, 708] width 98 height 39
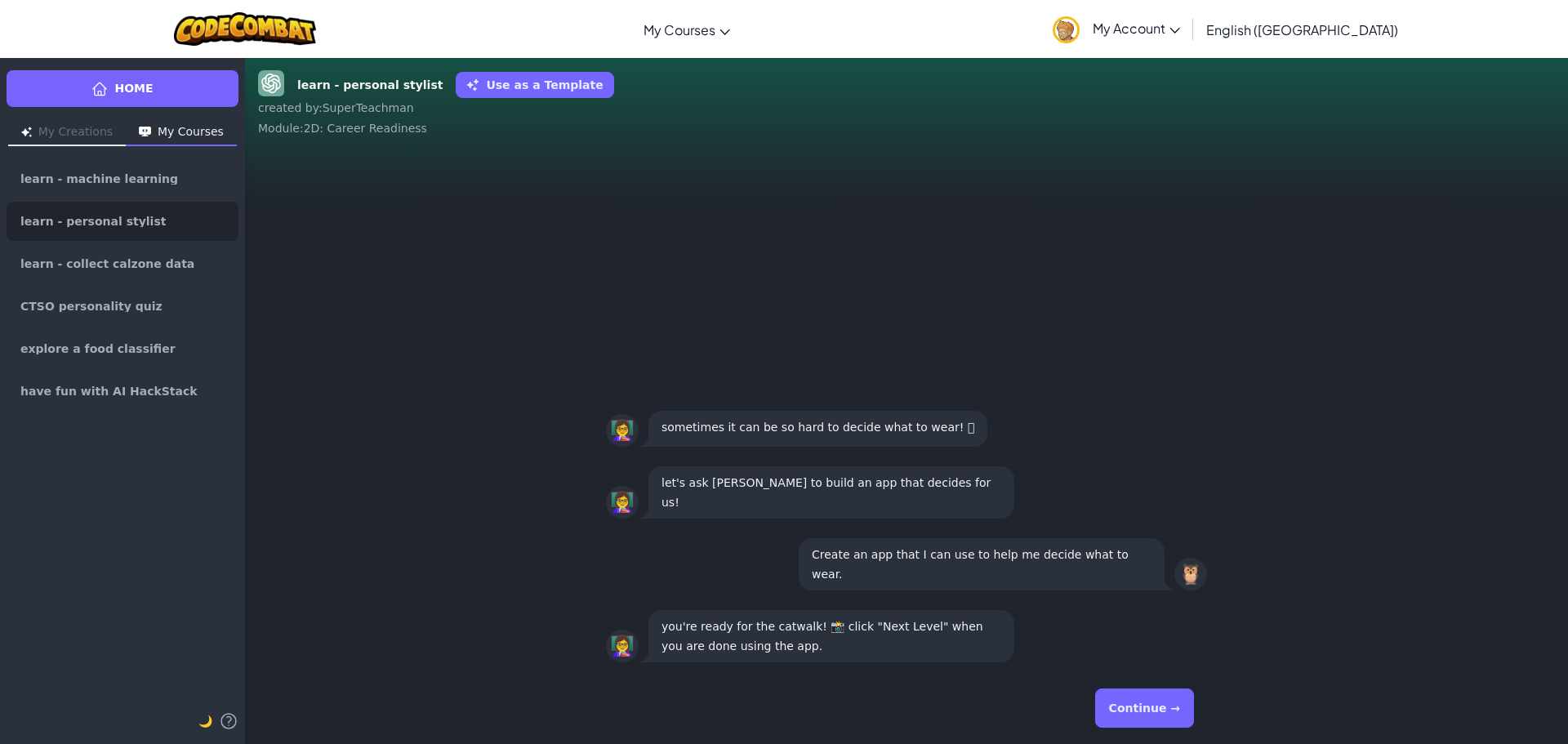
scroll to position [1, 0]
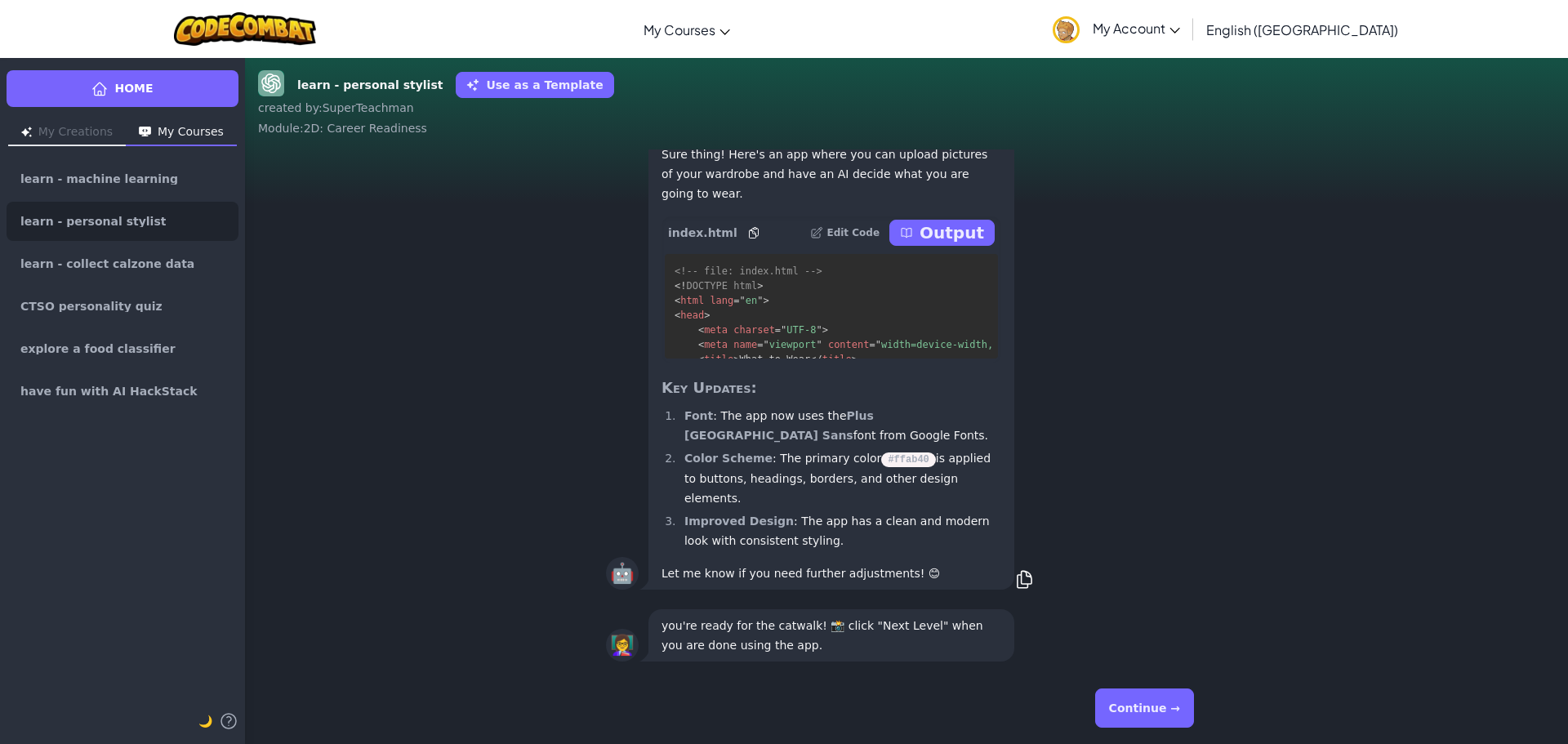
click at [963, 244] on p "Output" at bounding box center [952, 232] width 64 height 22
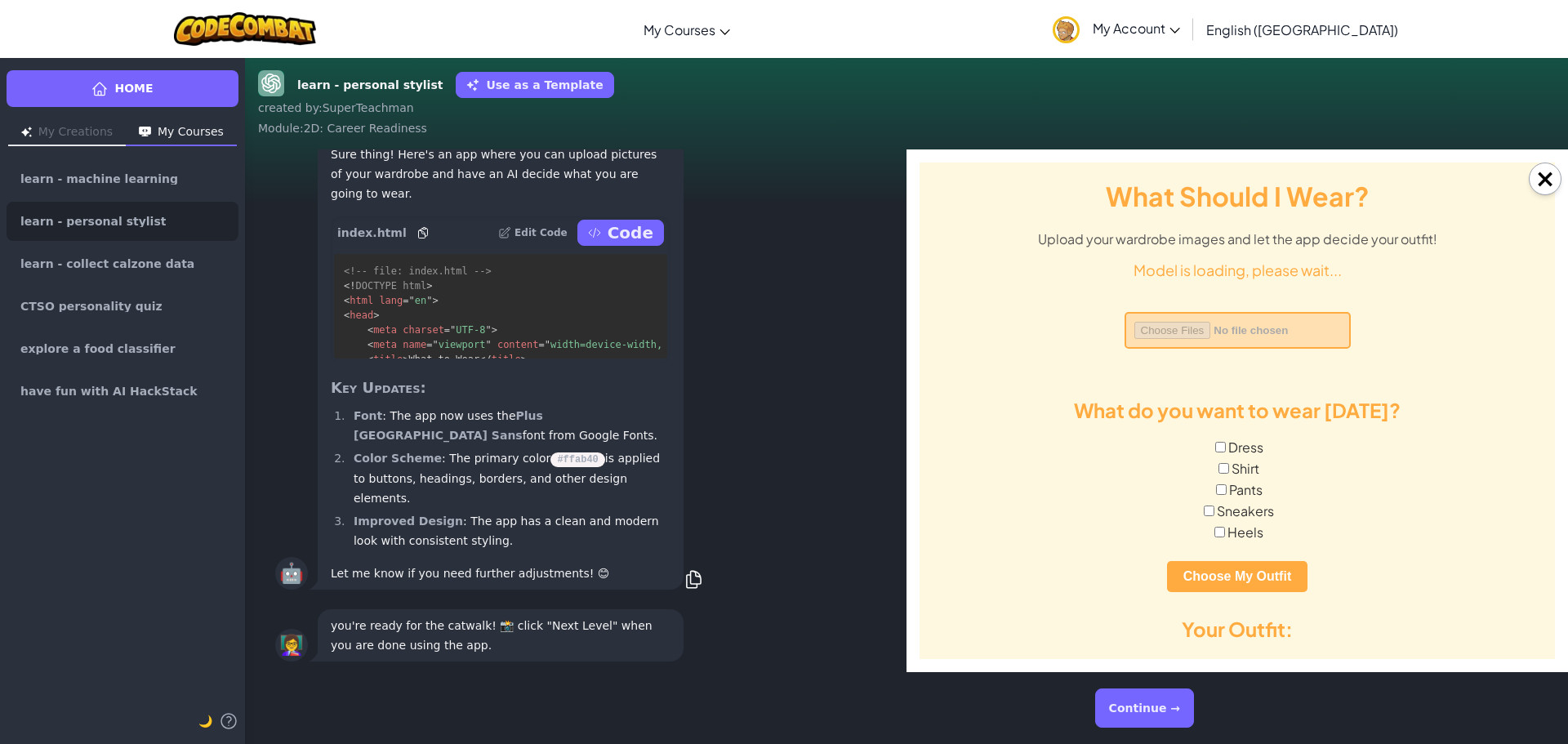
scroll to position [0, 0]
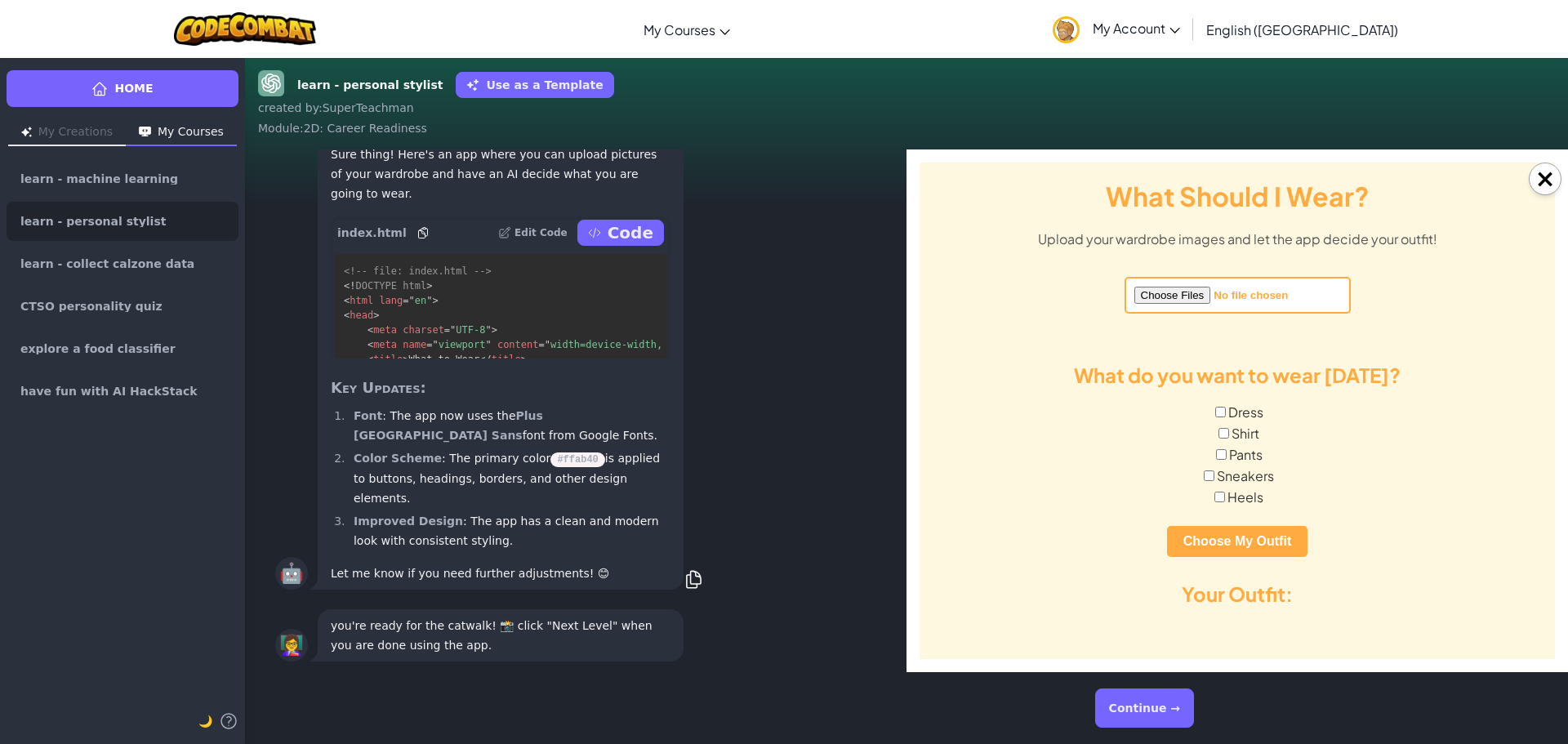
click at [1181, 301] on input "file" at bounding box center [1238, 295] width 226 height 37
click at [1221, 435] on input "Shirt" at bounding box center [1223, 432] width 11 height 11
checkbox input "true"
click at [1218, 449] on input "Pants" at bounding box center [1221, 454] width 11 height 11
checkbox input "true"
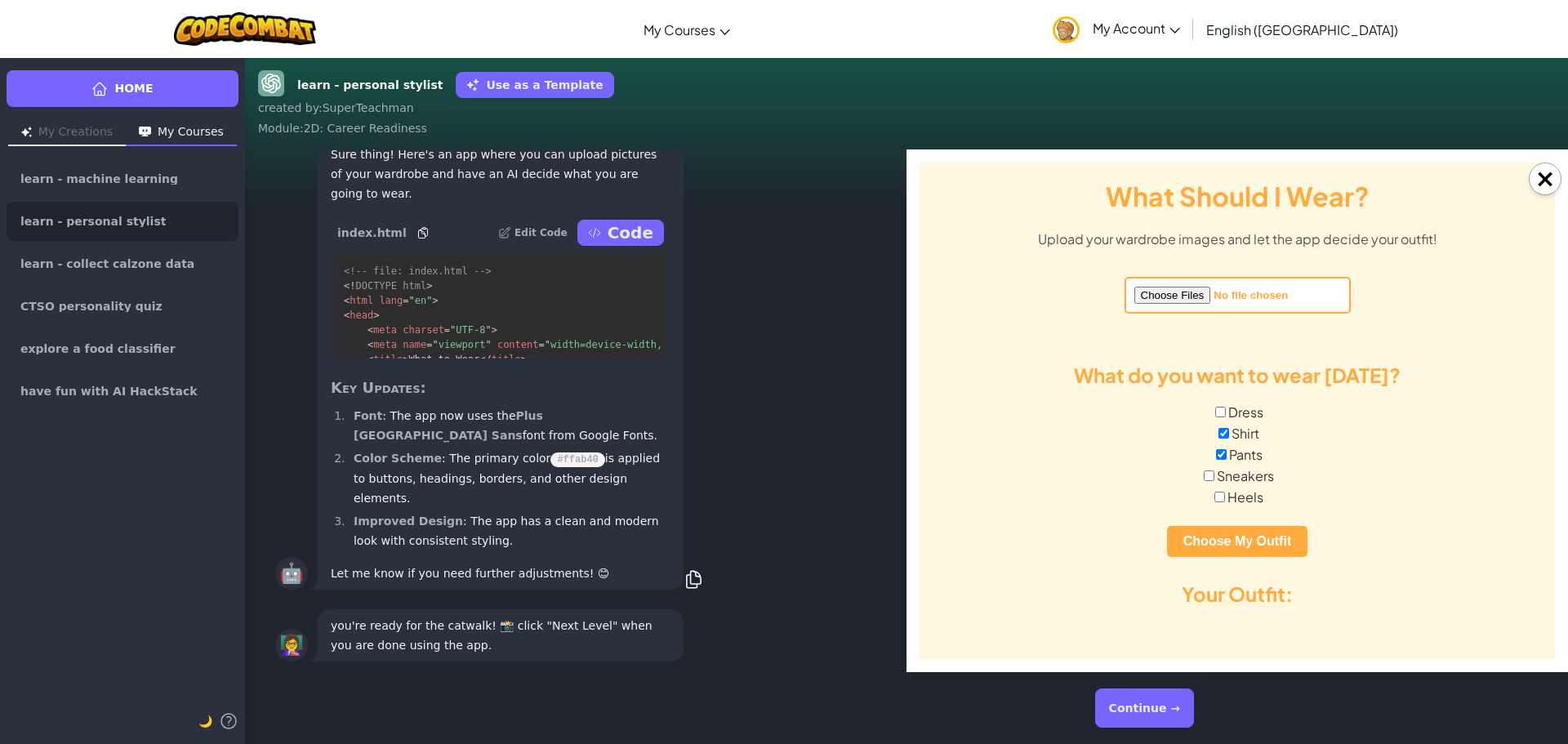
click at [1204, 475] on input "Sneakers" at bounding box center [1209, 475] width 11 height 11
checkbox input "true"
click at [1170, 303] on input "file" at bounding box center [1238, 295] width 226 height 37
click at [1163, 290] on input "file" at bounding box center [1238, 295] width 226 height 37
click at [1142, 295] on input "file" at bounding box center [1238, 295] width 226 height 37
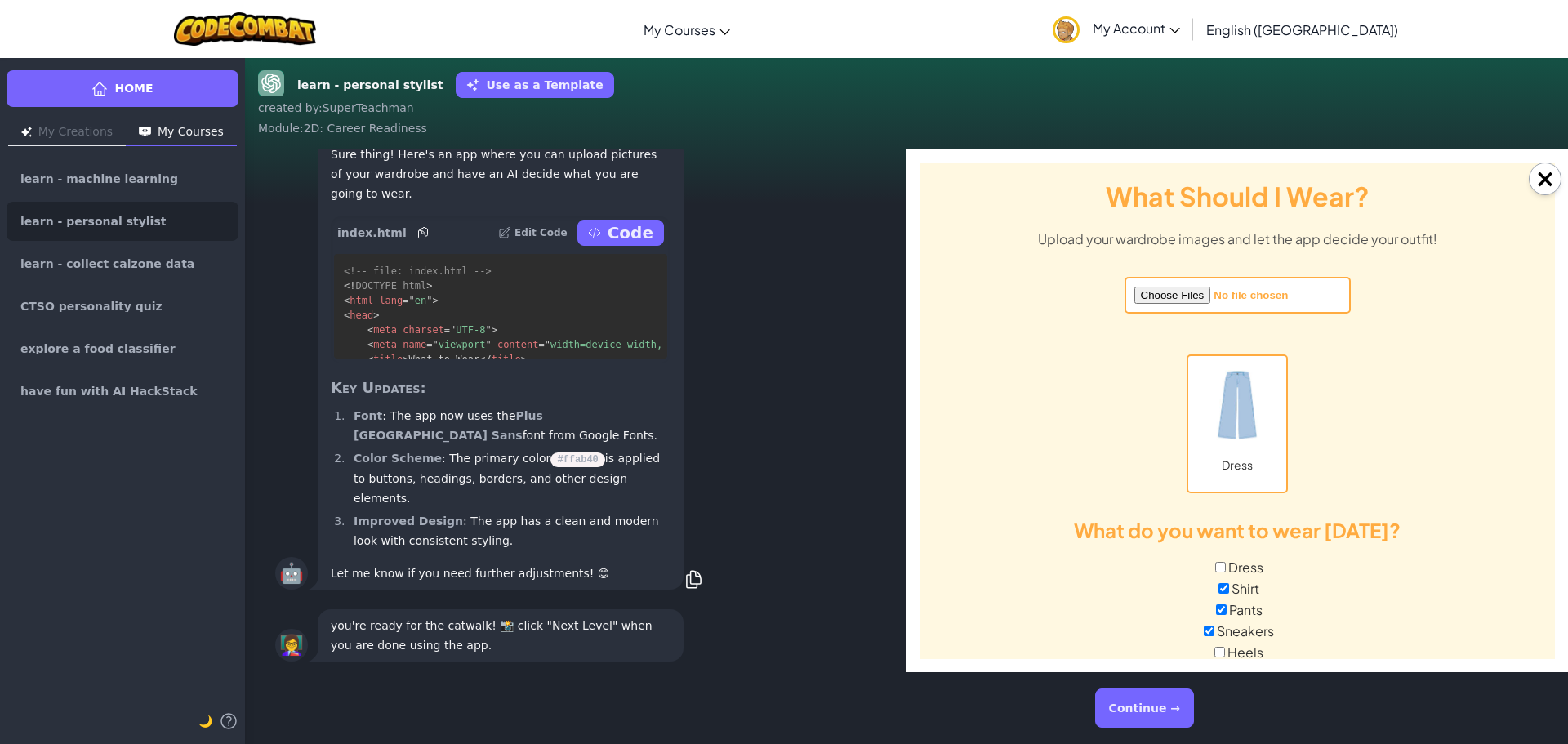
type input "C:\fakepath\Clothing2.jpg"
click at [1208, 409] on img at bounding box center [1238, 405] width 82 height 82
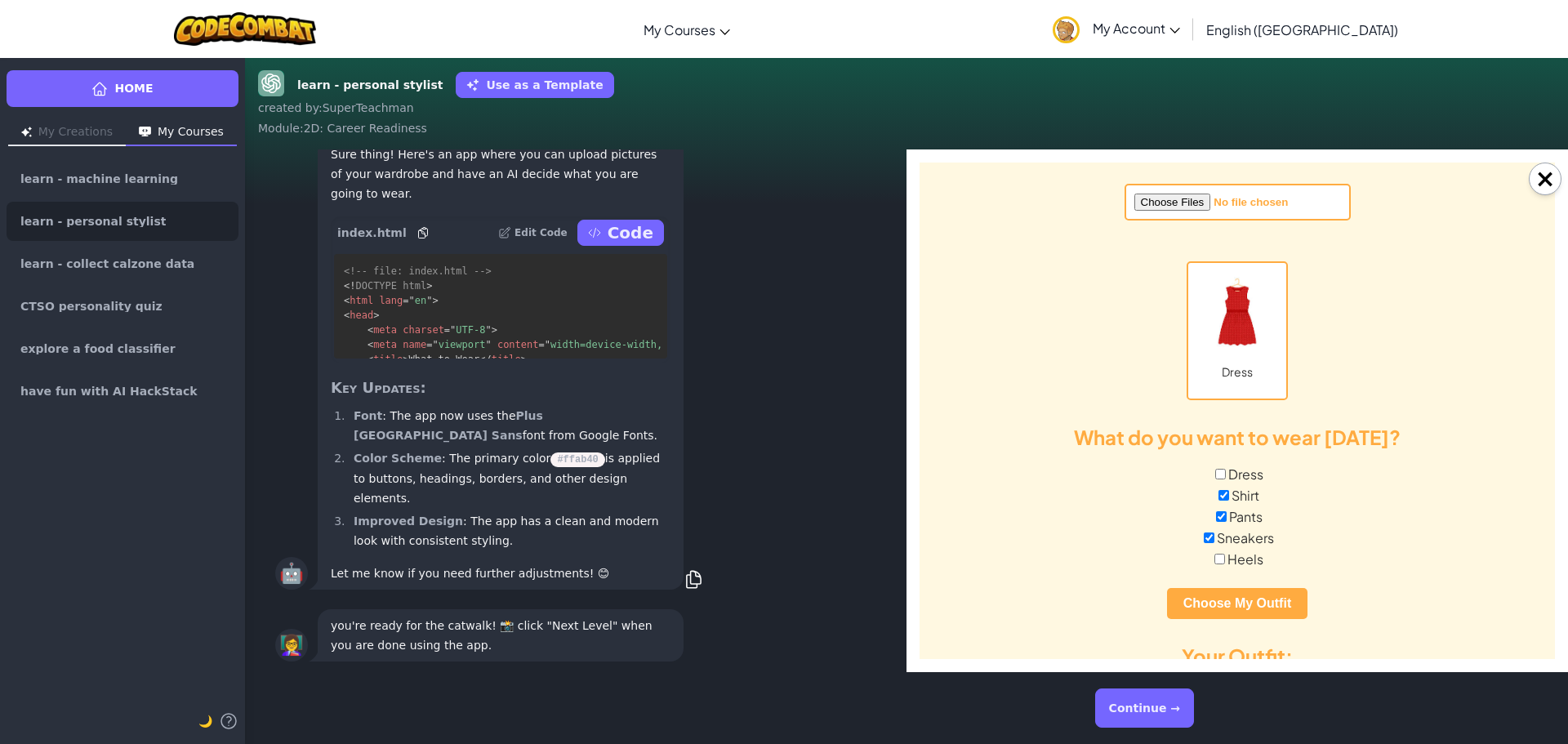
scroll to position [119, 0]
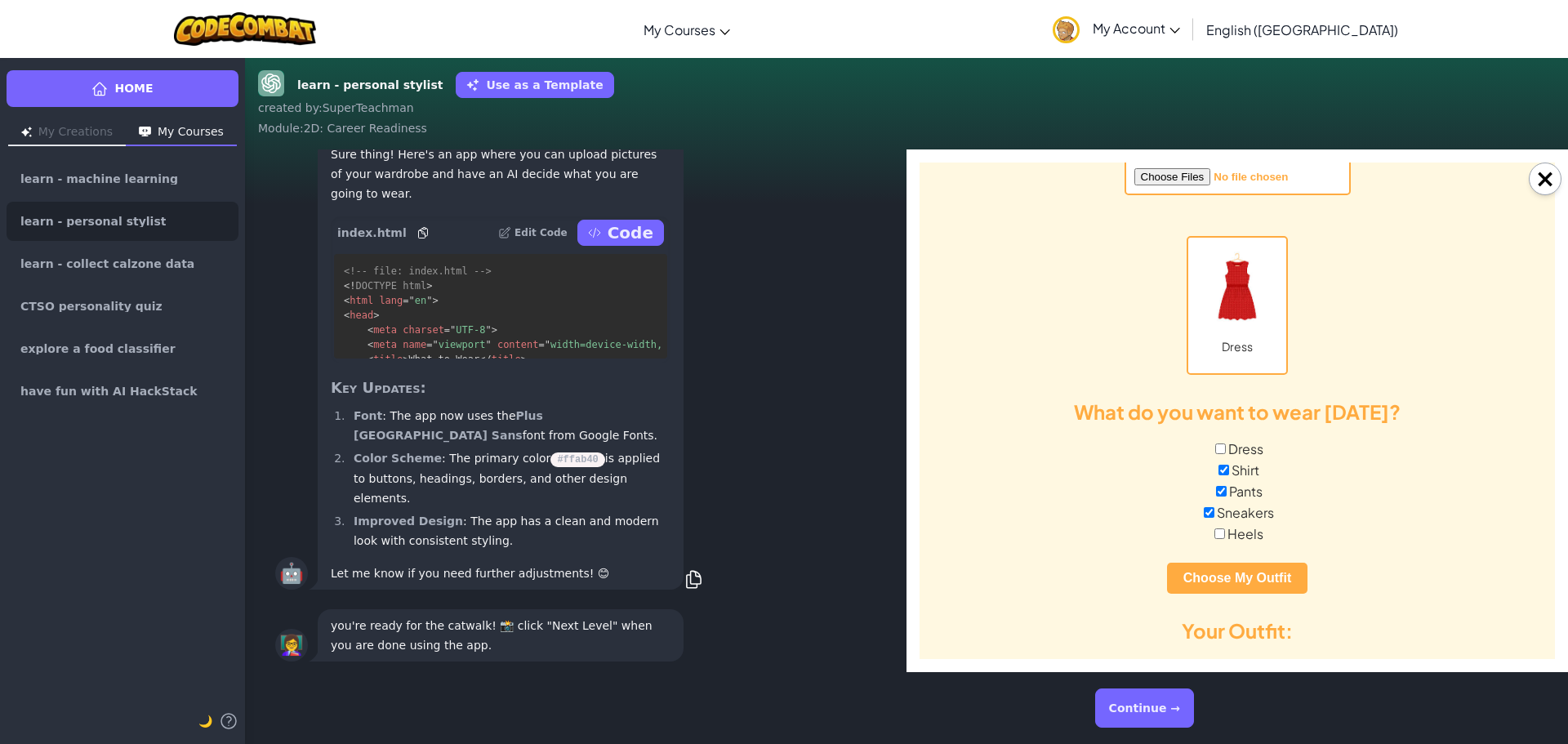
click at [1227, 487] on label "Pants" at bounding box center [1237, 492] width 636 height 18
click at [1227, 487] on input "Pants" at bounding box center [1221, 491] width 11 height 11
checkbox input "false"
click at [1234, 468] on label "Shirt" at bounding box center [1237, 470] width 636 height 18
click at [1229, 468] on input "Shirt" at bounding box center [1223, 469] width 11 height 11
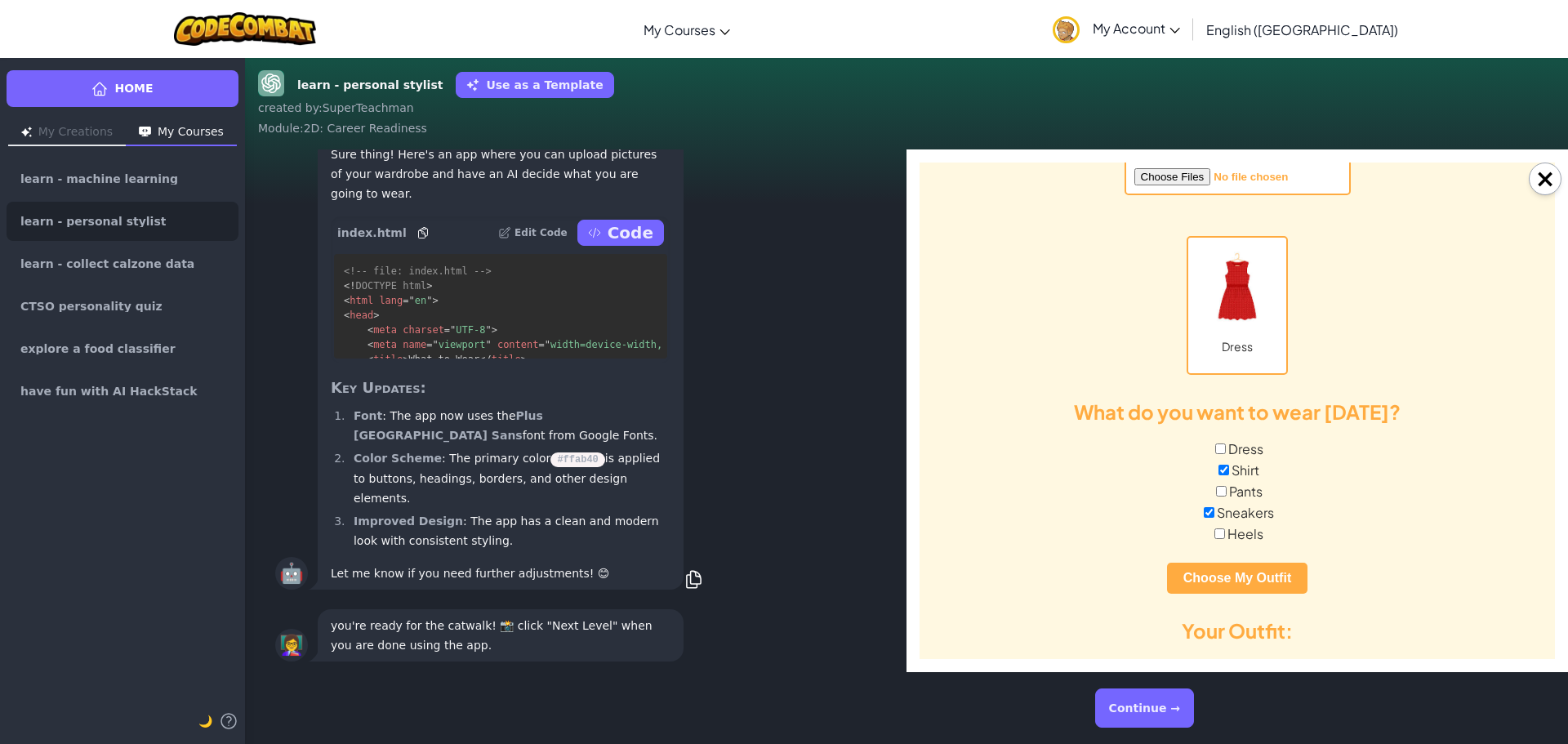
checkbox input "false"
click at [1221, 506] on label "Sneakers" at bounding box center [1237, 512] width 636 height 18
click at [1214, 507] on input "Sneakers" at bounding box center [1209, 512] width 11 height 11
checkbox input "false"
click at [1220, 447] on label "Dress" at bounding box center [1237, 449] width 636 height 18
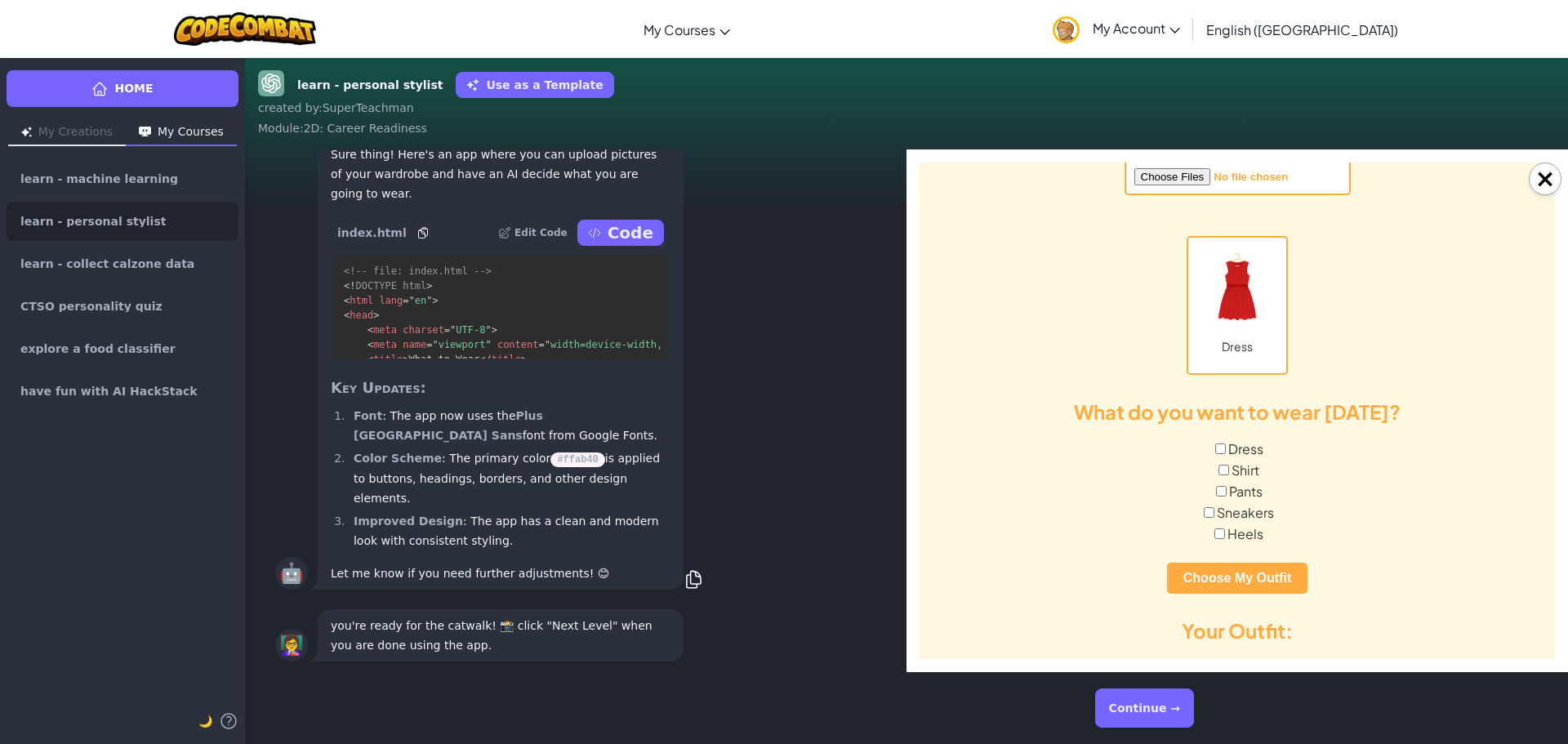
click at [1220, 447] on input "Dress" at bounding box center [1220, 448] width 11 height 11
checkbox input "true"
click at [1222, 569] on button "Choose My Outfit" at bounding box center [1238, 578] width 140 height 31
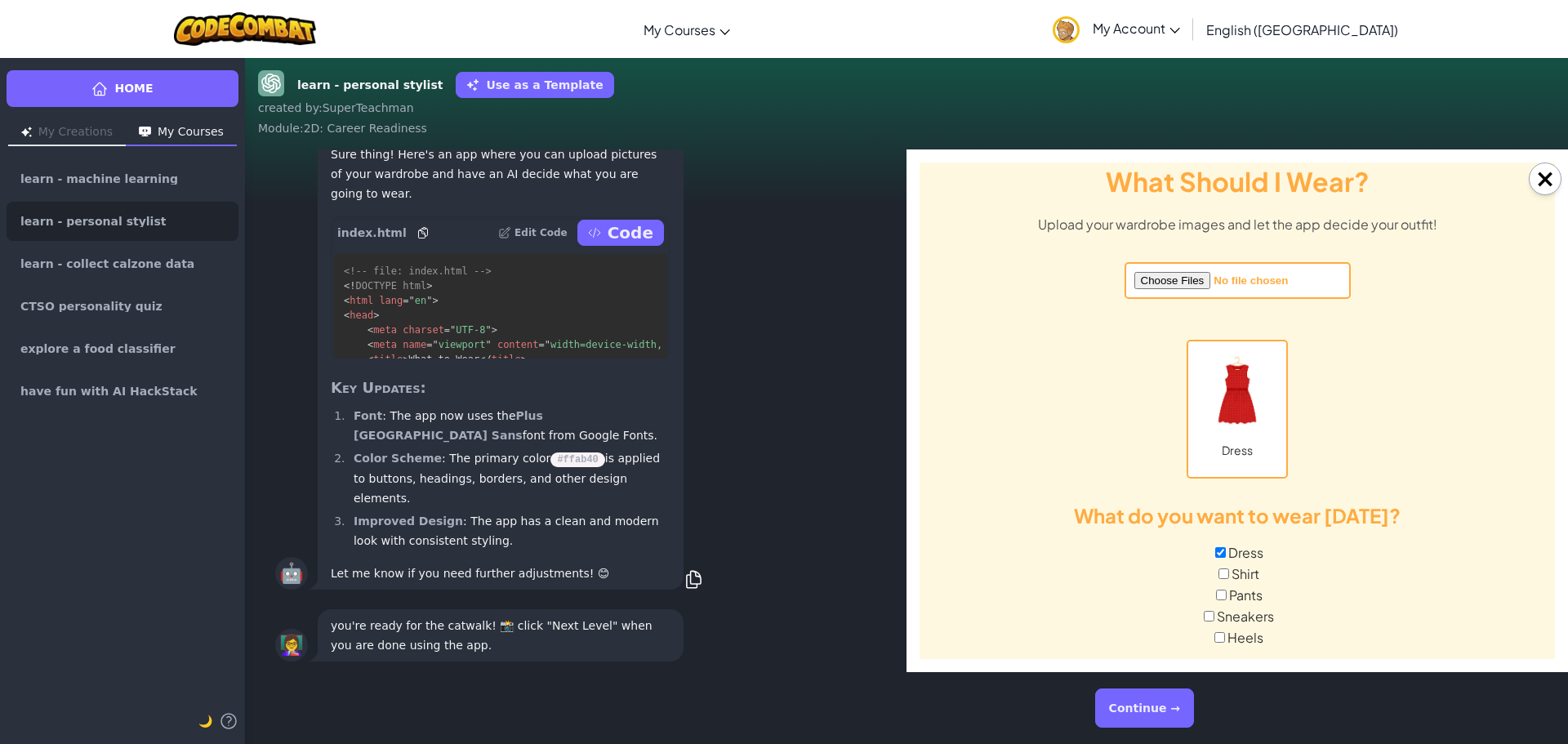
scroll to position [0, 0]
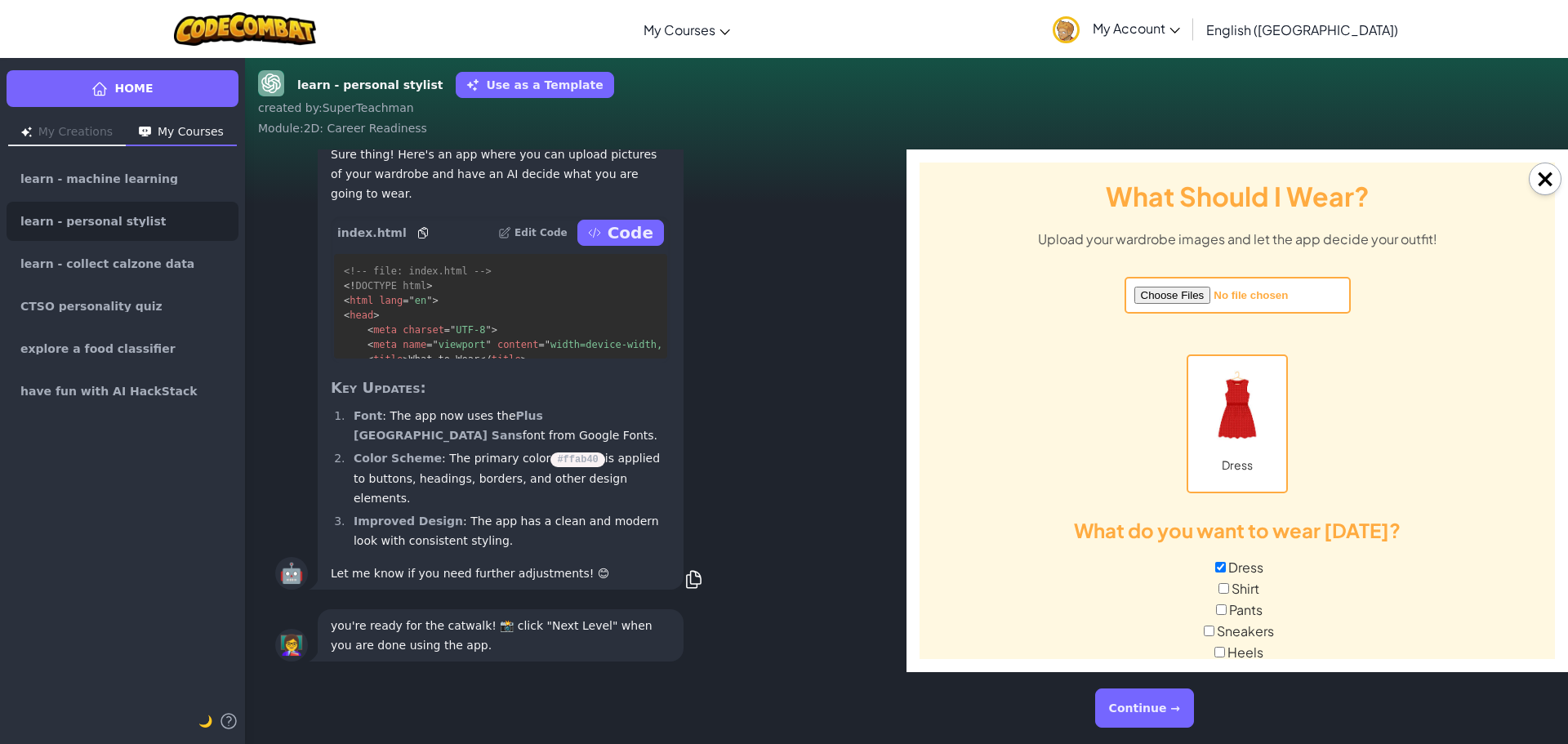
click at [1161, 299] on input "file" at bounding box center [1238, 295] width 226 height 37
type input "C:\fakepath\Clothing3.png"
click at [1168, 287] on input "file" at bounding box center [1238, 295] width 226 height 37
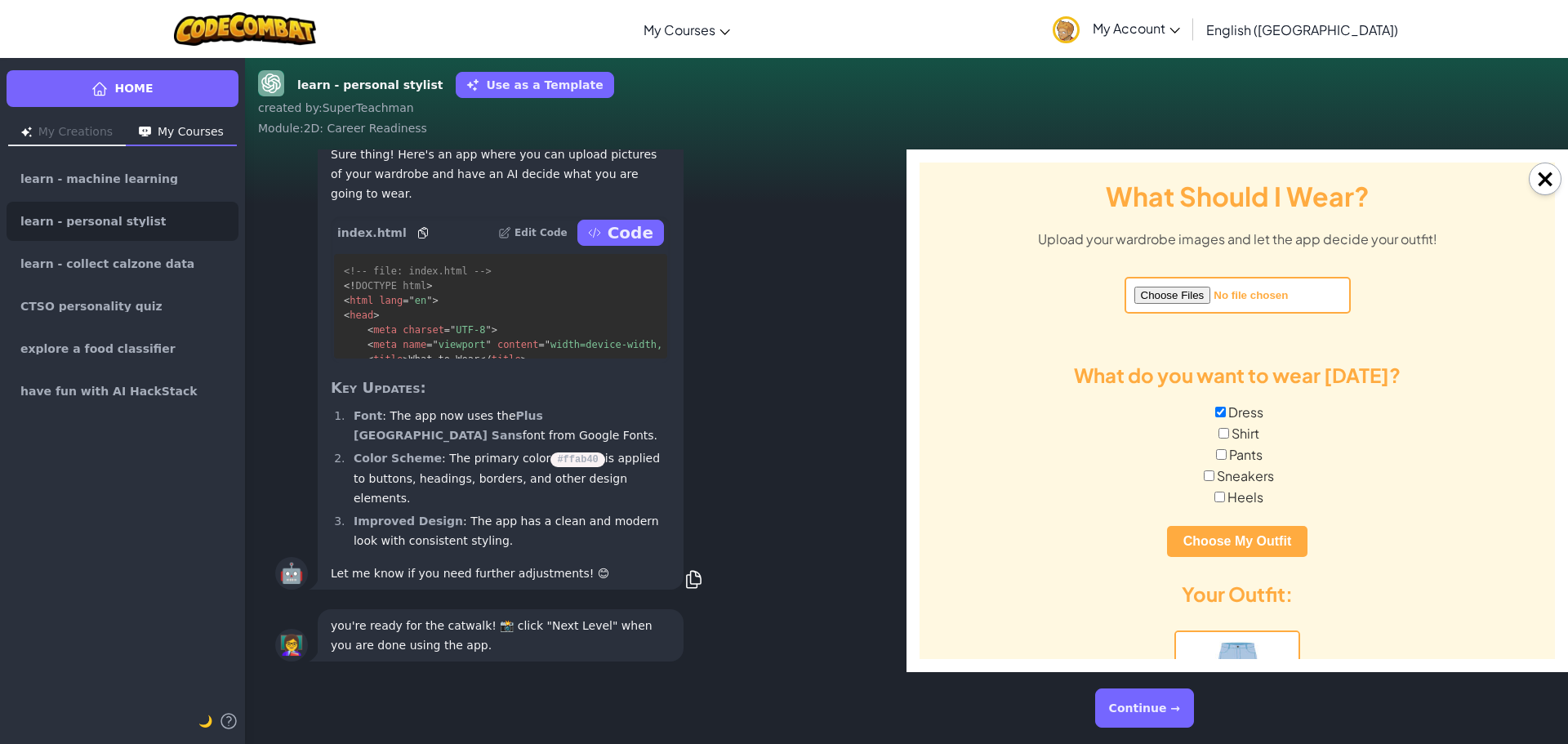
click at [1163, 296] on input "file" at bounding box center [1238, 295] width 226 height 37
type input "C:\fakepath\Clothing3.png"
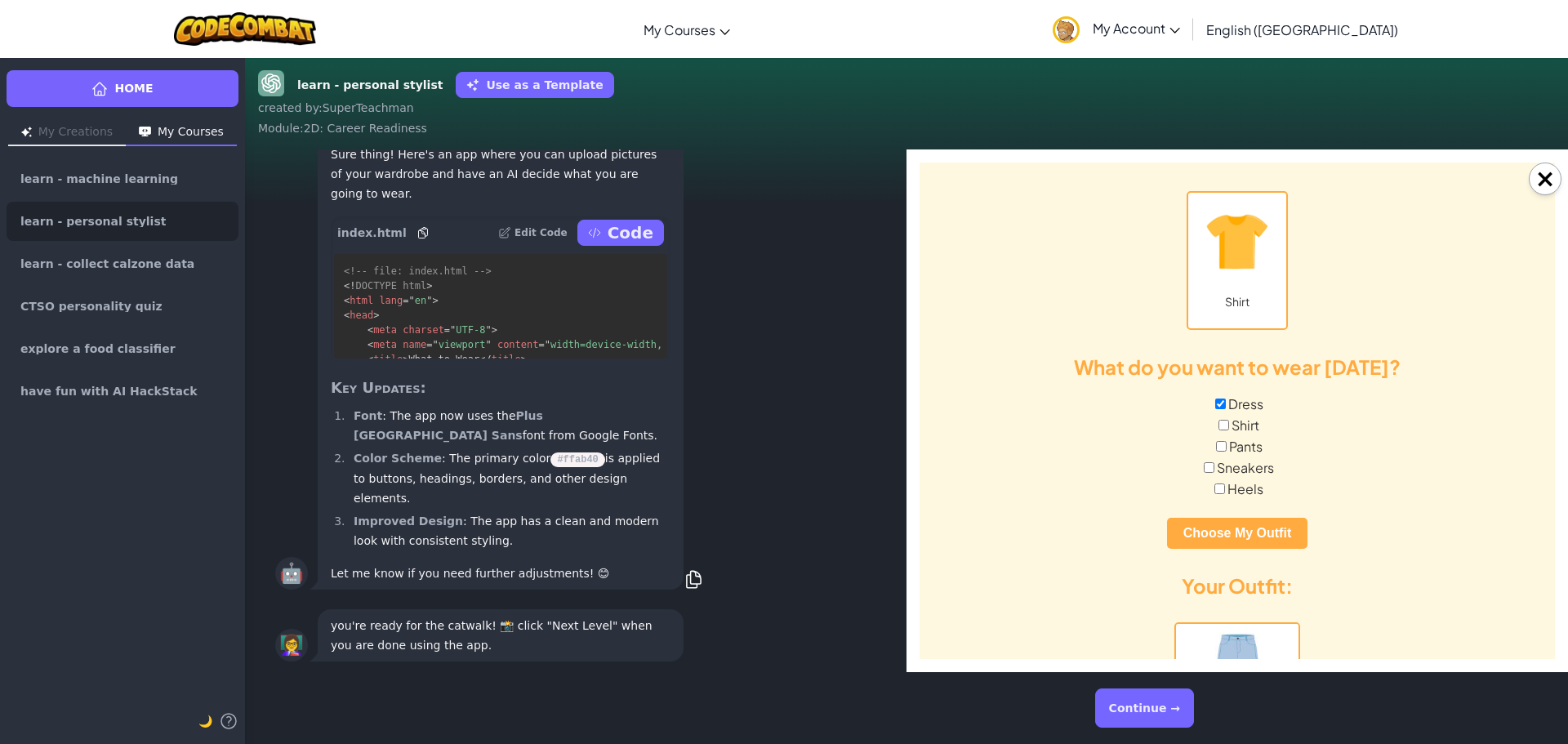
scroll to position [245, 0]
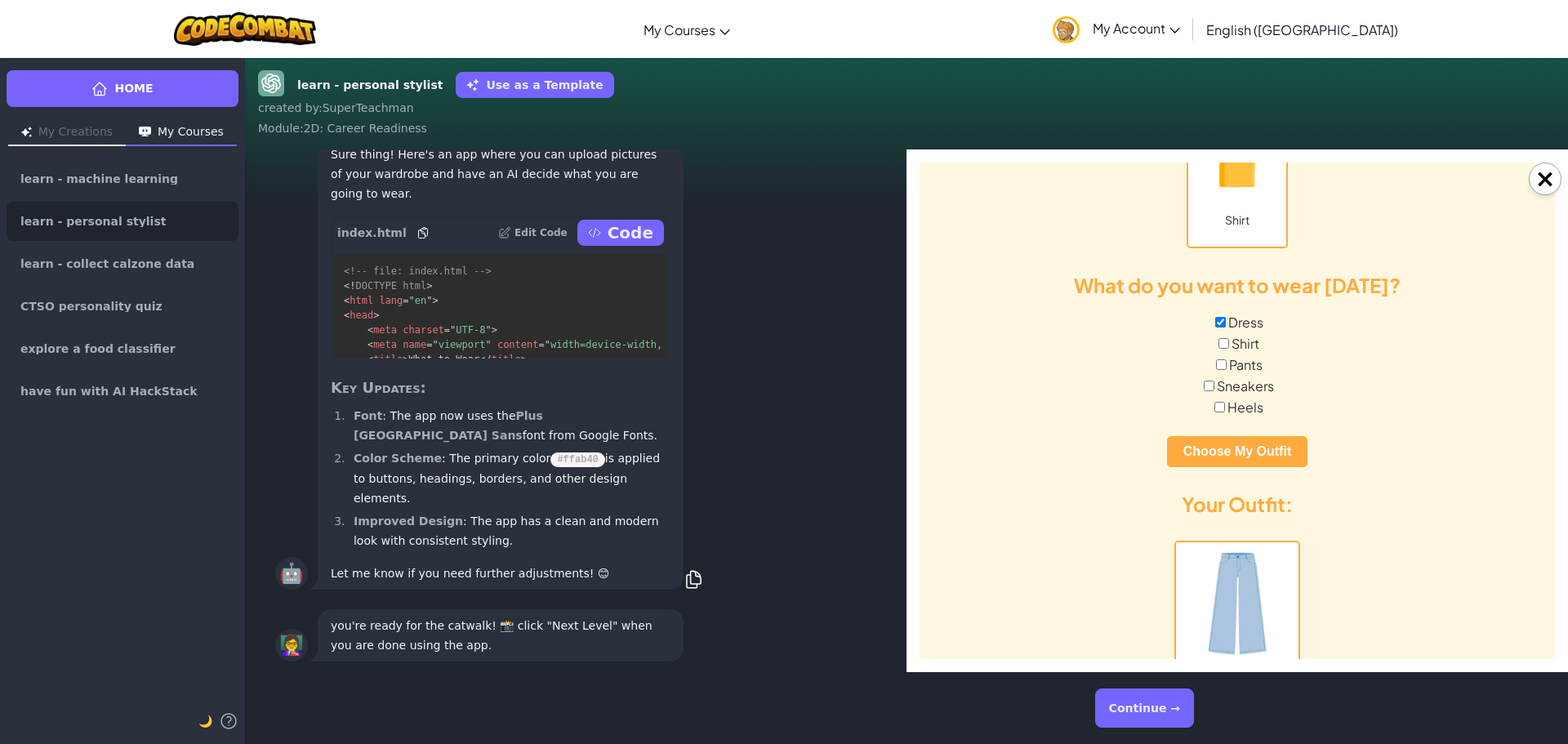
click at [1229, 346] on label "Shirt" at bounding box center [1237, 344] width 636 height 18
click at [1229, 346] on input "Shirt" at bounding box center [1223, 343] width 11 height 11
checkbox input "true"
click at [1215, 320] on input "Dress" at bounding box center [1220, 321] width 11 height 11
checkbox input "false"
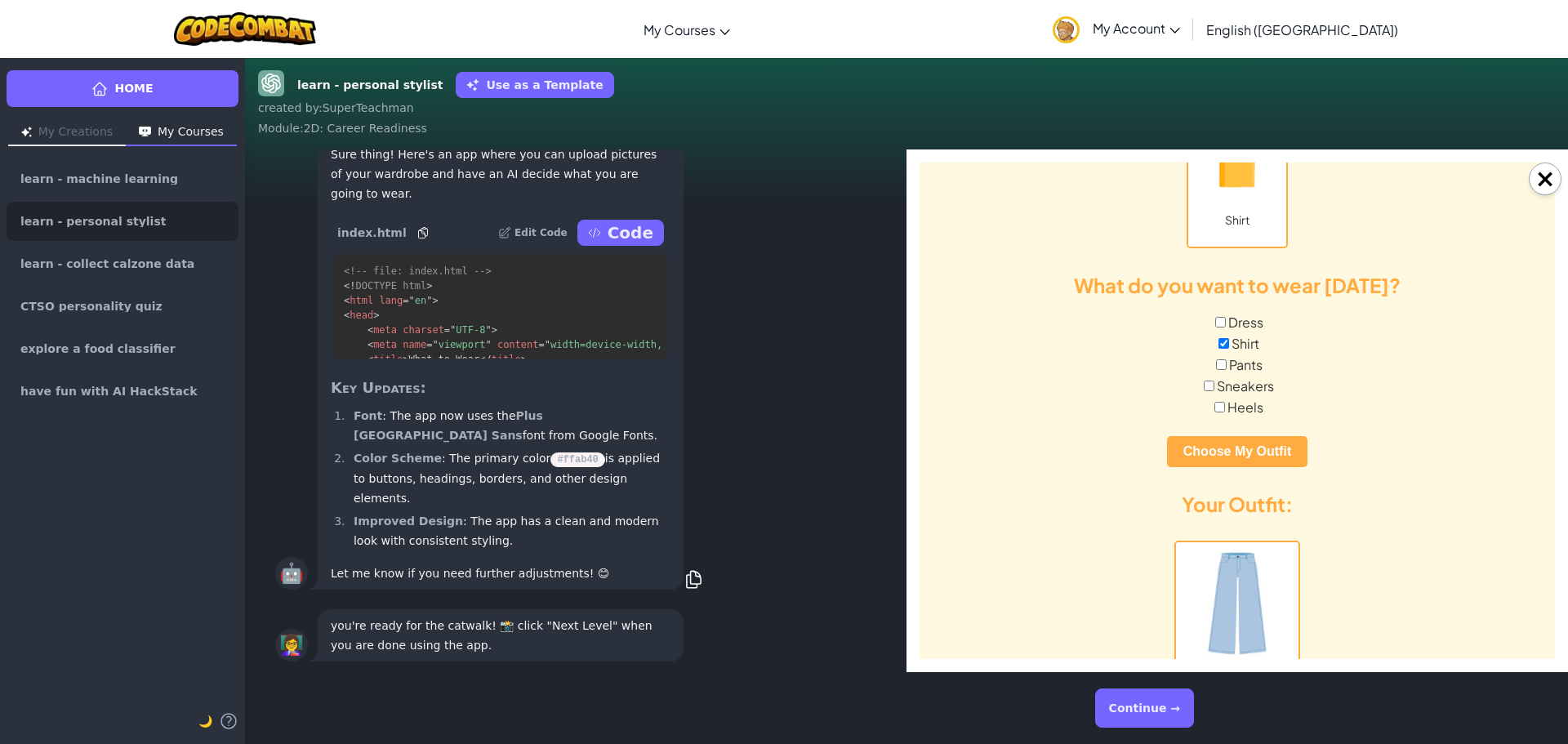
click at [1224, 363] on label "Pants" at bounding box center [1237, 365] width 636 height 18
click at [1224, 363] on input "Pants" at bounding box center [1221, 364] width 11 height 11
checkbox input "true"
click at [1211, 443] on button "Choose My Outfit" at bounding box center [1238, 452] width 140 height 31
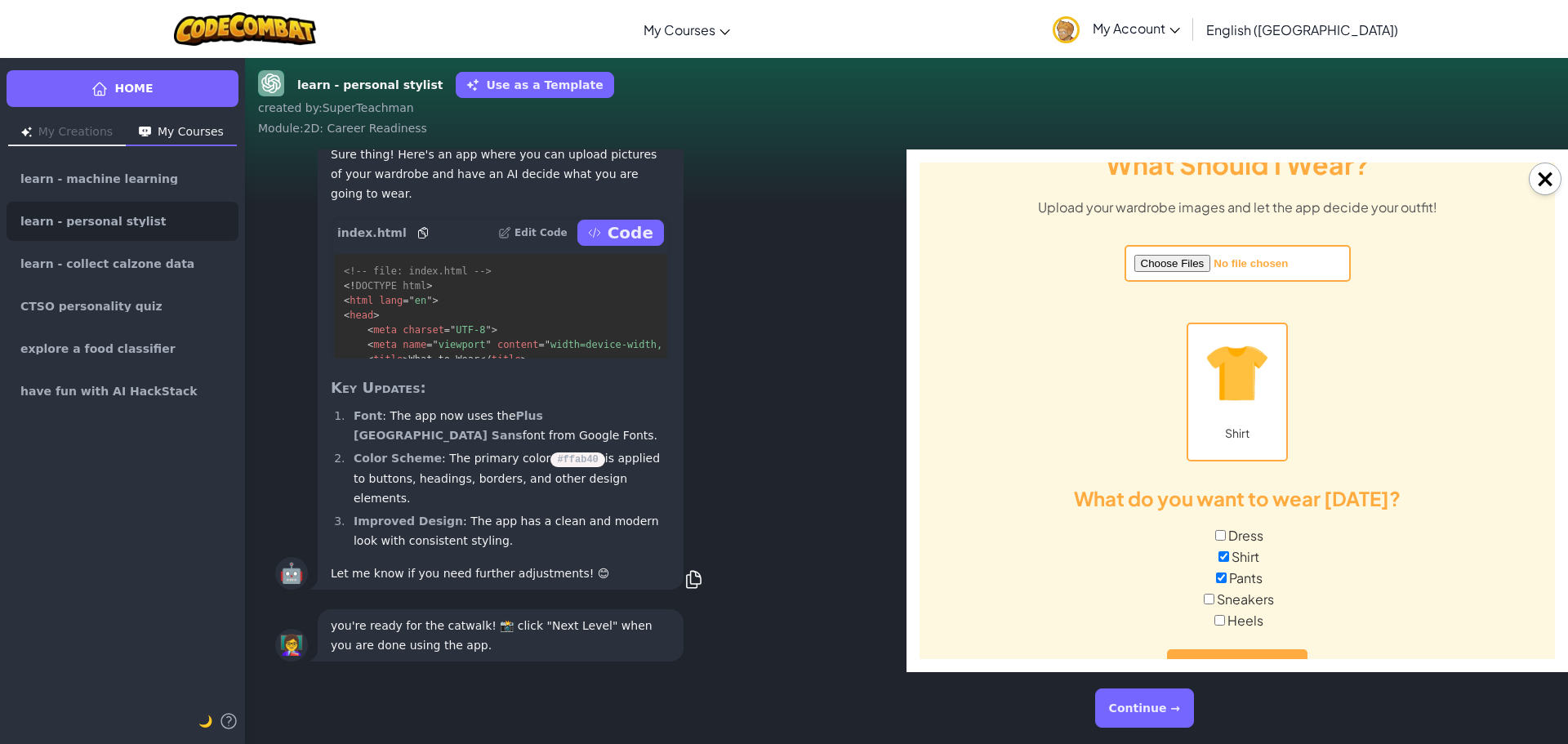
scroll to position [19, 0]
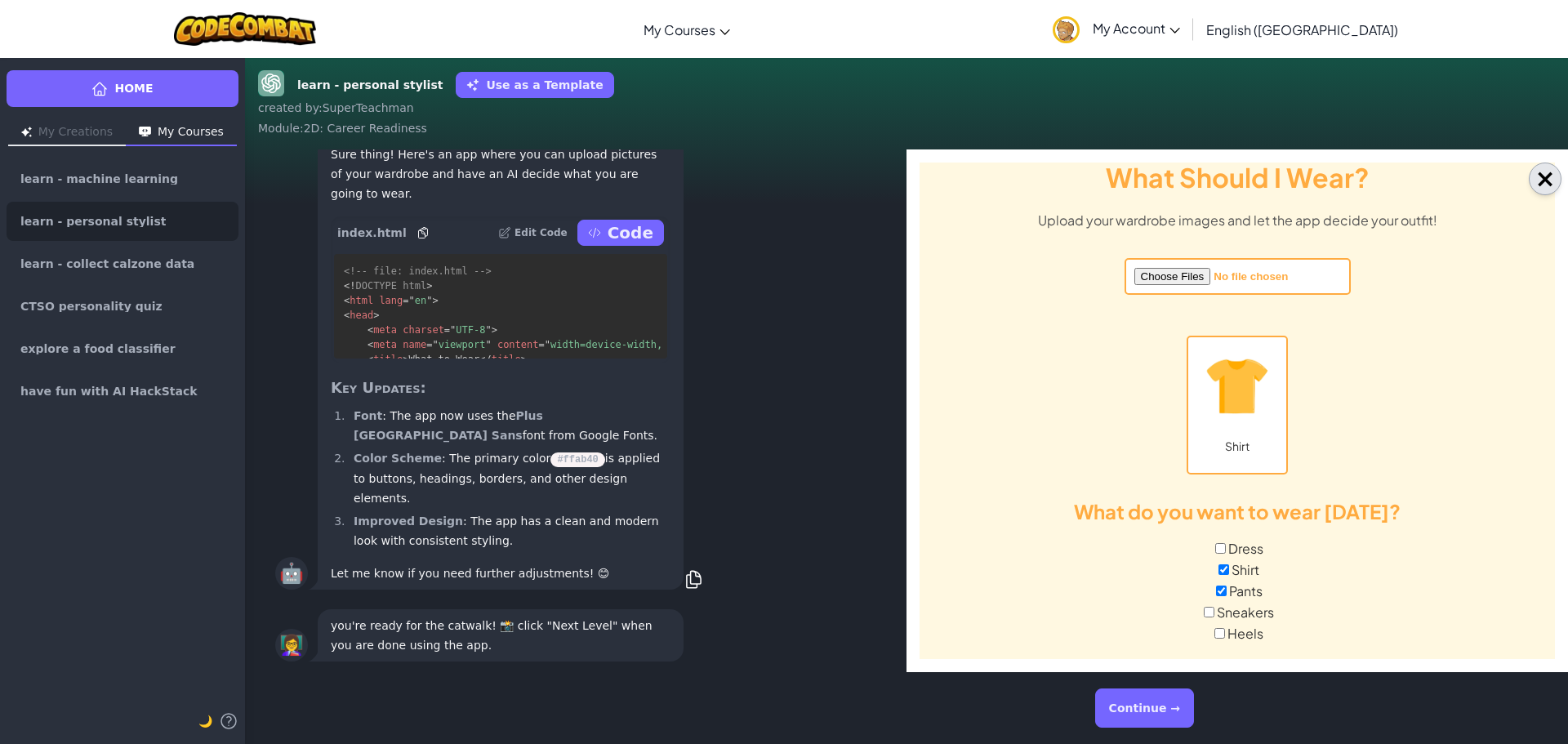
click at [1544, 182] on button "×" at bounding box center [1546, 179] width 33 height 33
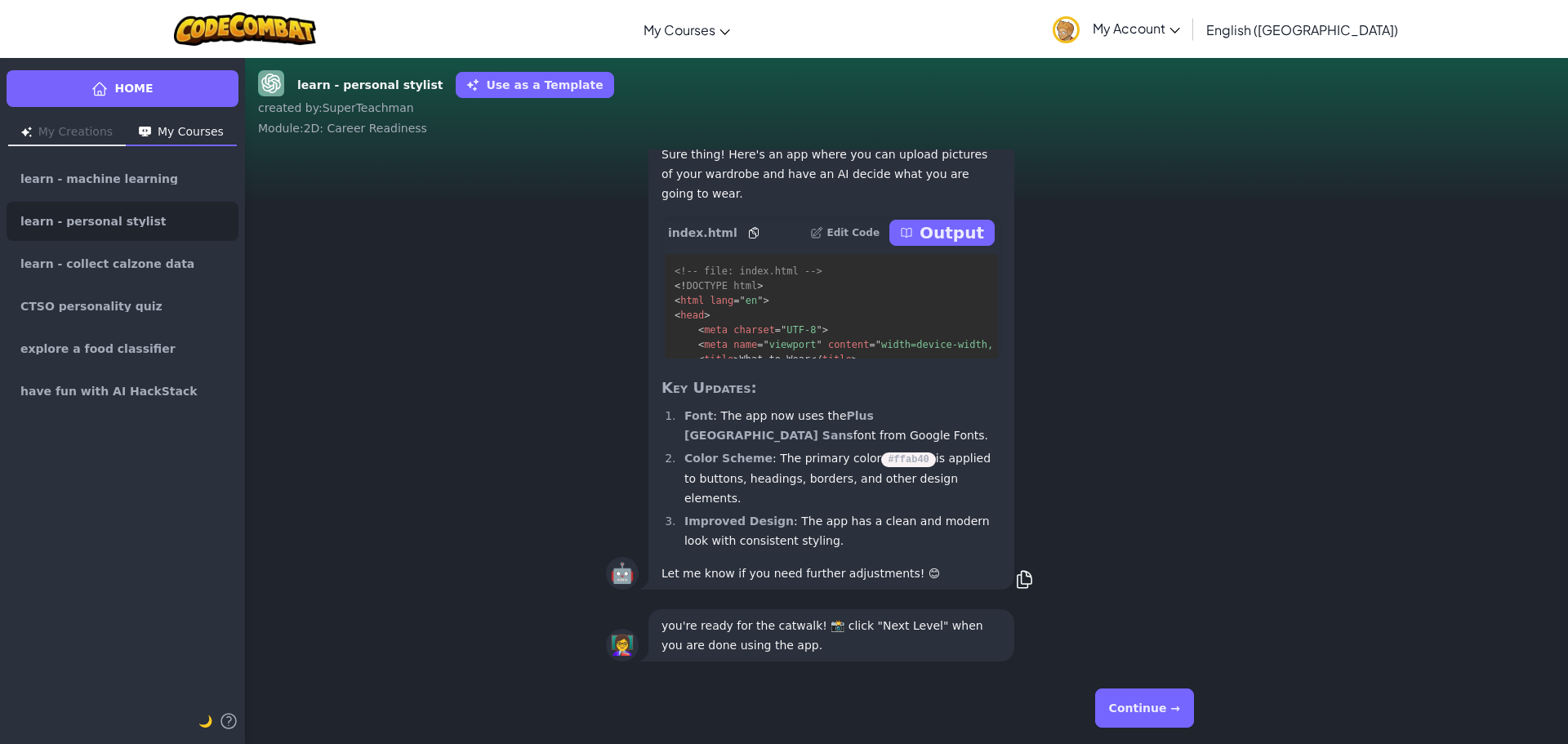
click at [1152, 697] on button "Continue →" at bounding box center [1144, 708] width 98 height 39
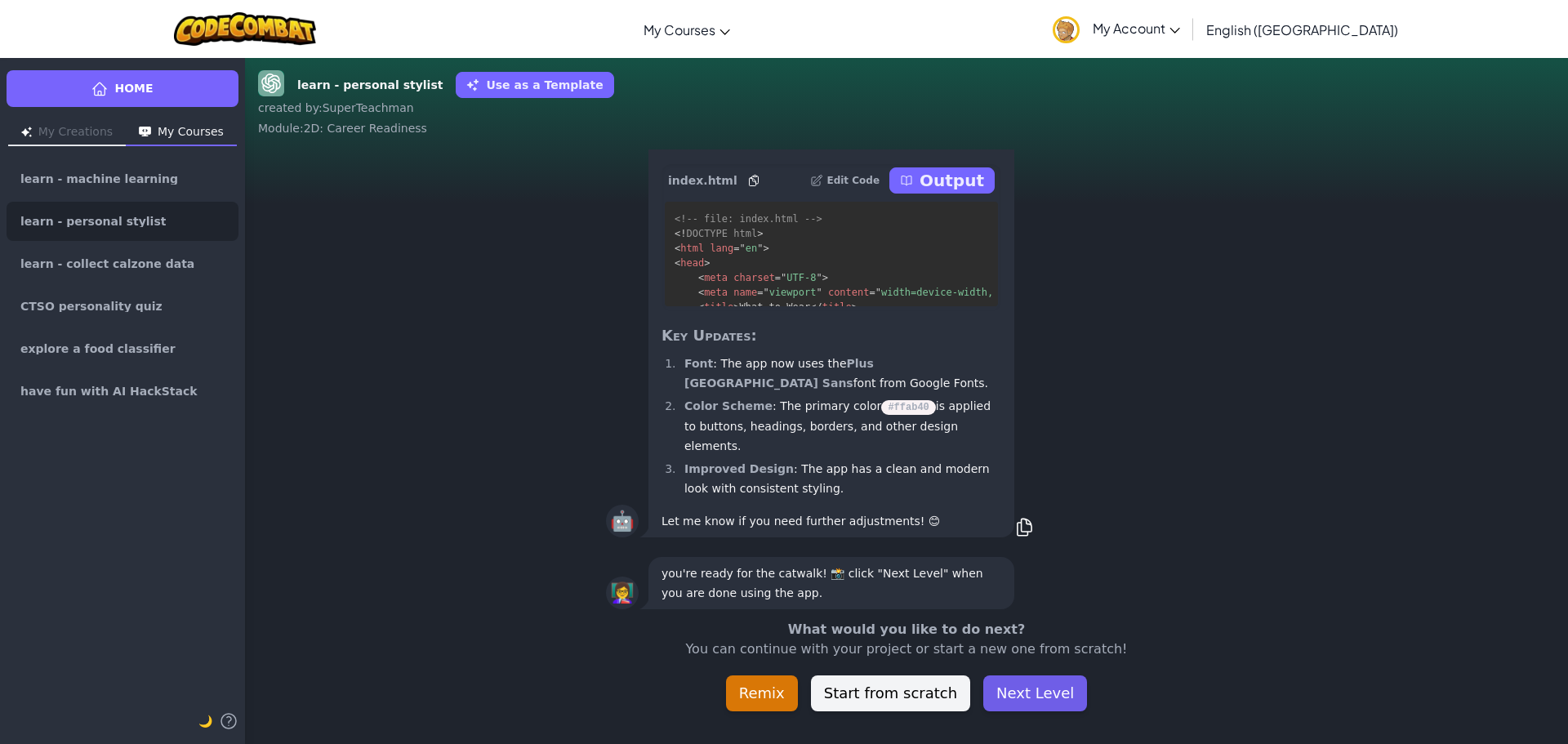
scroll to position [-52, 0]
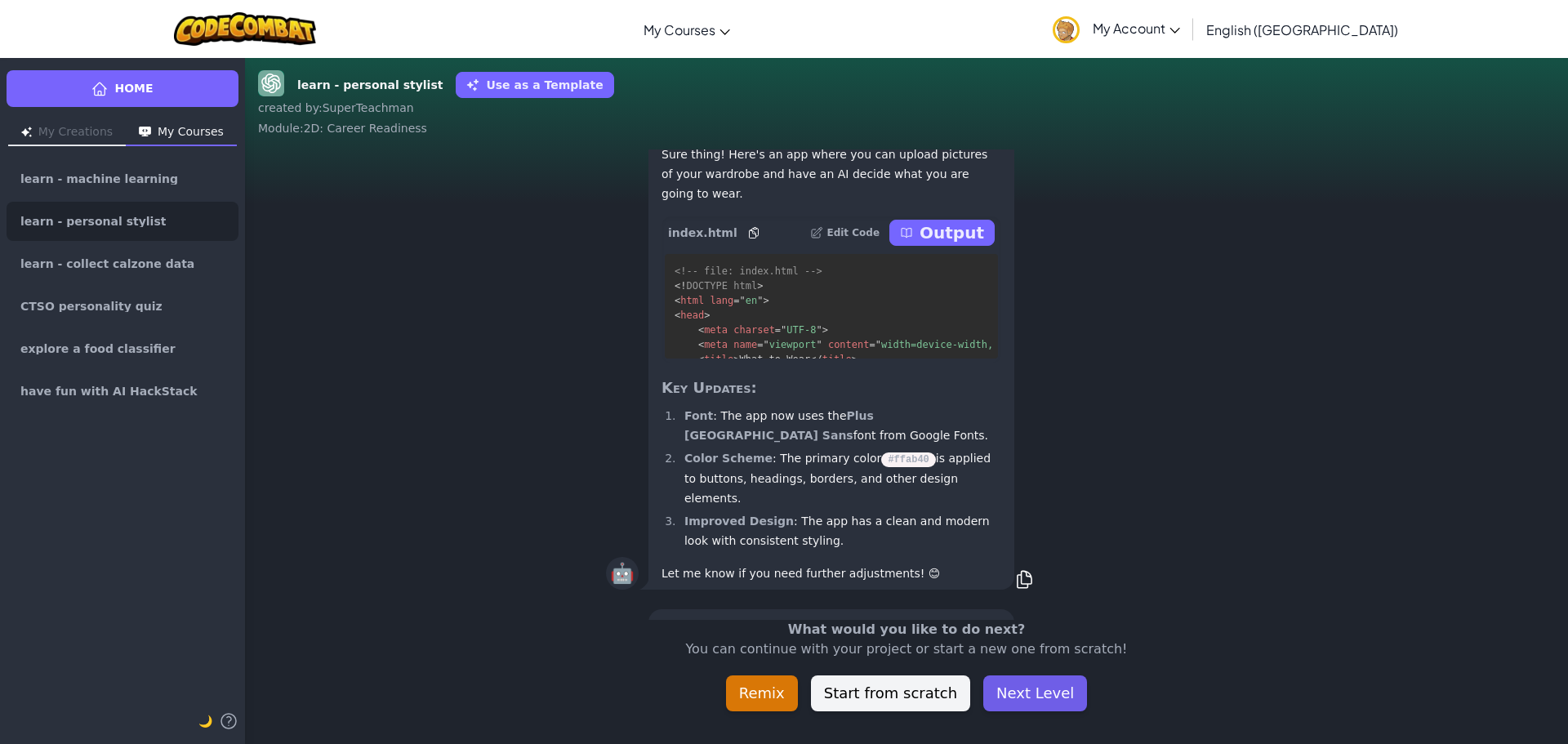
click at [1051, 688] on button "Next Level" at bounding box center [1035, 693] width 104 height 36
